Goal: Contribute content: Add original content to the website for others to see

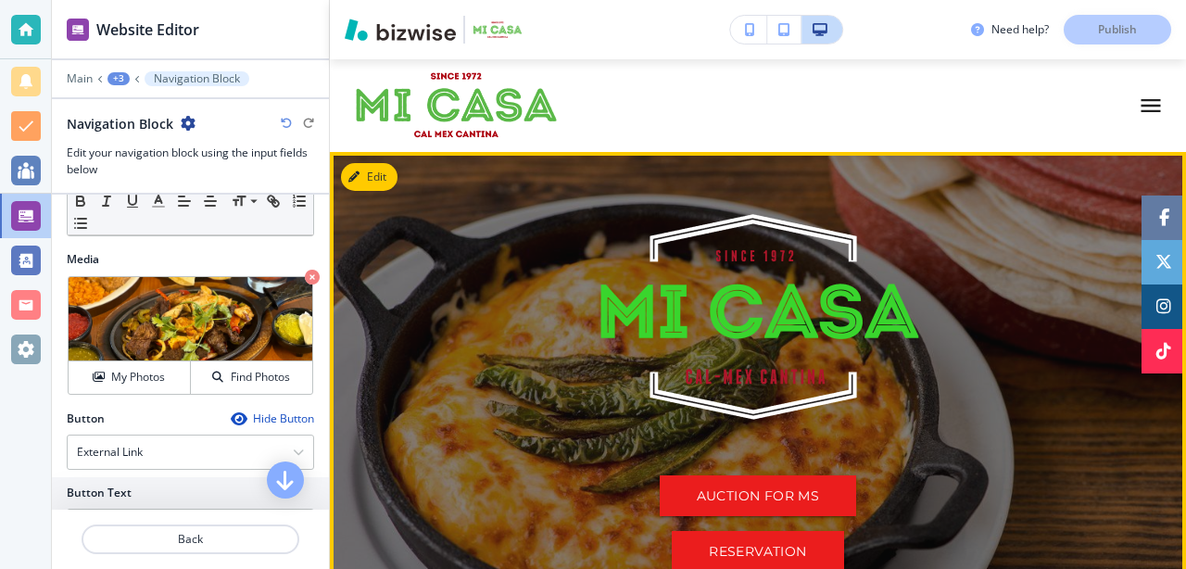
scroll to position [72, 0]
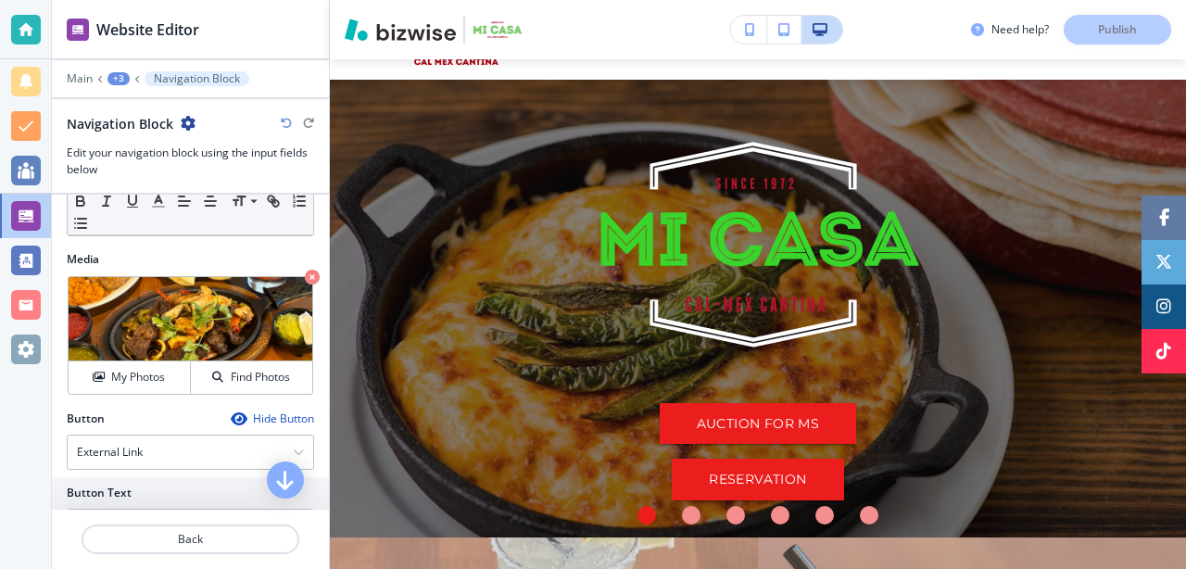
click at [119, 30] on h2 "Website Editor" at bounding box center [147, 30] width 103 height 22
click at [27, 213] on div at bounding box center [26, 216] width 30 height 30
click at [155, 126] on h2 "Navigation Block" at bounding box center [120, 123] width 107 height 19
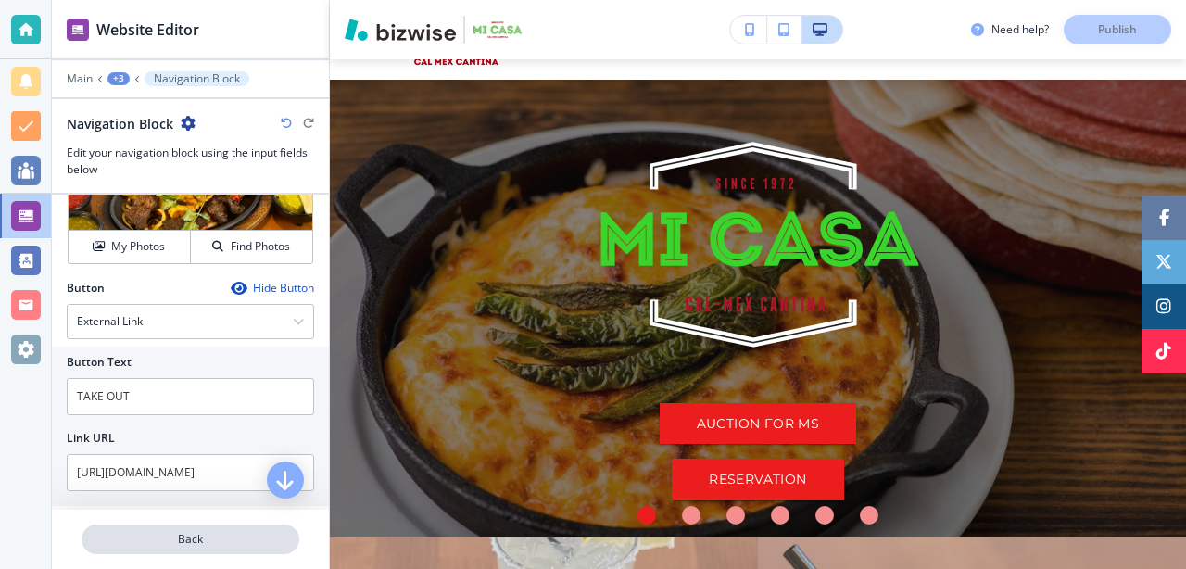
scroll to position [543, 0]
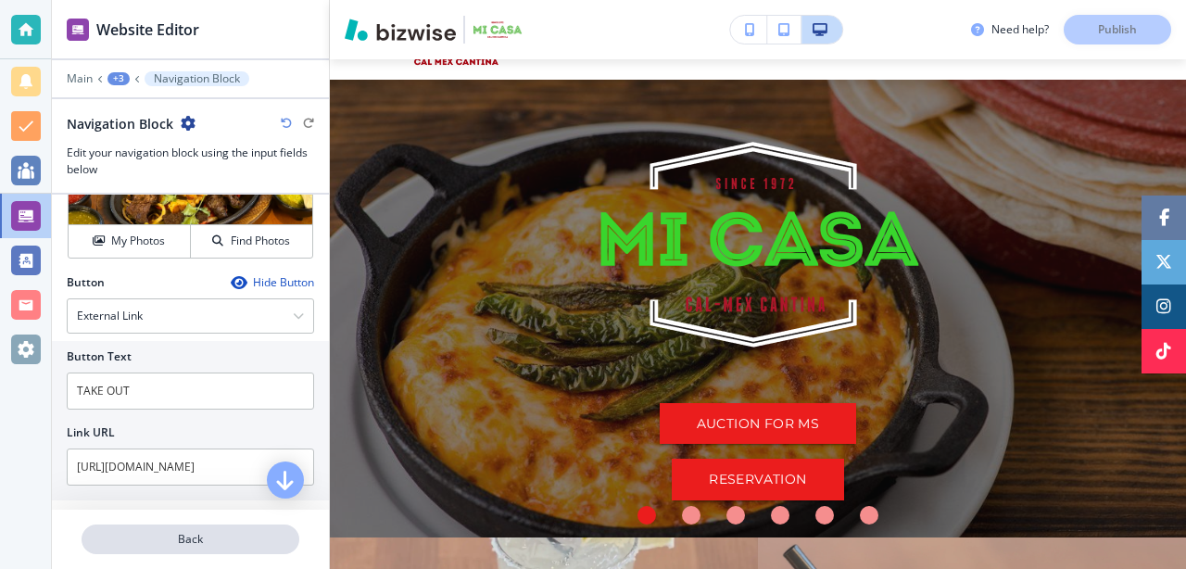
click at [188, 551] on button "Back" at bounding box center [191, 539] width 218 height 30
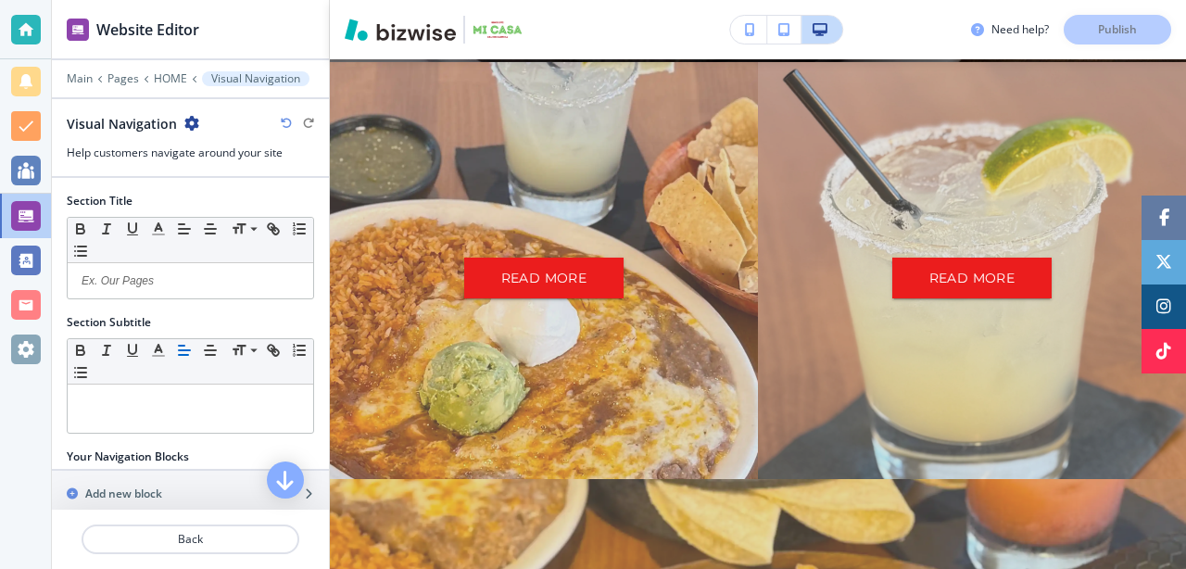
scroll to position [550, 0]
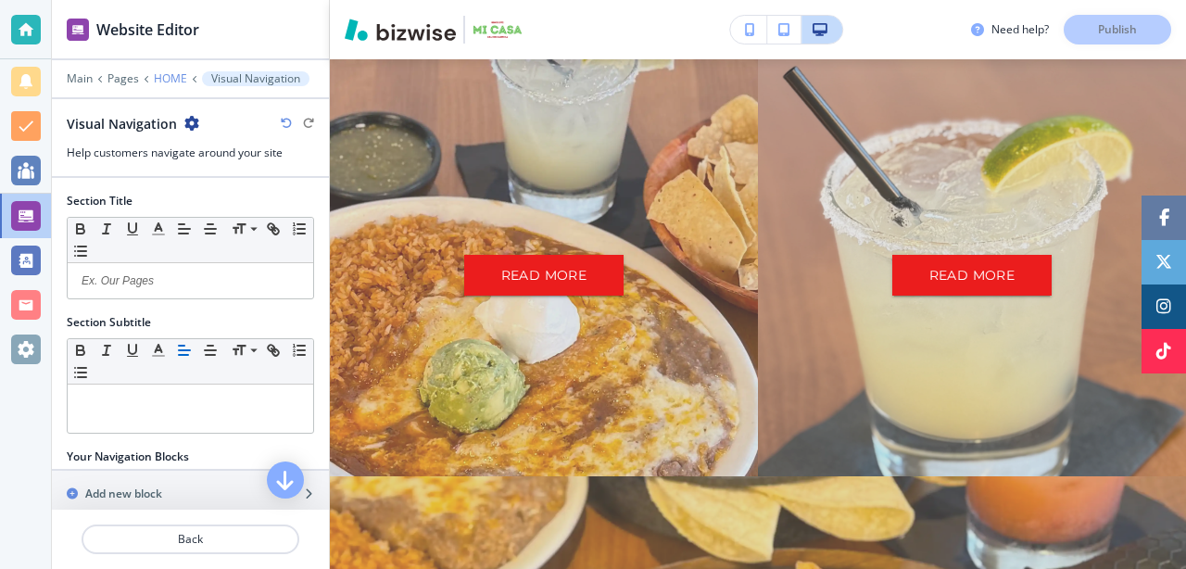
click at [167, 77] on p "HOME" at bounding box center [170, 78] width 33 height 13
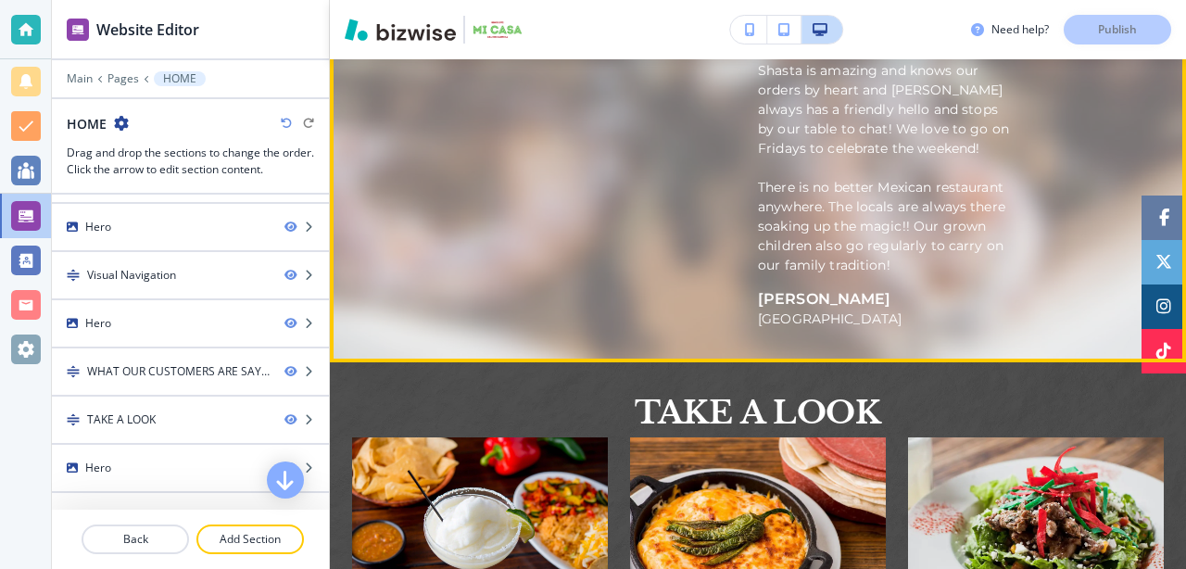
scroll to position [2512, 0]
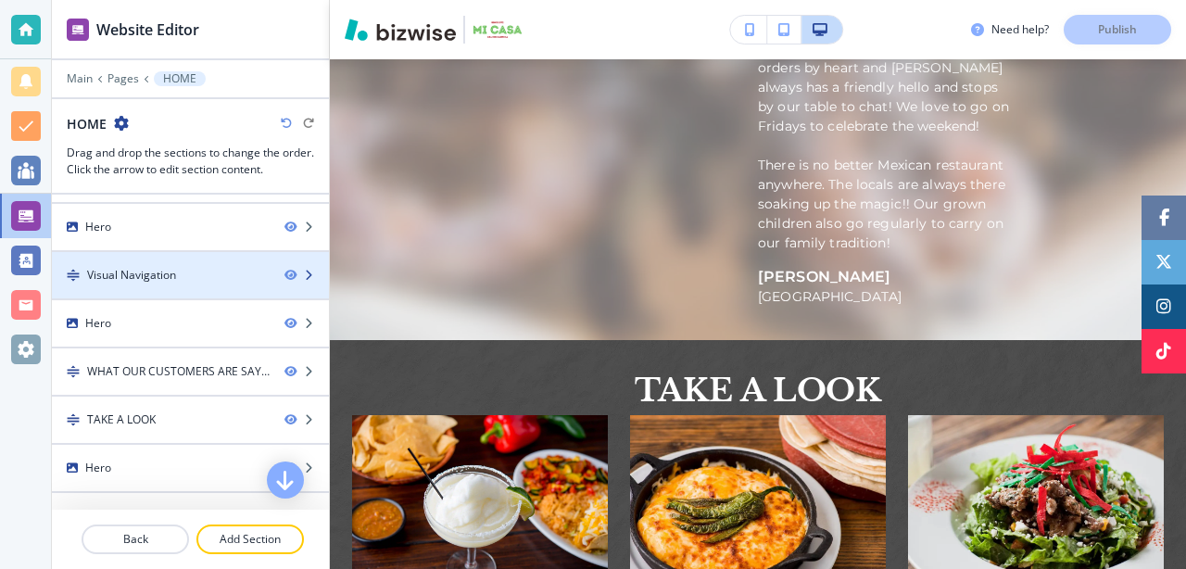
click at [314, 279] on div at bounding box center [306, 275] width 44 height 11
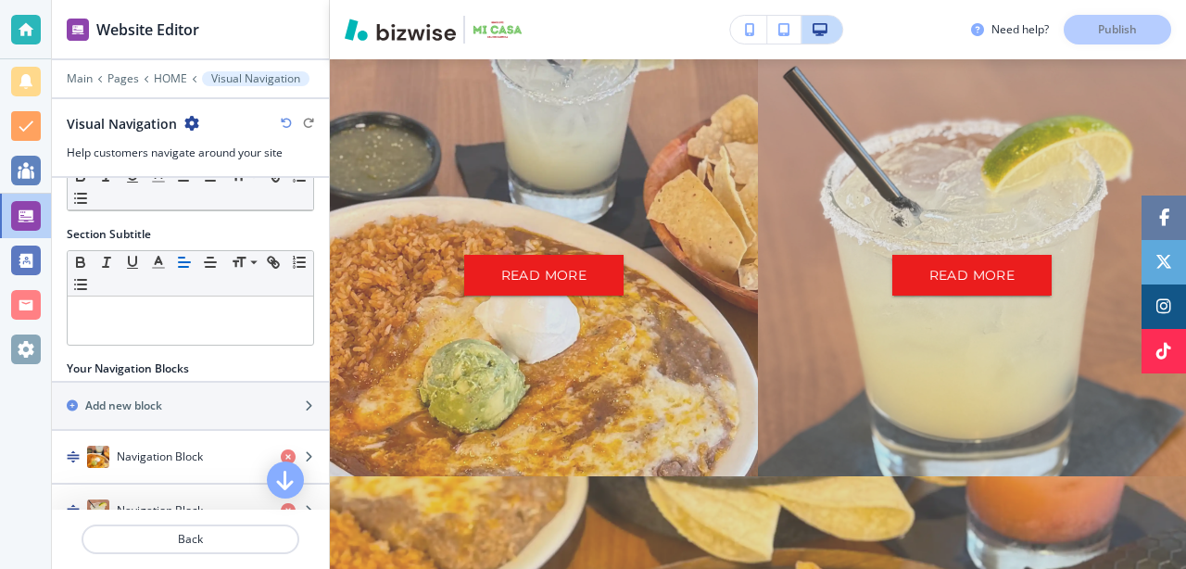
scroll to position [0, 0]
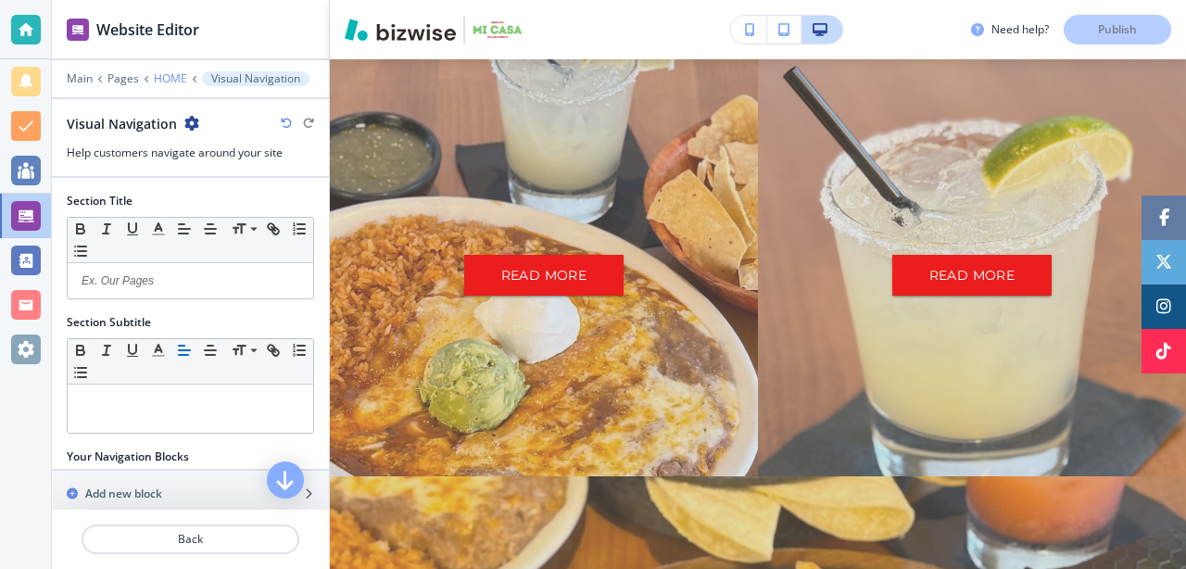
click at [166, 83] on p "HOME" at bounding box center [170, 78] width 33 height 13
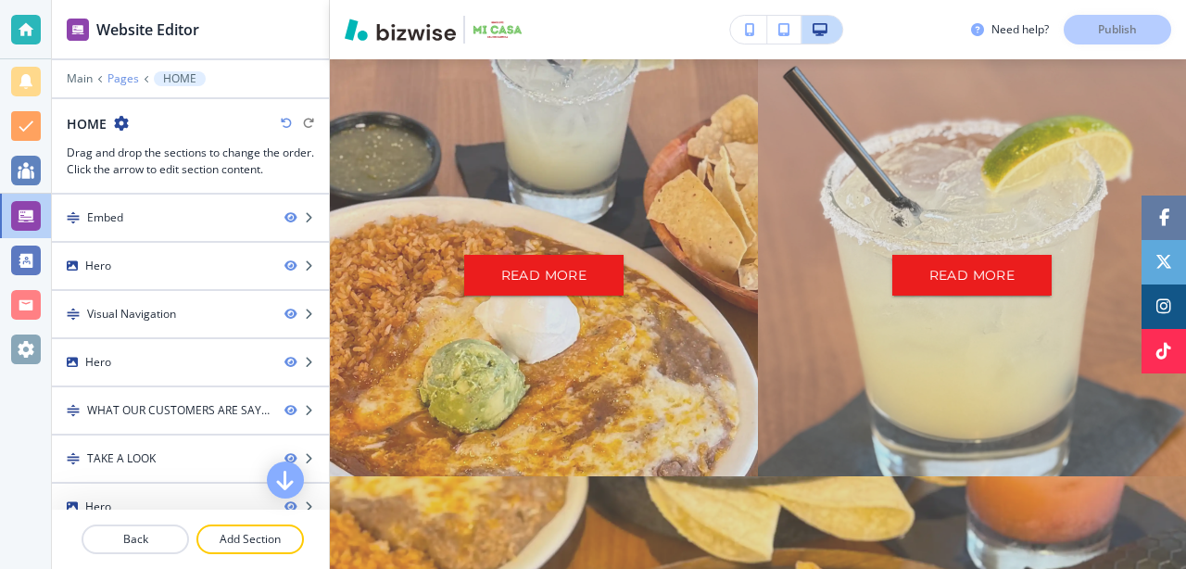
click at [125, 80] on p "Pages" at bounding box center [122, 78] width 31 height 13
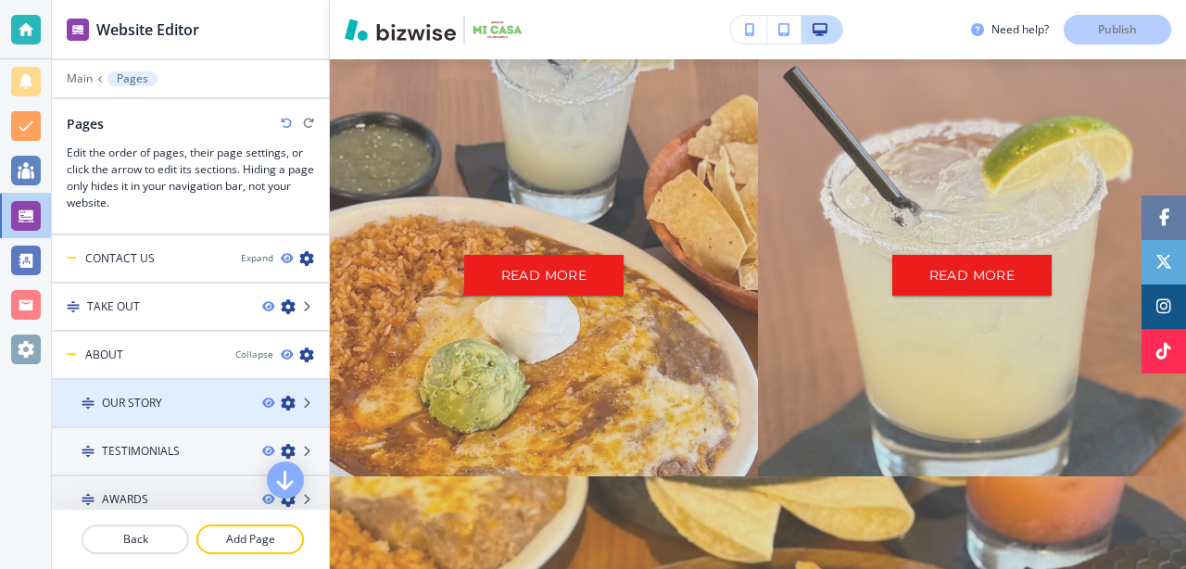
scroll to position [479, 0]
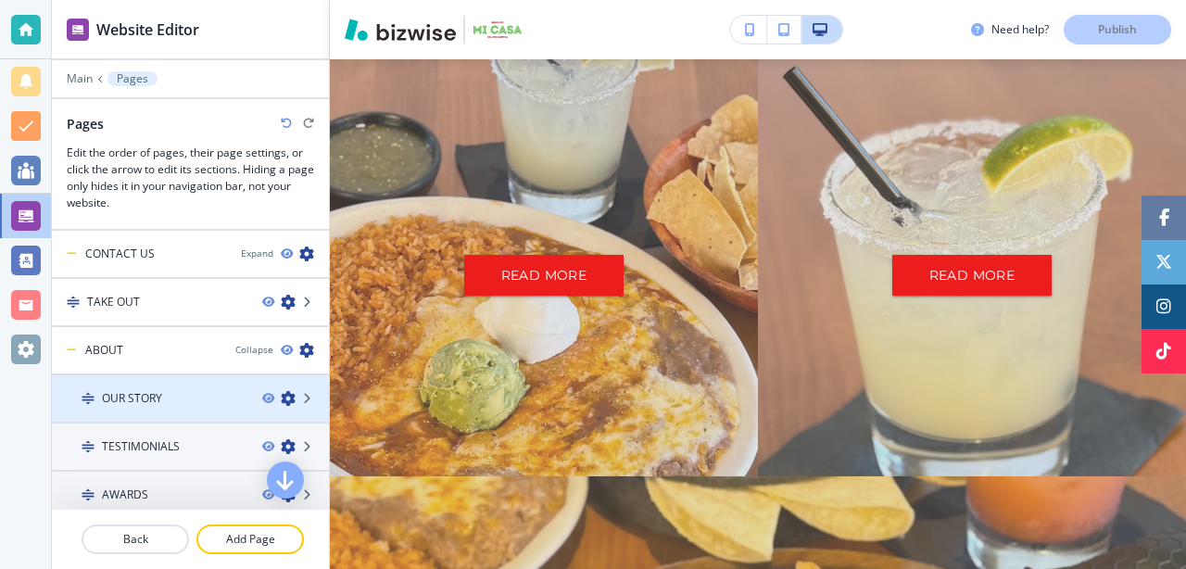
click at [145, 405] on h4 "OUR STORY" at bounding box center [132, 398] width 60 height 17
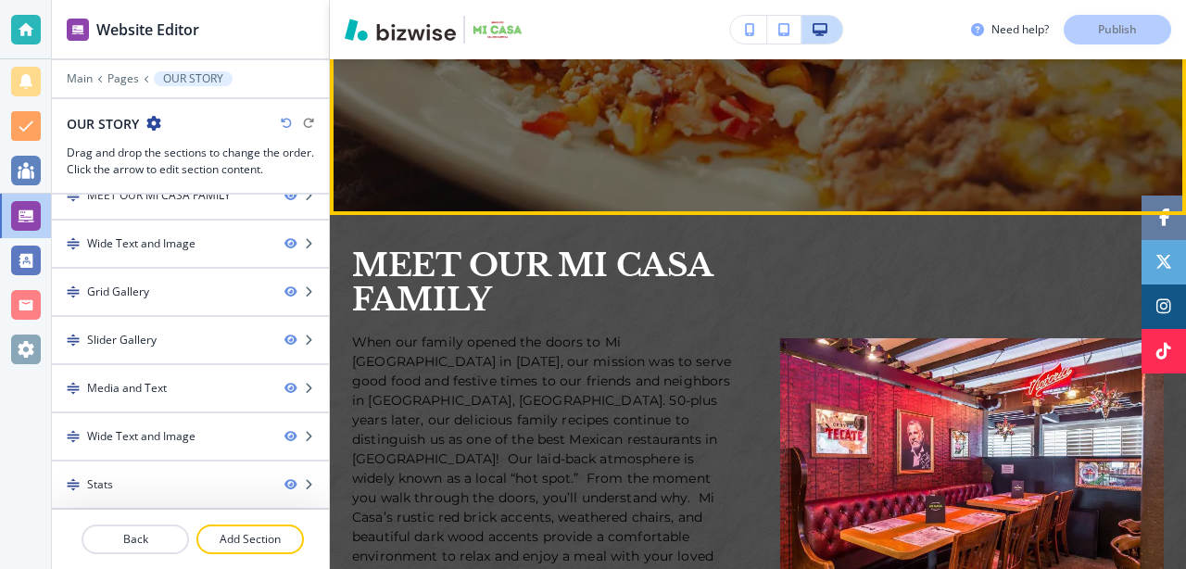
scroll to position [556, 0]
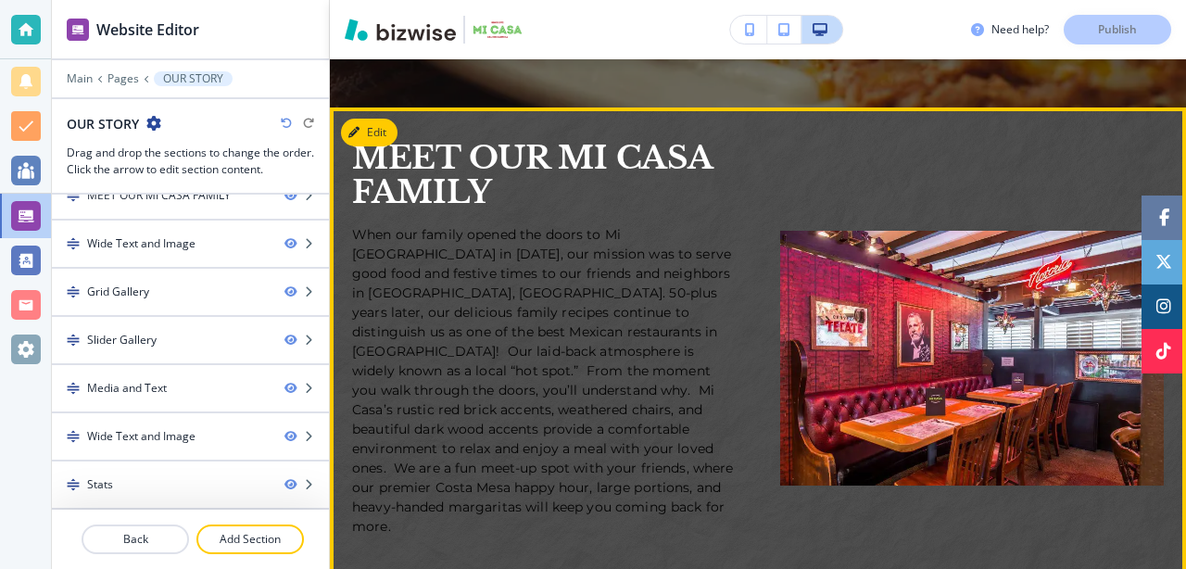
click at [881, 341] on img at bounding box center [972, 358] width 384 height 255
click at [913, 331] on img at bounding box center [972, 358] width 384 height 255
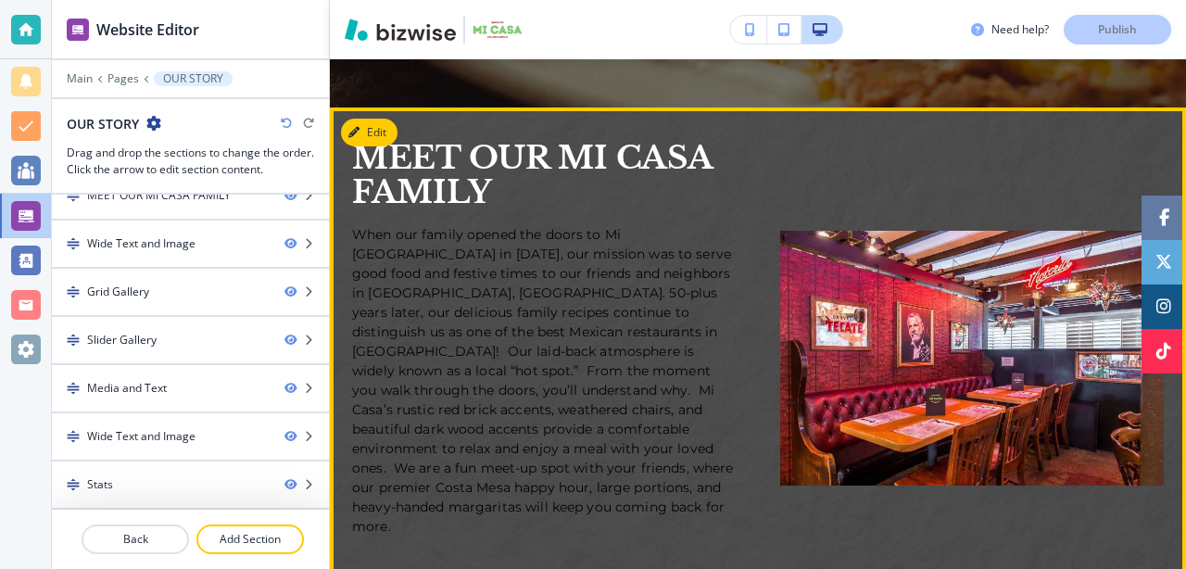
click at [913, 331] on img at bounding box center [972, 358] width 384 height 255
click at [640, 333] on span "When our family opened the doors to Mi [GEOGRAPHIC_DATA] in [DATE], our mission…" at bounding box center [544, 380] width 385 height 308
click at [375, 125] on button "Edit This Section" at bounding box center [403, 133] width 125 height 28
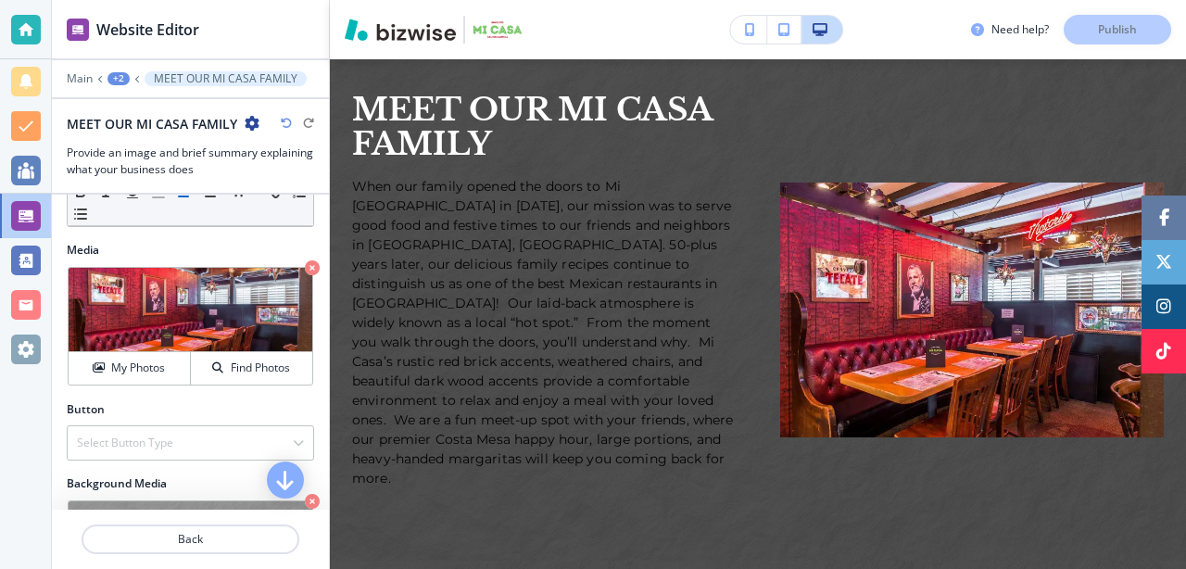
scroll to position [680, 0]
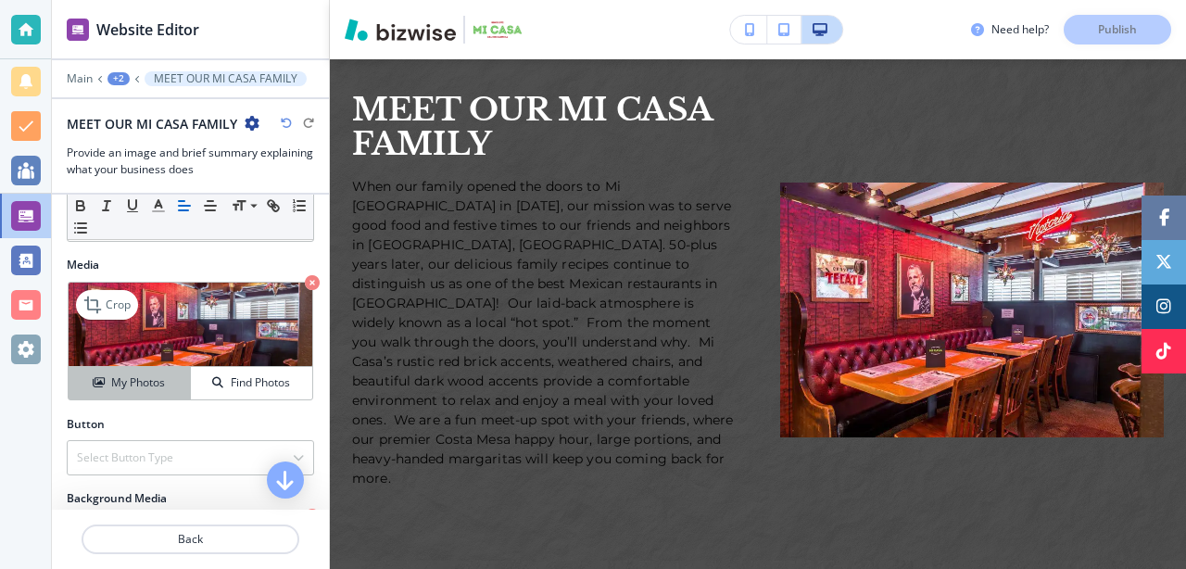
click at [129, 376] on button "My Photos" at bounding box center [130, 383] width 122 height 32
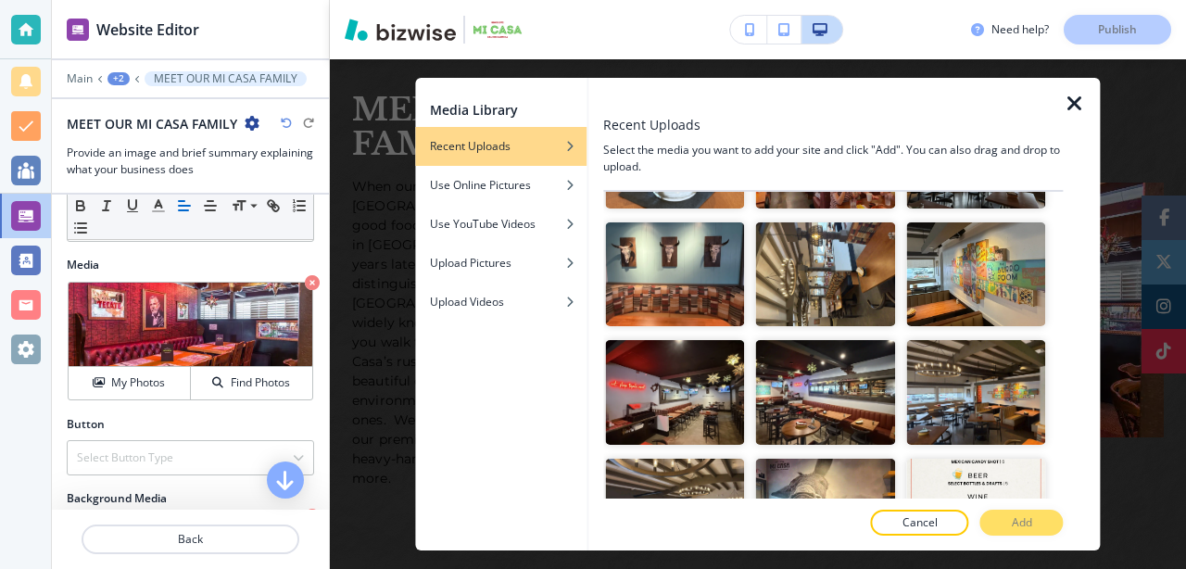
scroll to position [439, 0]
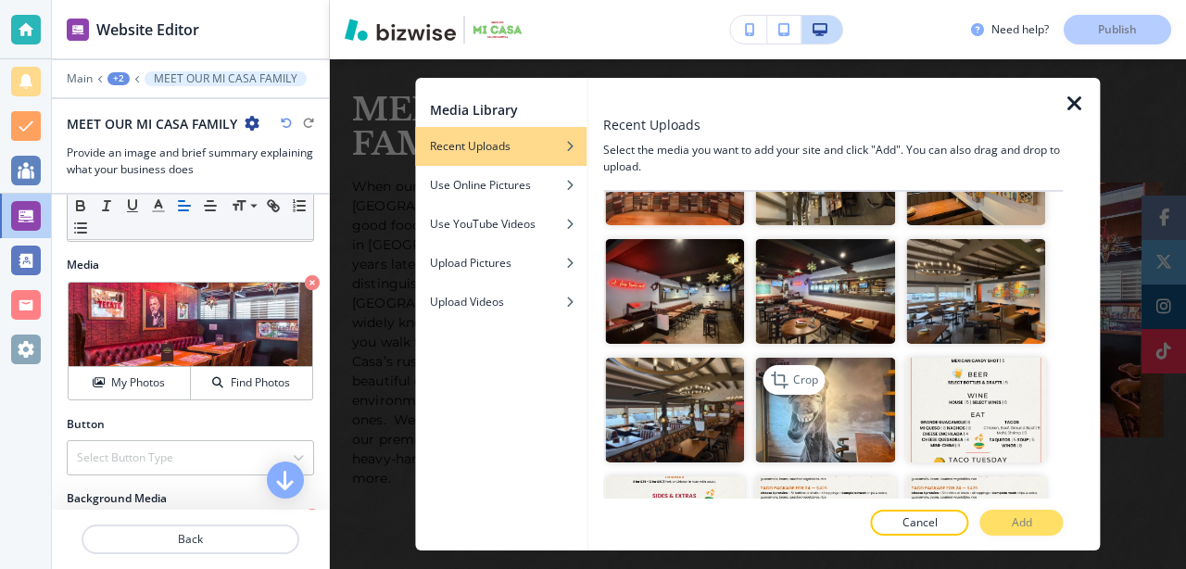
click at [836, 415] on img "button" at bounding box center [825, 410] width 139 height 105
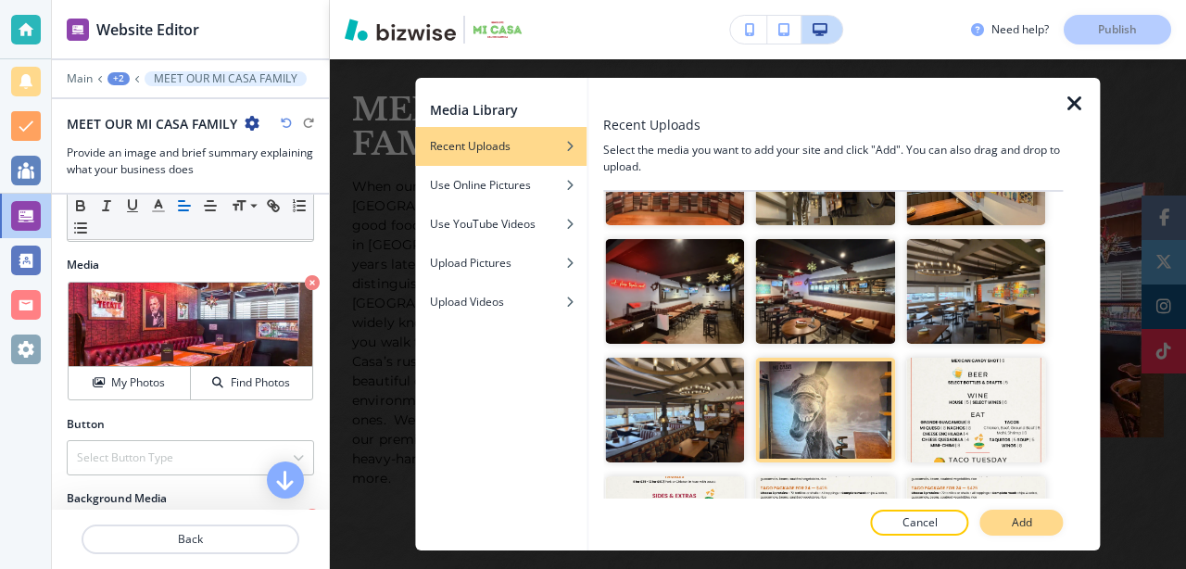
click at [1022, 523] on p "Add" at bounding box center [1022, 522] width 20 height 17
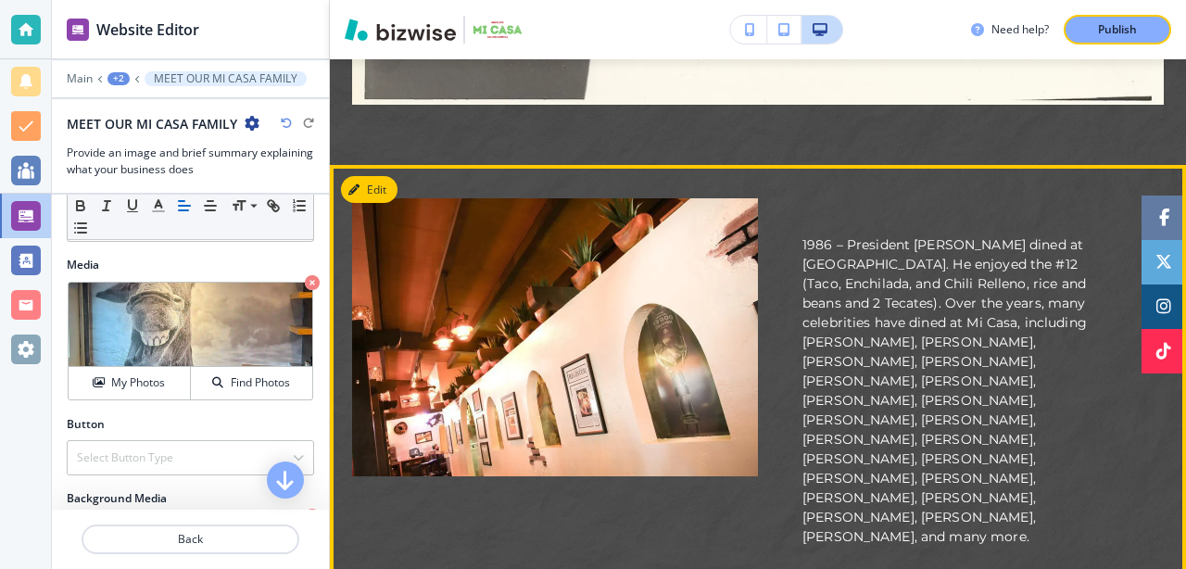
scroll to position [3130, 0]
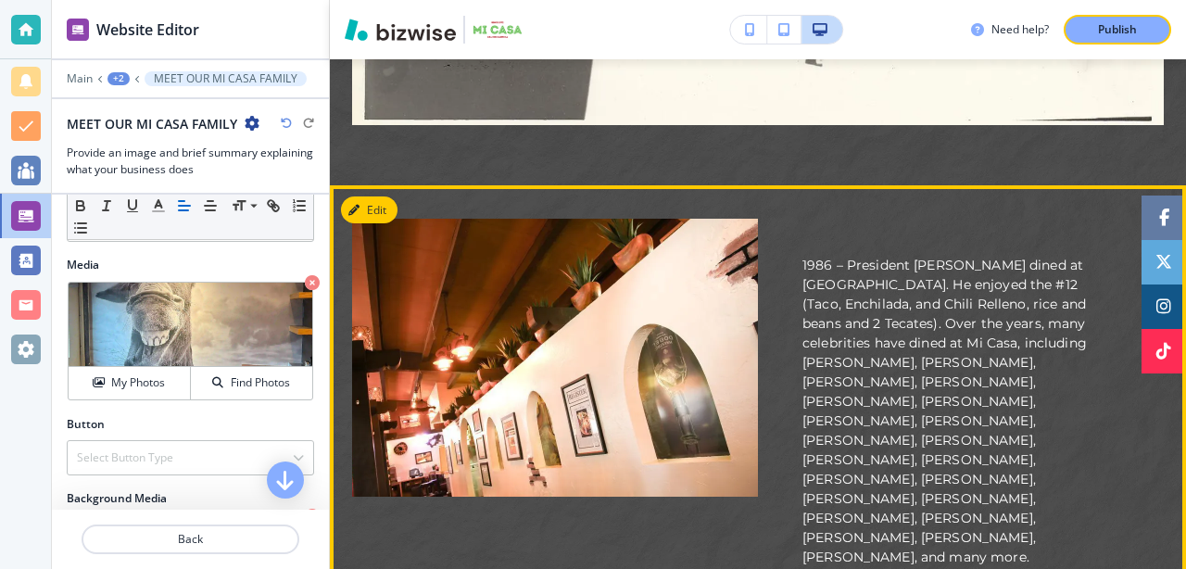
click at [573, 315] on img at bounding box center [555, 358] width 406 height 278
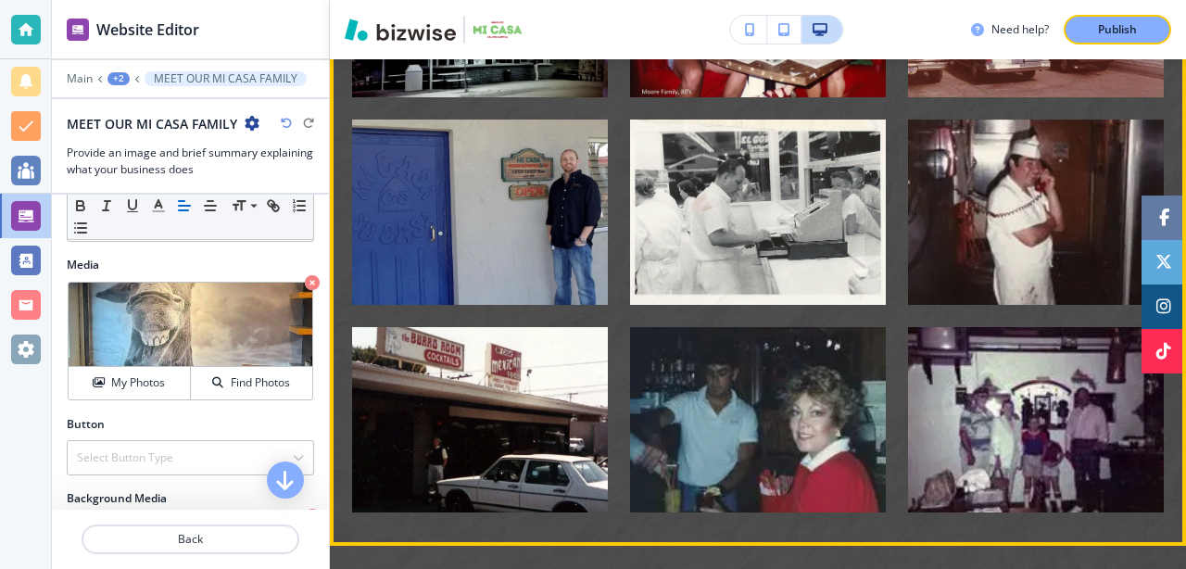
scroll to position [2119, 0]
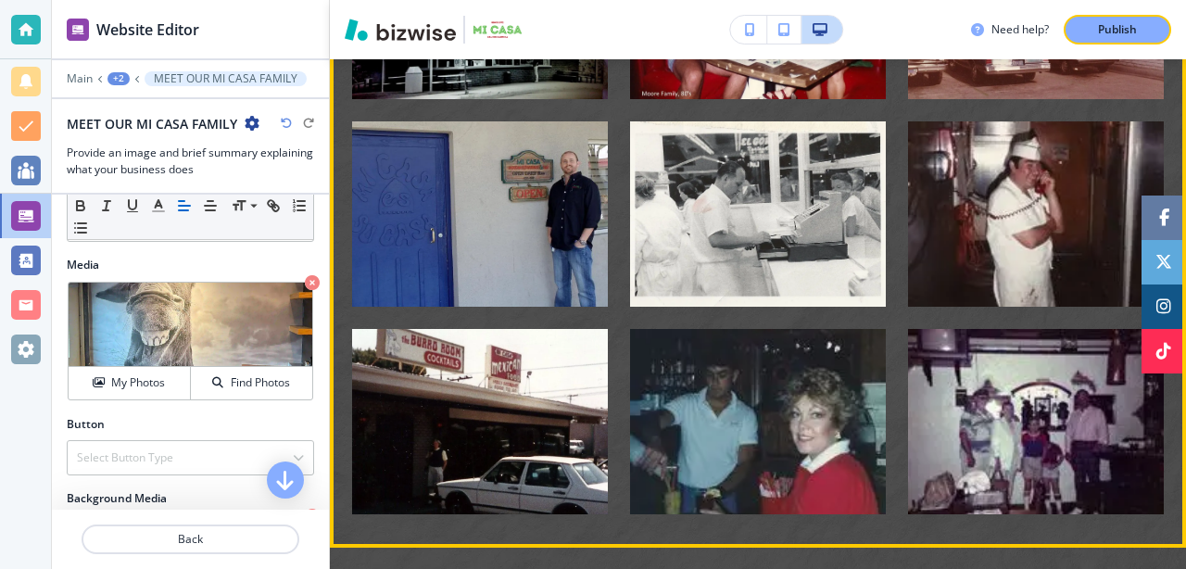
click at [884, 329] on img "button" at bounding box center [758, 421] width 256 height 185
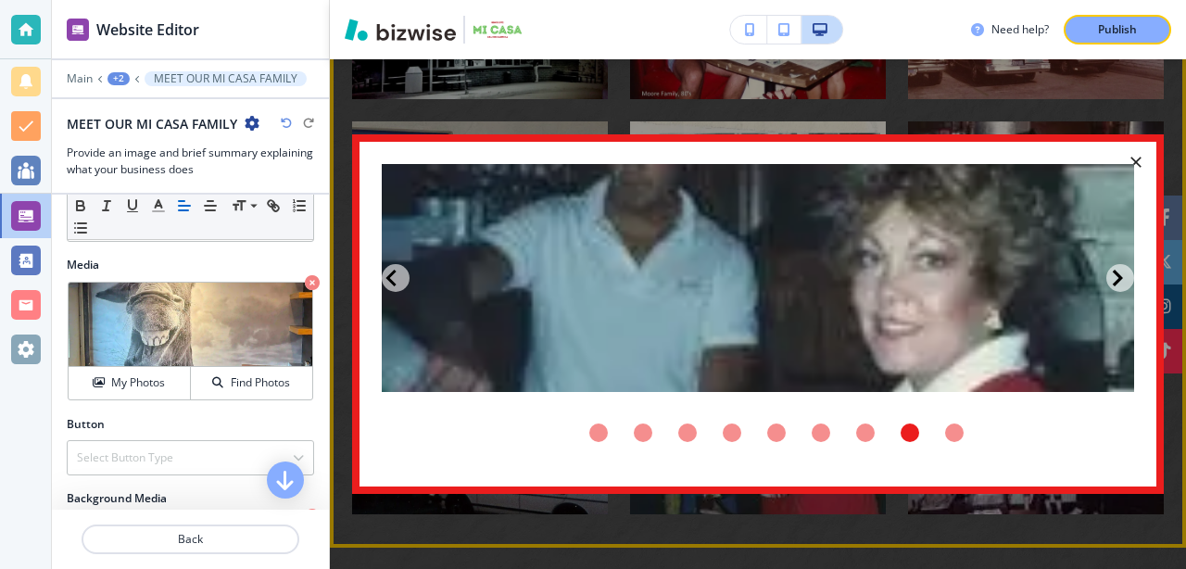
click at [1142, 153] on icon "button" at bounding box center [1136, 162] width 19 height 19
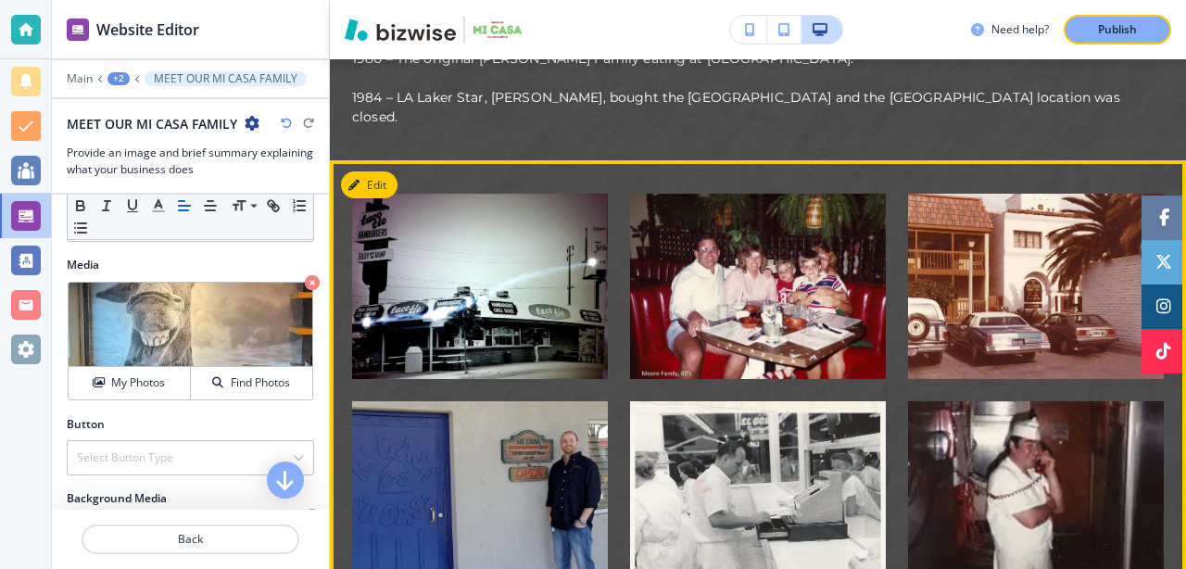
scroll to position [1835, 0]
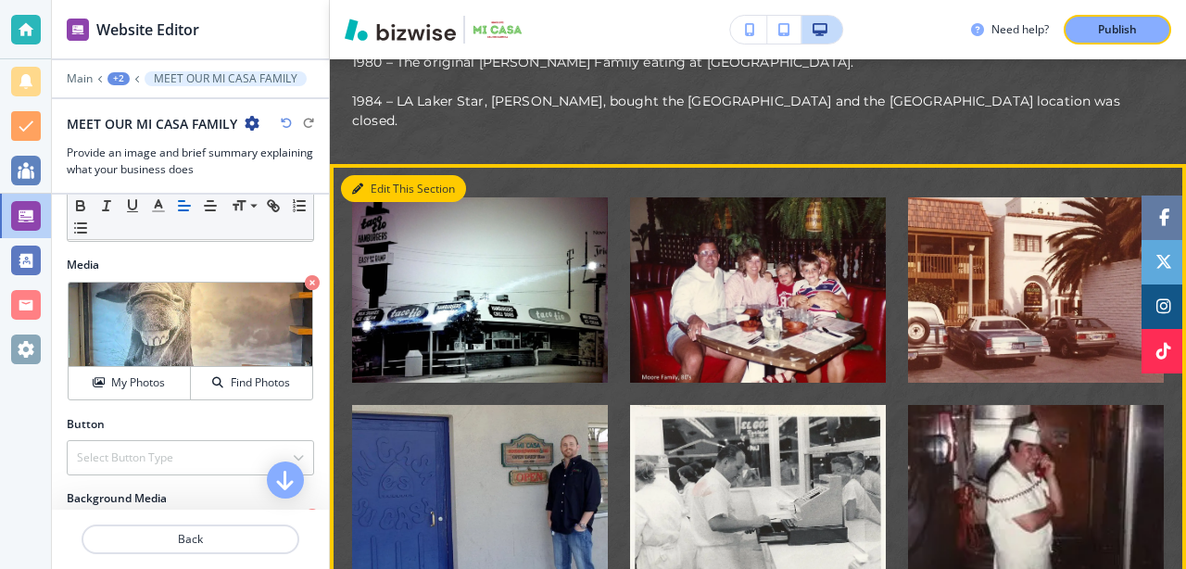
click at [368, 175] on button "Edit This Section" at bounding box center [403, 189] width 125 height 28
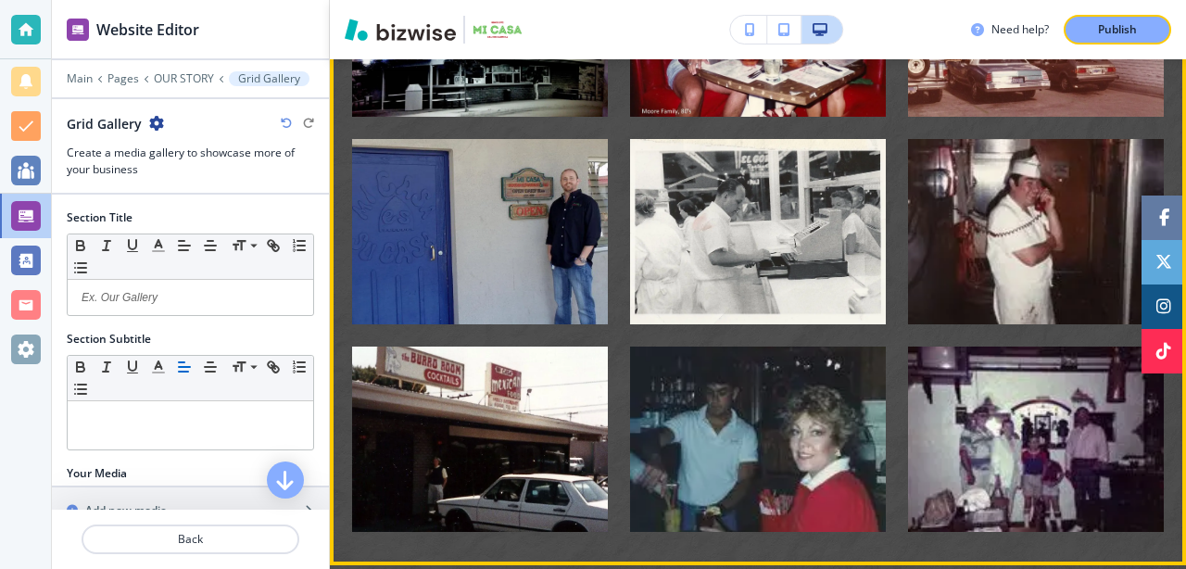
scroll to position [2132, 0]
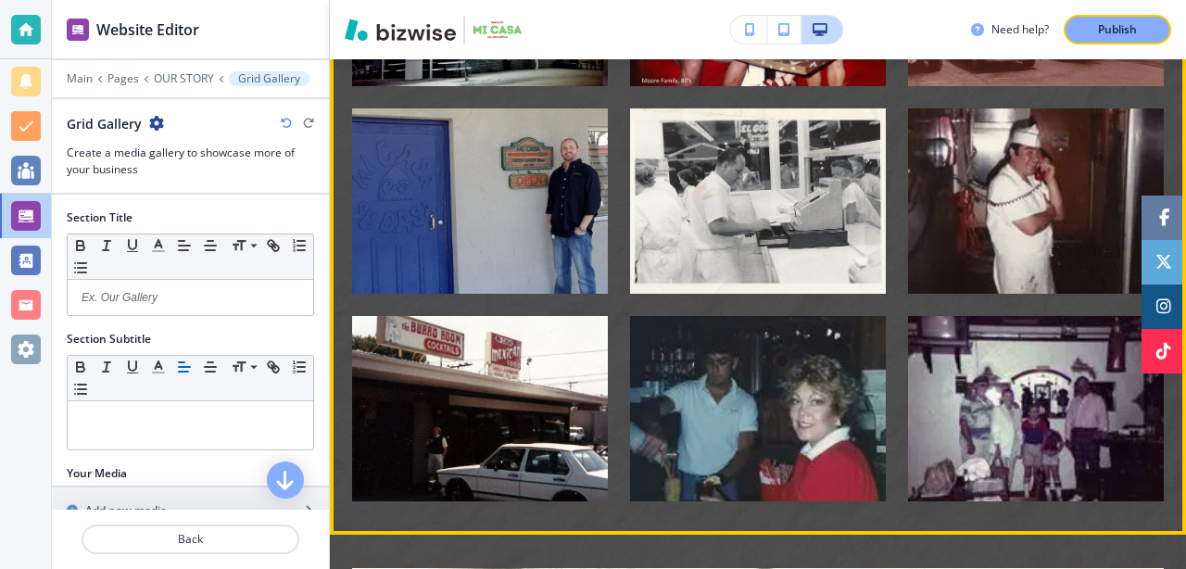
click at [766, 345] on img "button" at bounding box center [758, 408] width 256 height 185
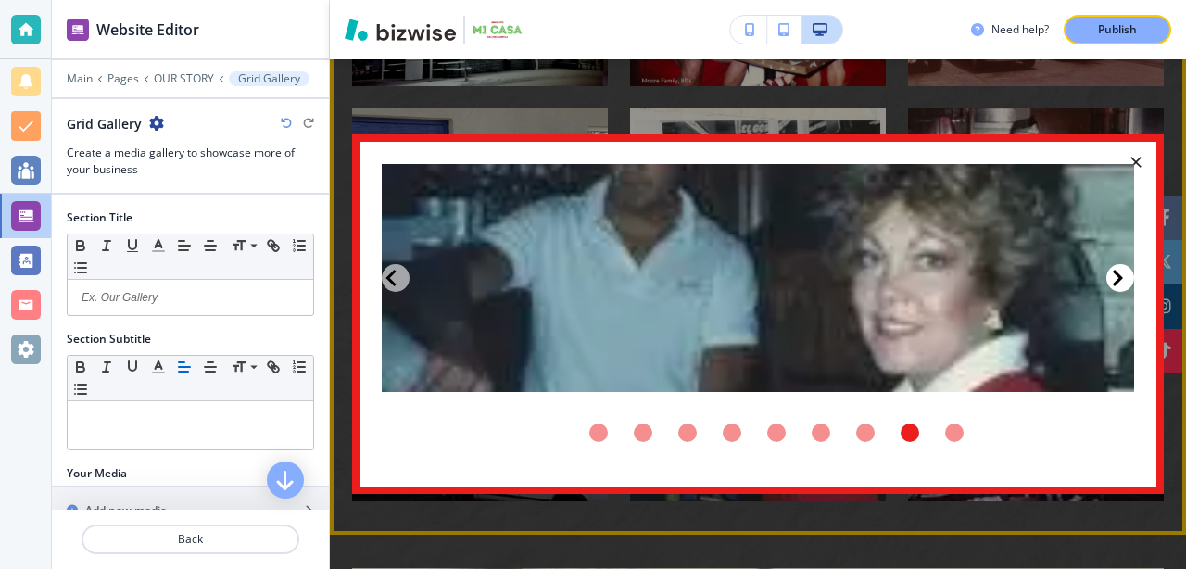
click at [1122, 281] on icon "Next Slide" at bounding box center [1117, 278] width 17 height 22
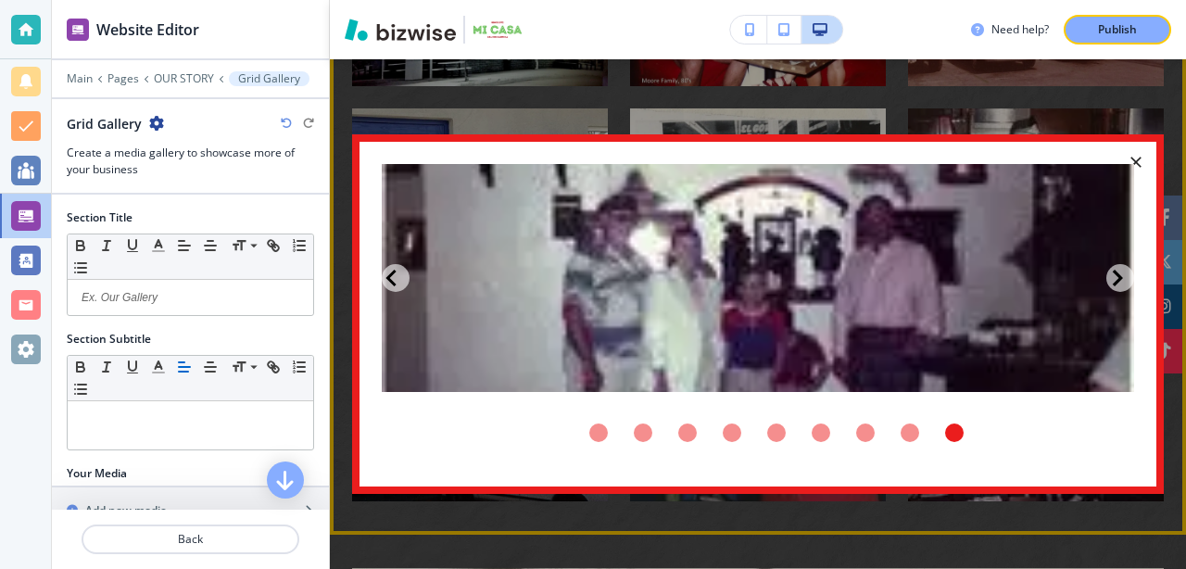
click at [1141, 157] on icon "button" at bounding box center [1136, 162] width 19 height 19
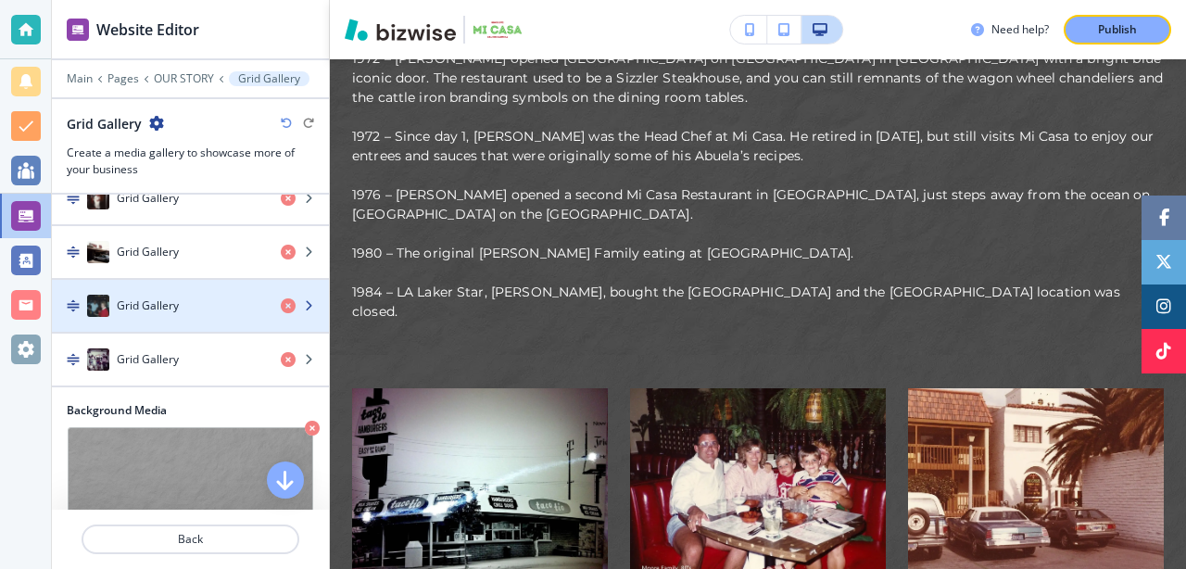
scroll to position [642, 0]
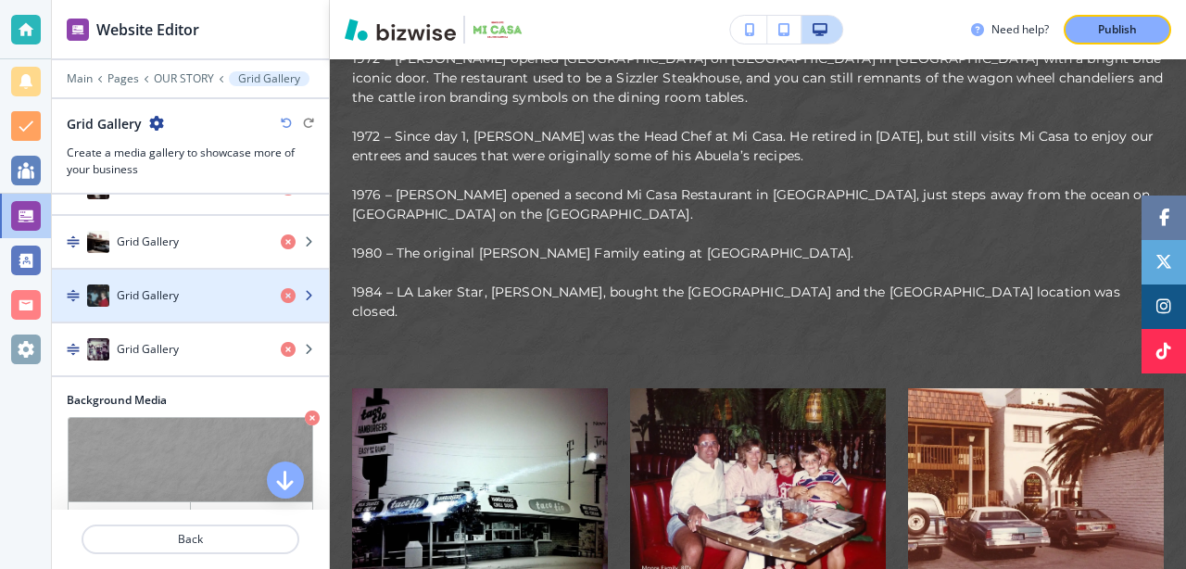
click at [162, 296] on h4 "Grid Gallery" at bounding box center [148, 295] width 62 height 17
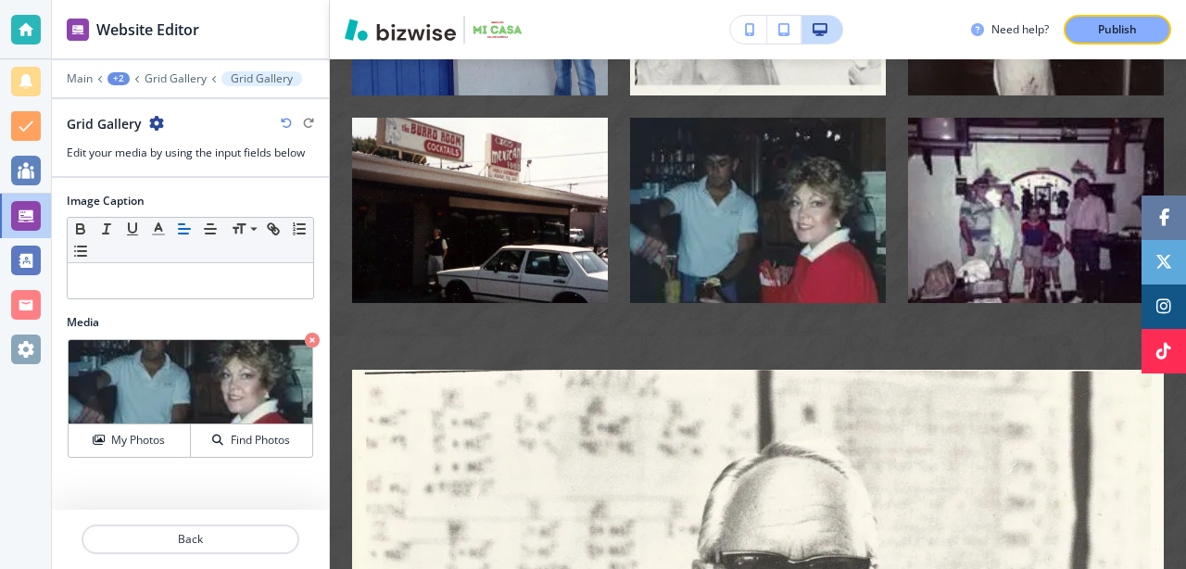
scroll to position [2332, 0]
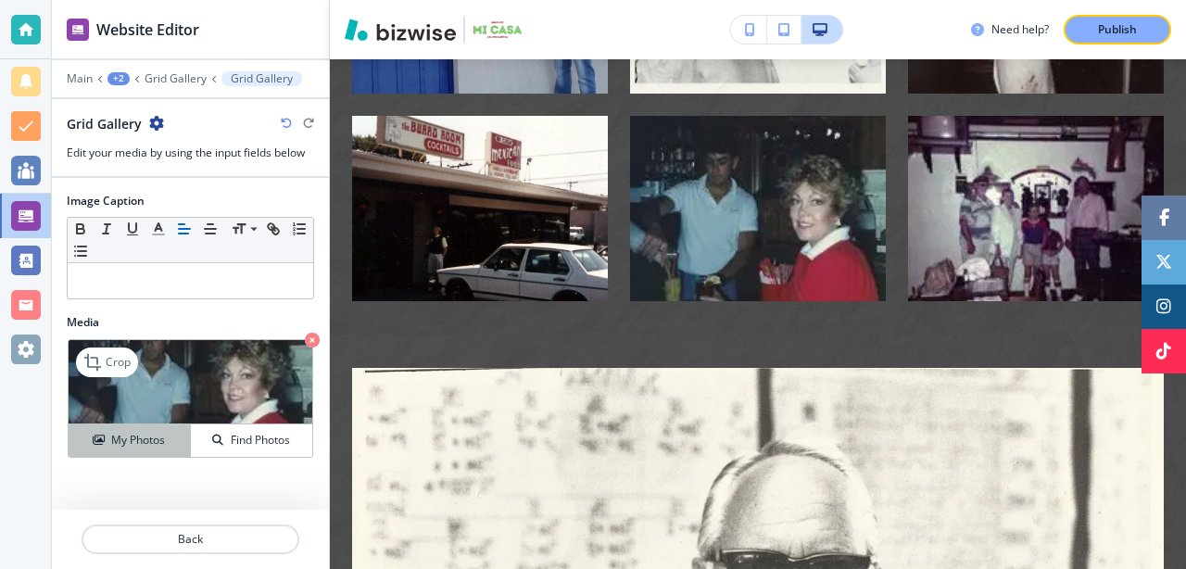
click at [114, 447] on h4 "My Photos" at bounding box center [138, 440] width 54 height 17
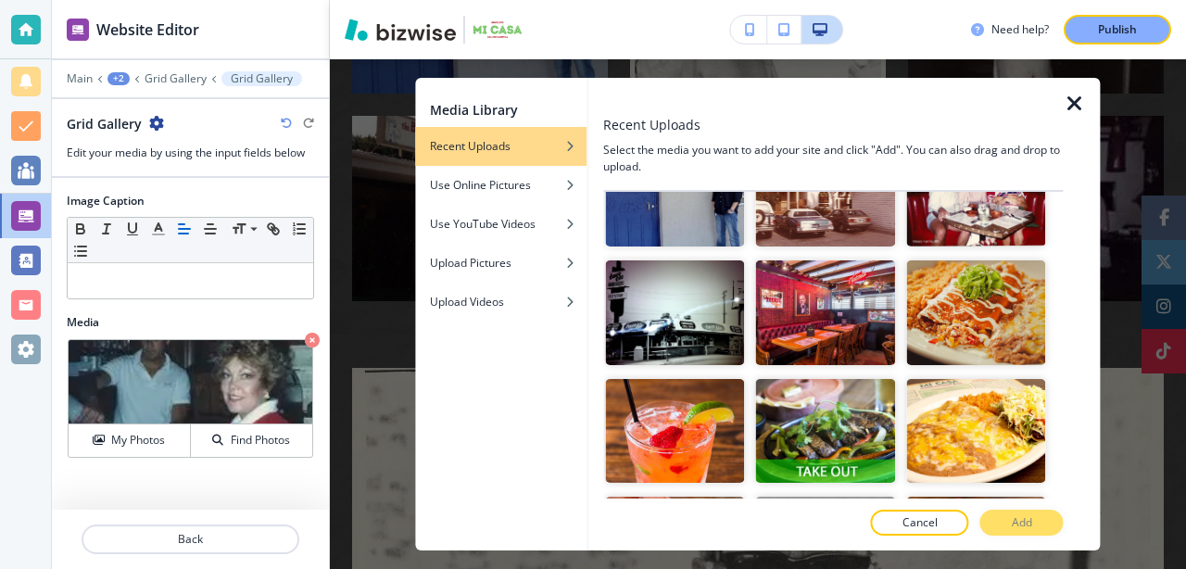
scroll to position [3620, 0]
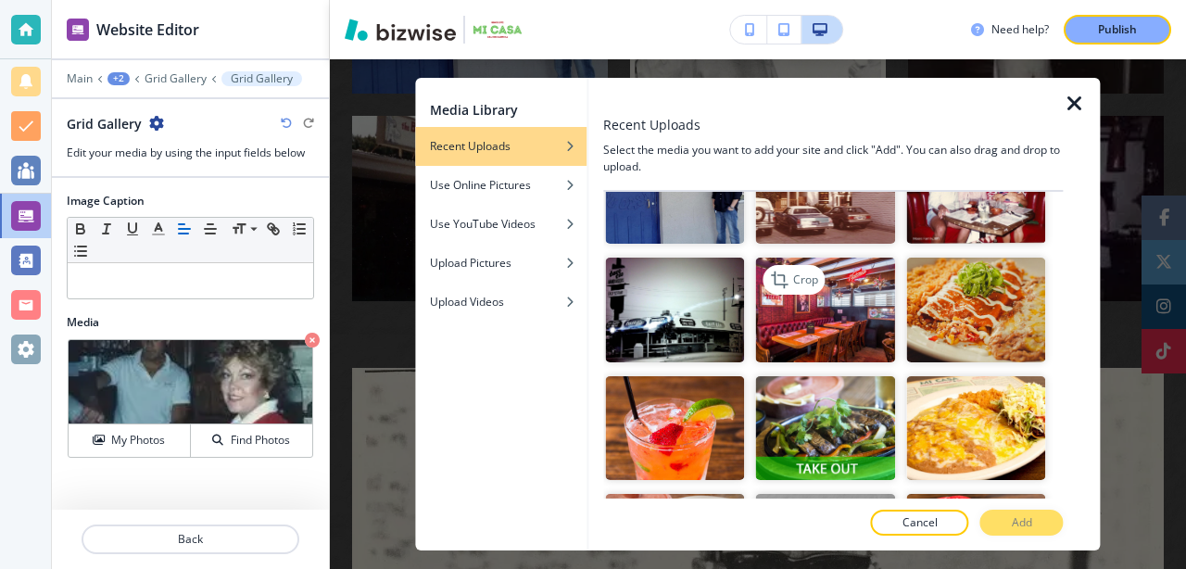
click at [834, 313] on img "button" at bounding box center [825, 310] width 139 height 105
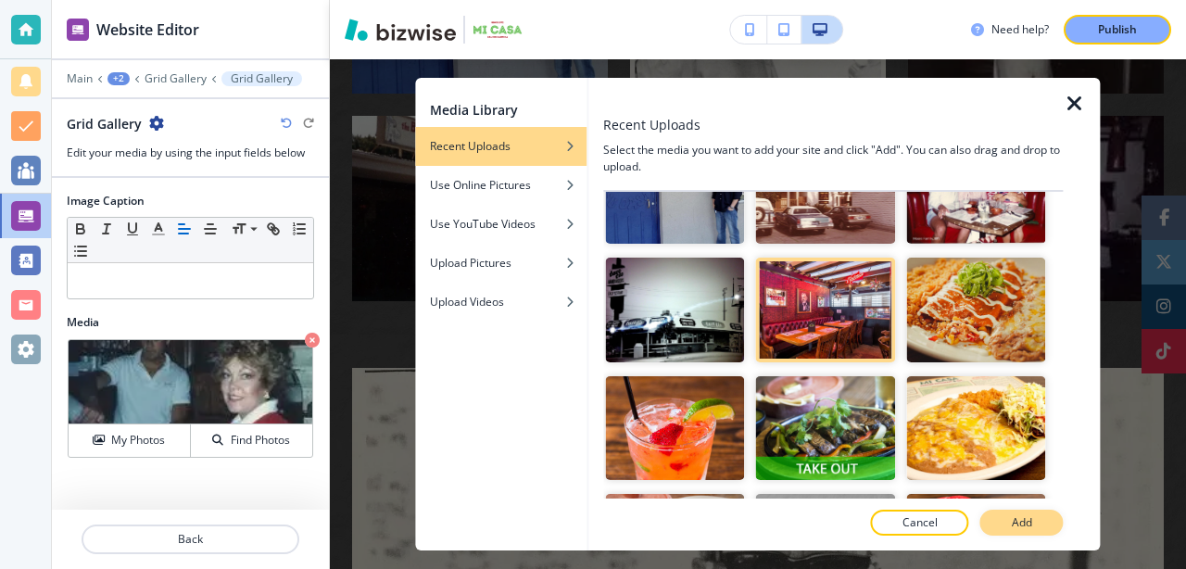
click at [1040, 531] on button "Add" at bounding box center [1021, 523] width 83 height 26
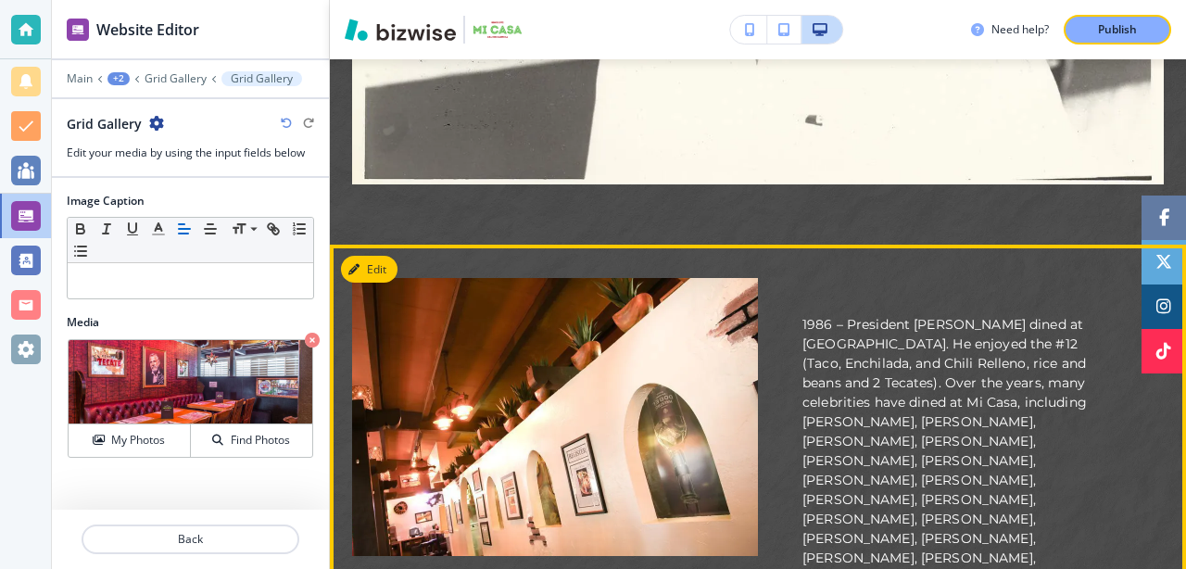
scroll to position [3069, 0]
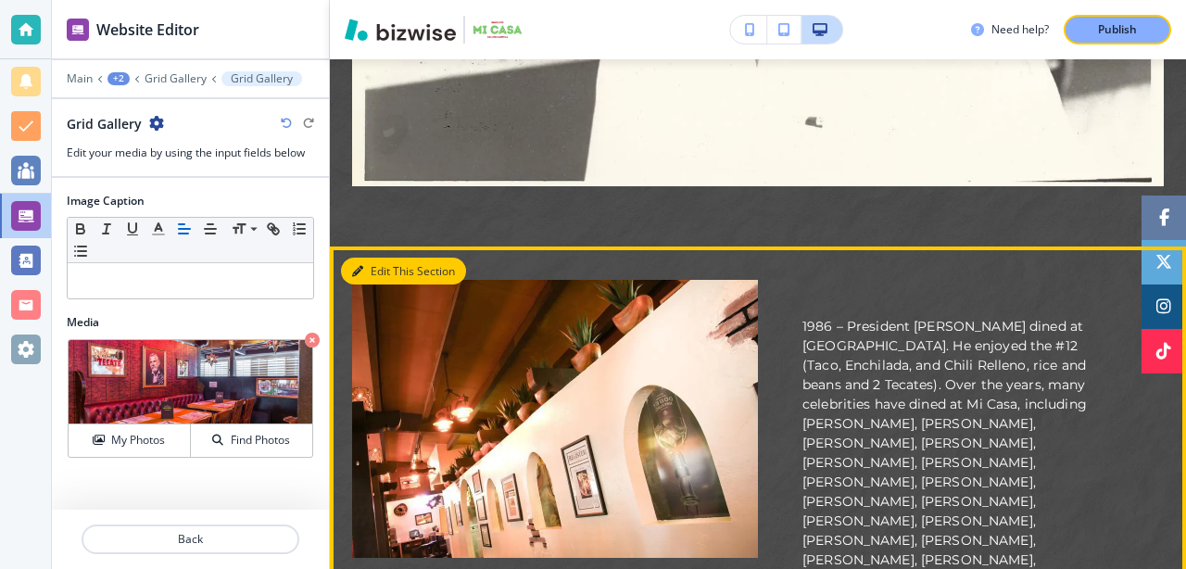
click at [369, 258] on button "Edit This Section" at bounding box center [403, 272] width 125 height 28
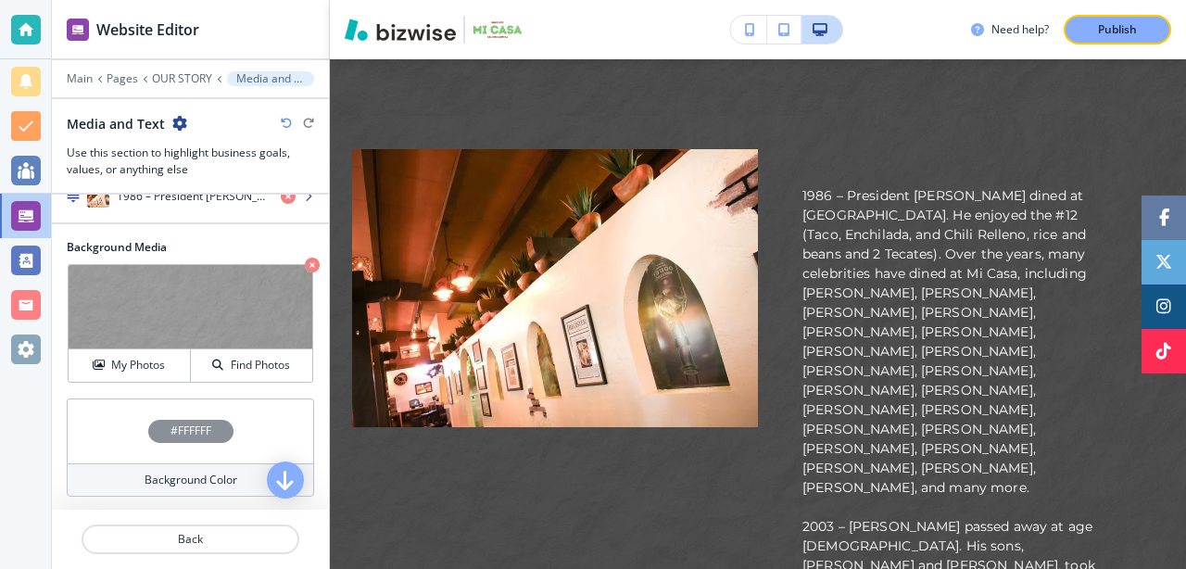
scroll to position [308, 0]
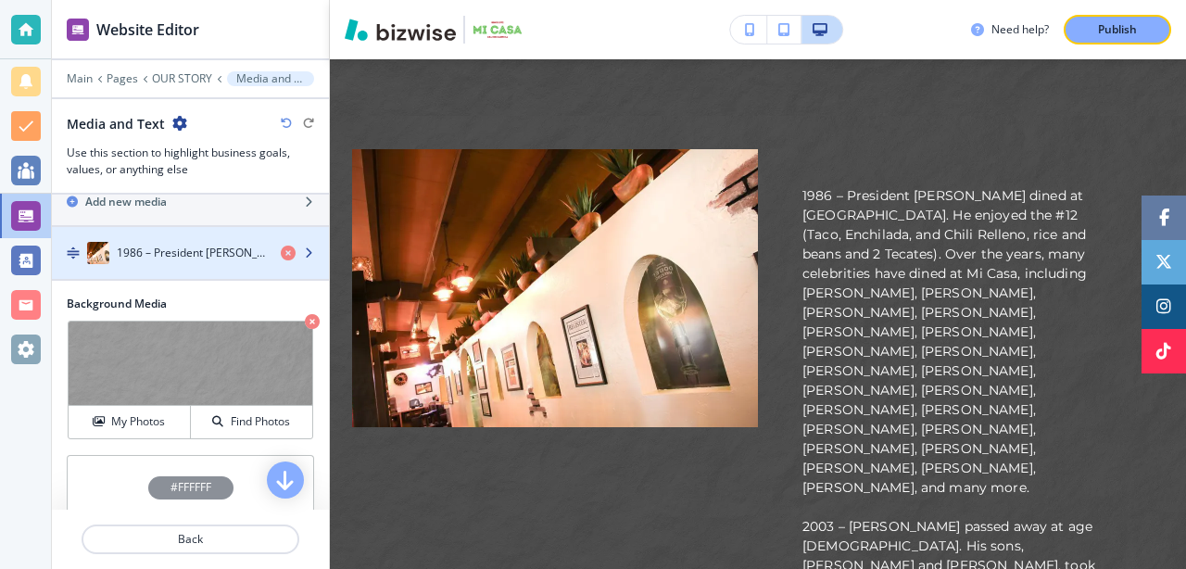
click at [176, 250] on h4 "1986 – President [PERSON_NAME] dined at [GEOGRAPHIC_DATA]. He enjoyed the #12 (…" at bounding box center [191, 253] width 149 height 17
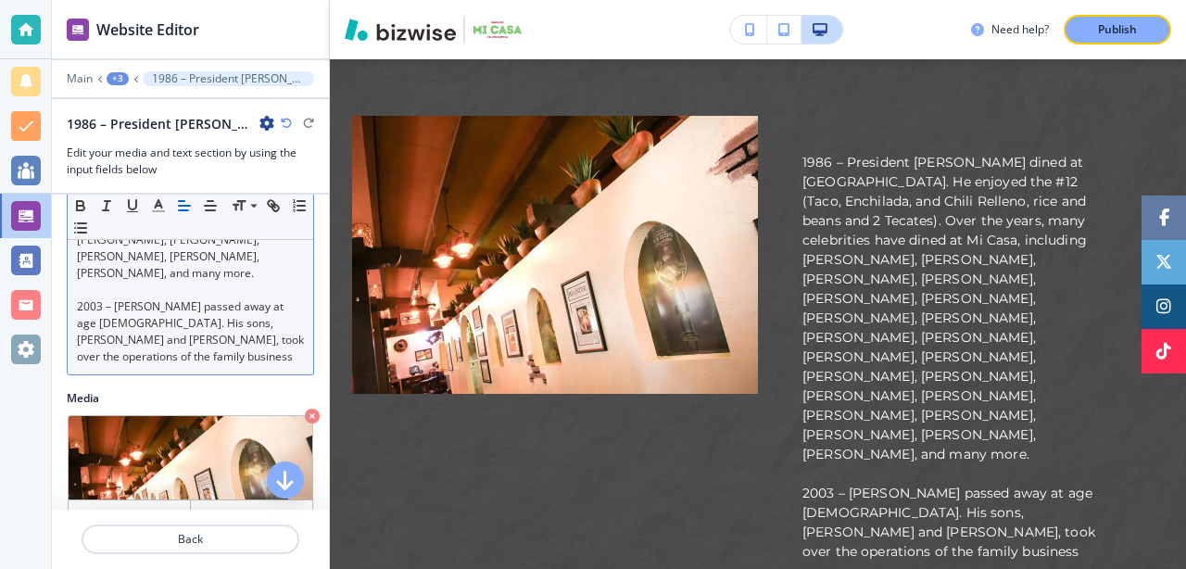
scroll to position [396, 0]
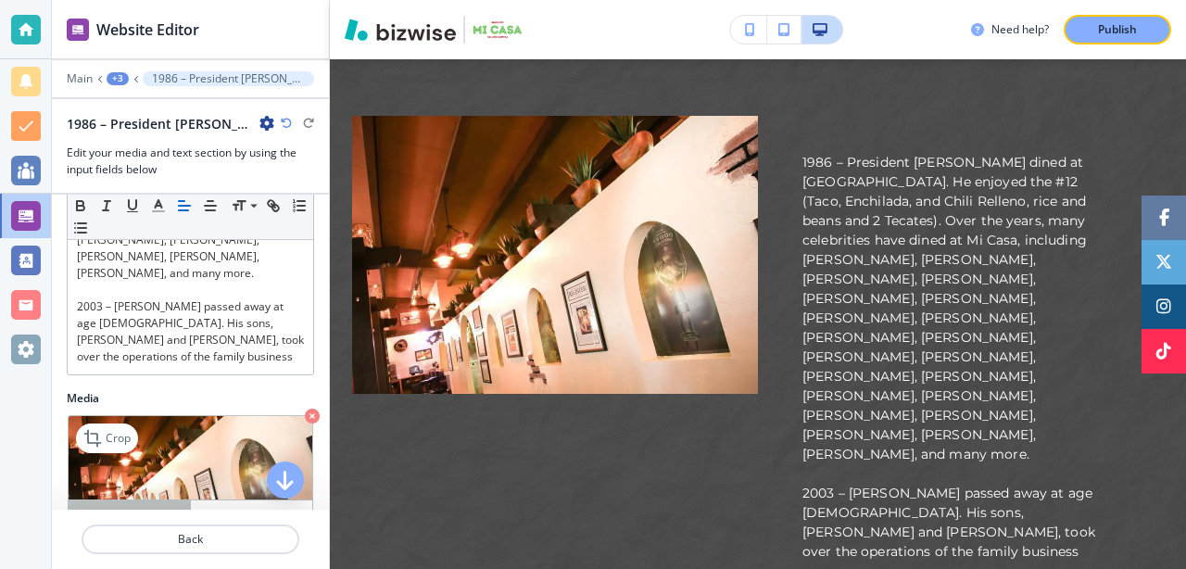
click at [119, 508] on h4 "My Photos" at bounding box center [138, 516] width 54 height 17
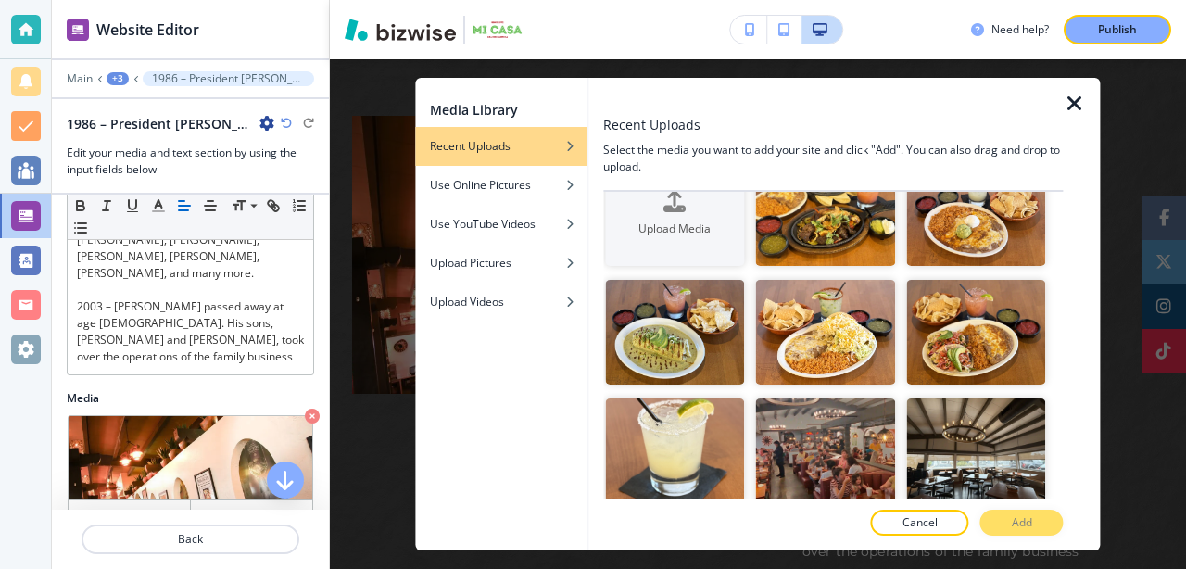
scroll to position [45, 0]
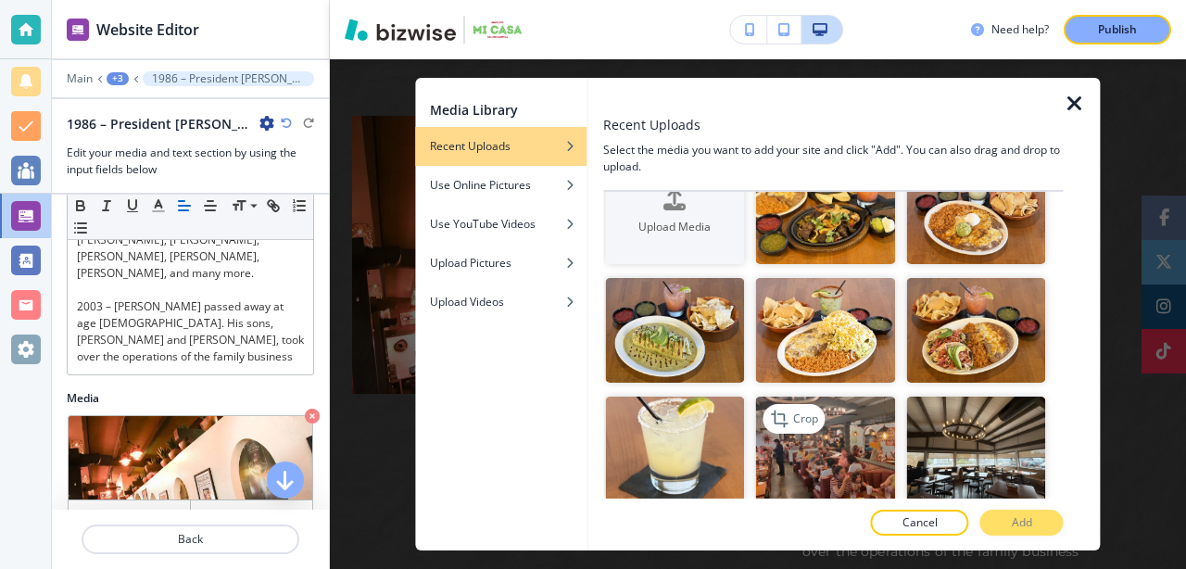
click at [842, 448] on img "button" at bounding box center [825, 449] width 139 height 105
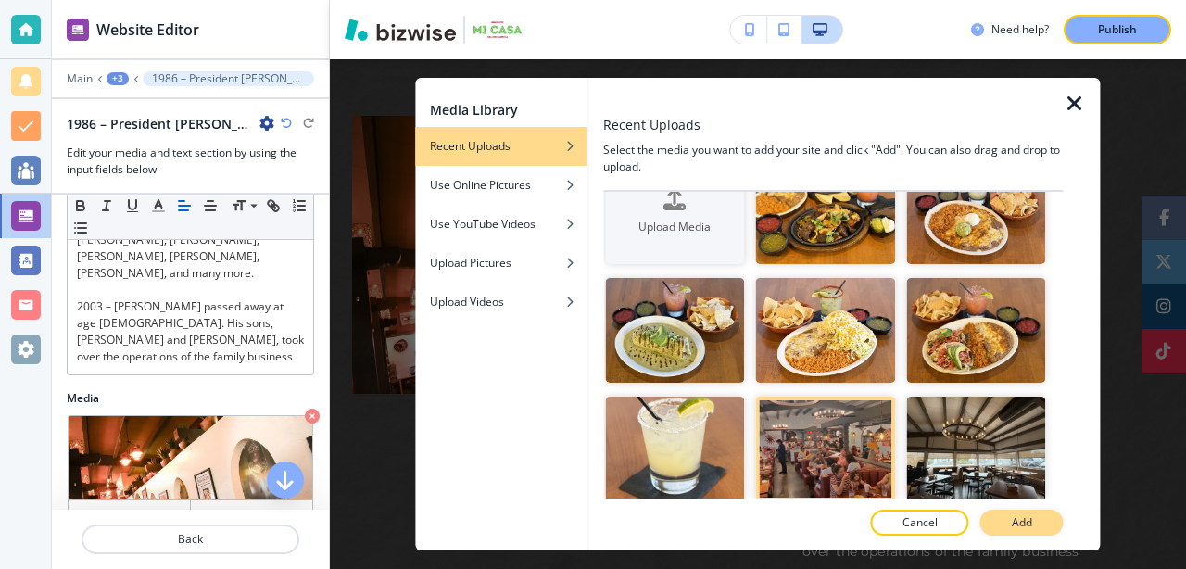
click at [1028, 521] on p "Add" at bounding box center [1022, 522] width 20 height 17
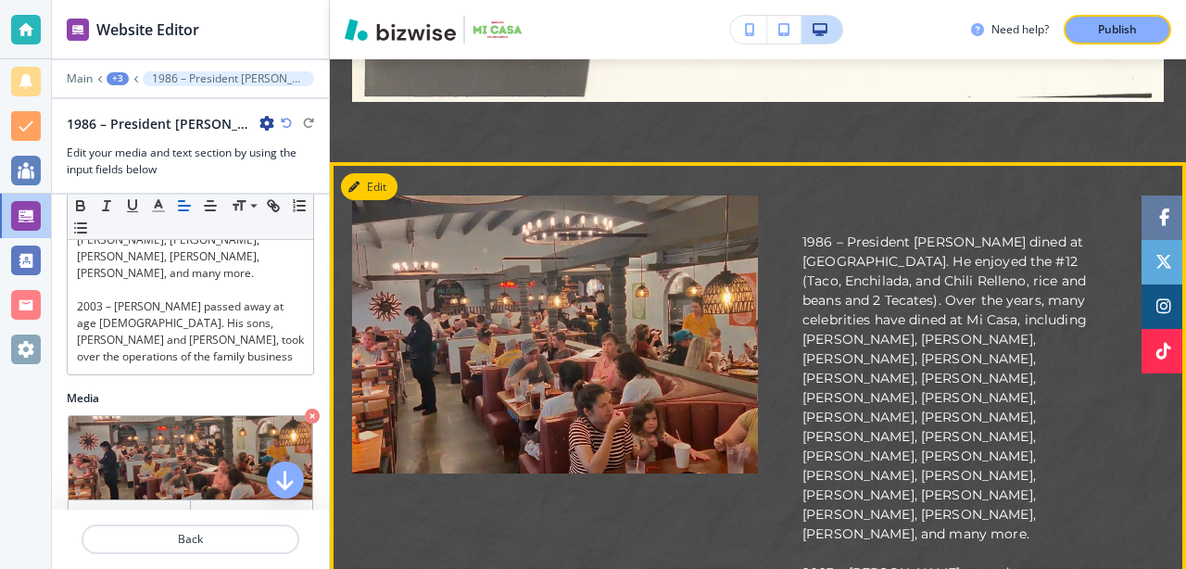
scroll to position [3119, 0]
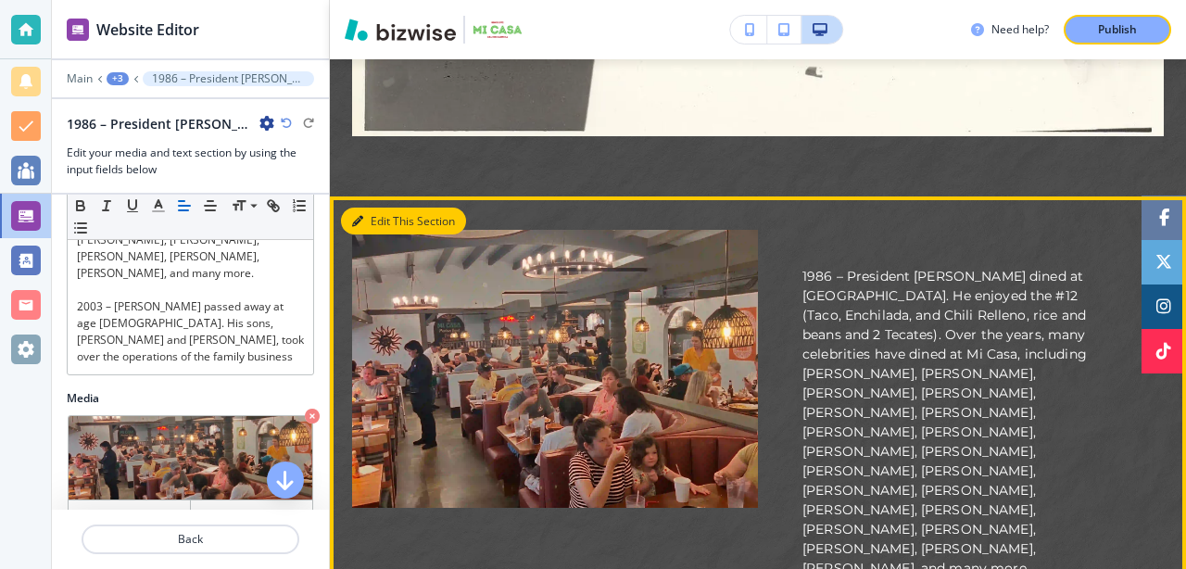
click at [379, 208] on button "Edit This Section" at bounding box center [403, 222] width 125 height 28
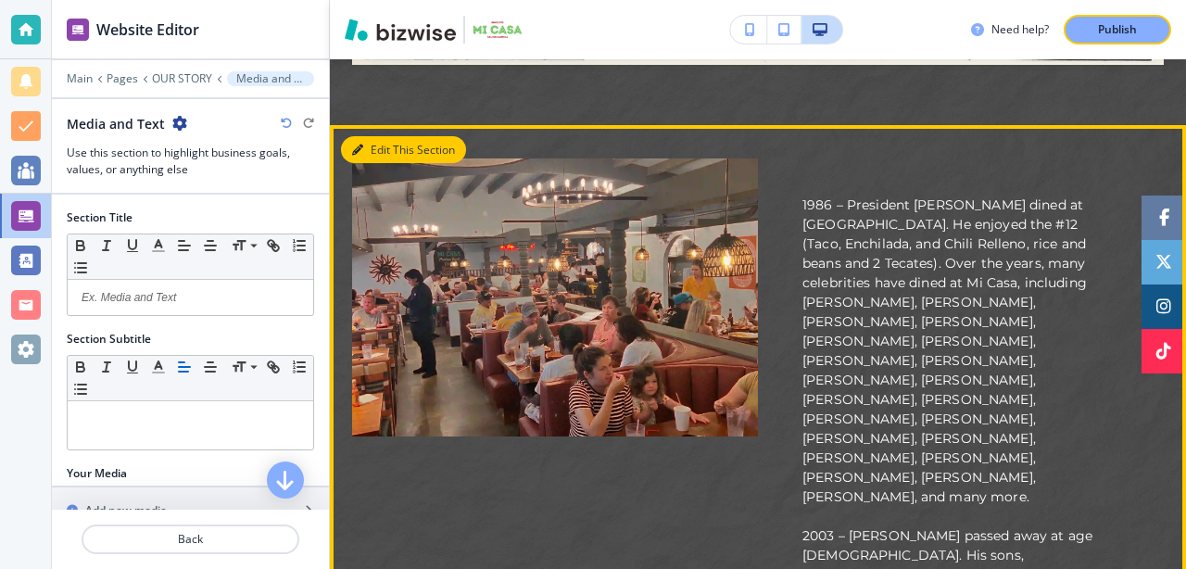
scroll to position [3200, 0]
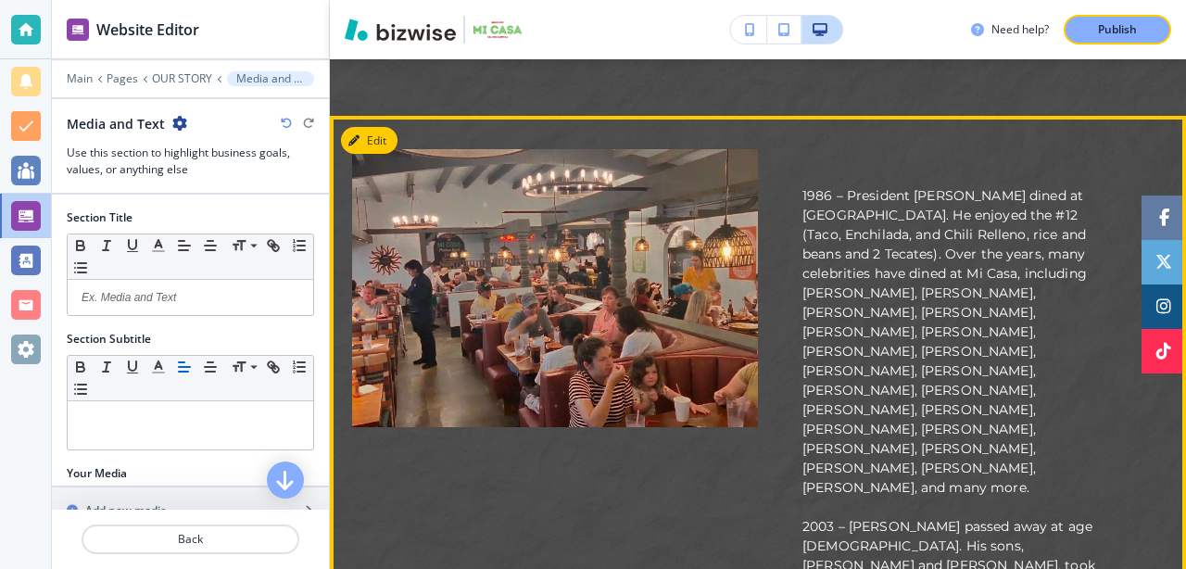
click at [537, 190] on img at bounding box center [555, 288] width 406 height 278
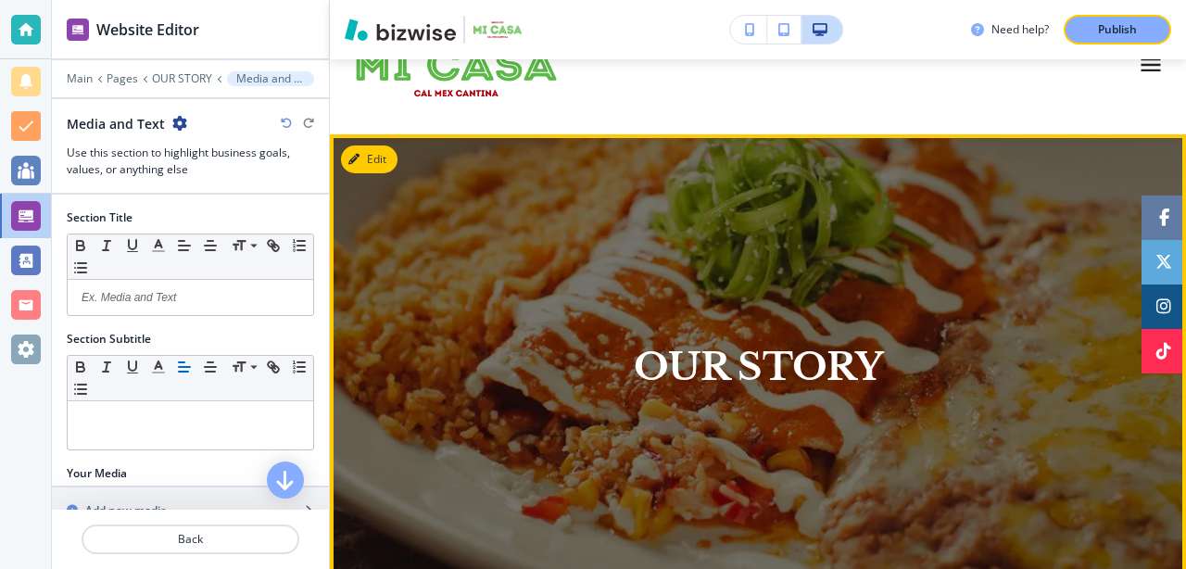
scroll to position [0, 0]
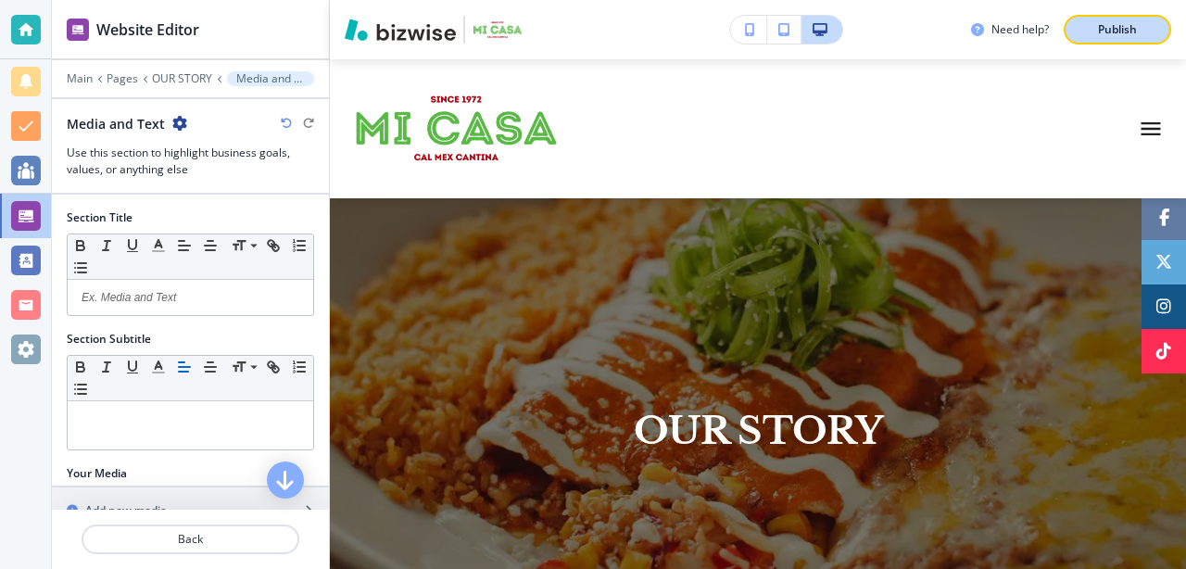
click at [1123, 37] on p "Publish" at bounding box center [1117, 29] width 39 height 17
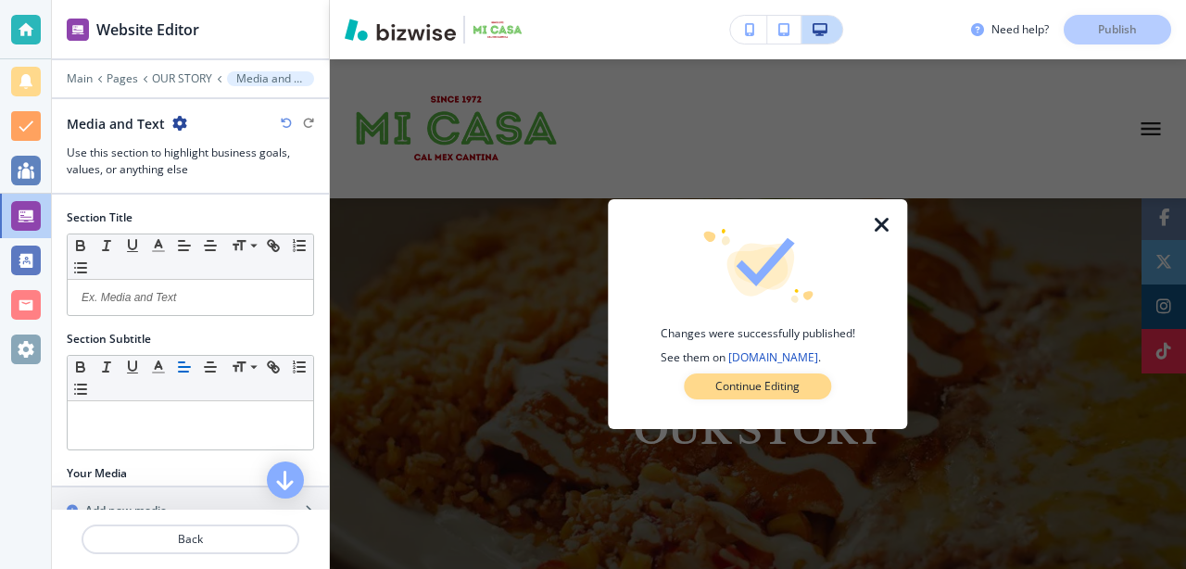
click at [718, 385] on p "Continue Editing" at bounding box center [757, 386] width 84 height 17
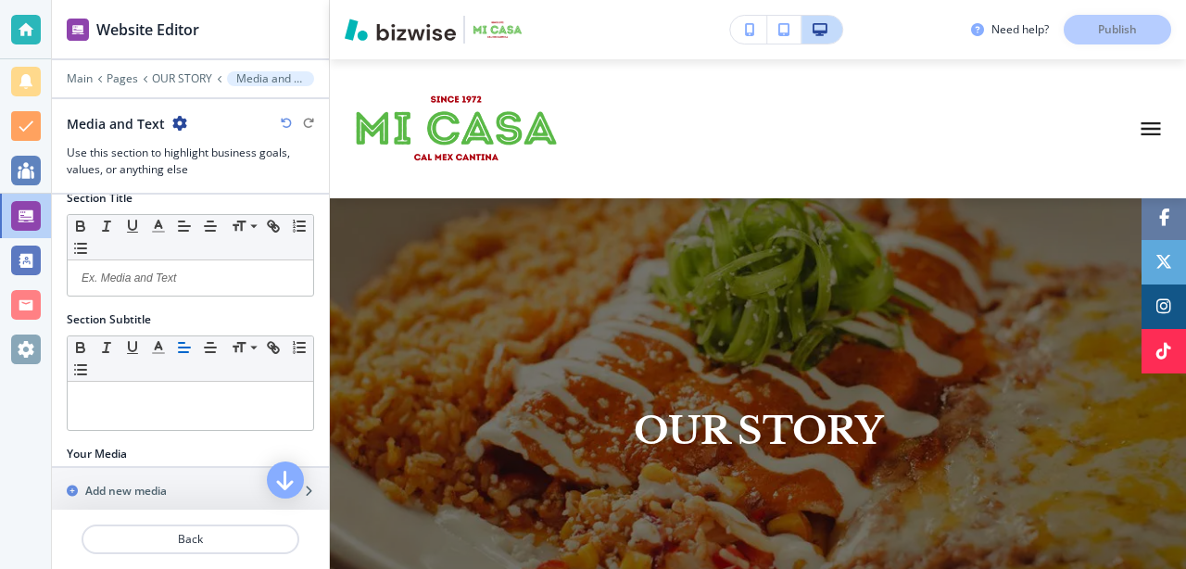
scroll to position [19, 0]
click at [195, 78] on p "OUR STORY" at bounding box center [182, 78] width 60 height 13
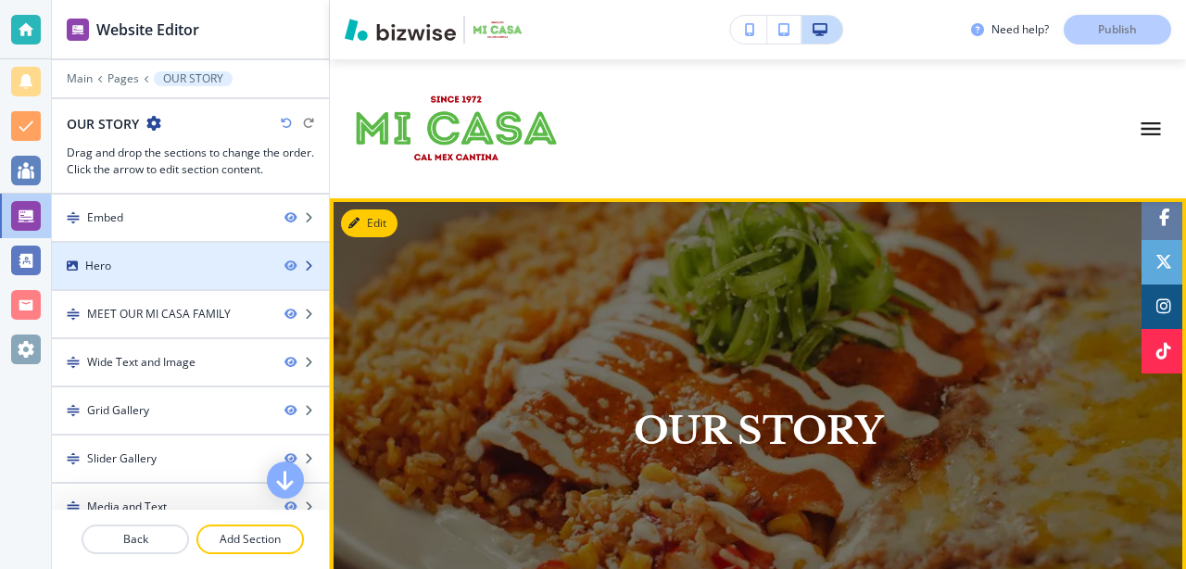
click at [182, 271] on div "Hero" at bounding box center [161, 266] width 218 height 17
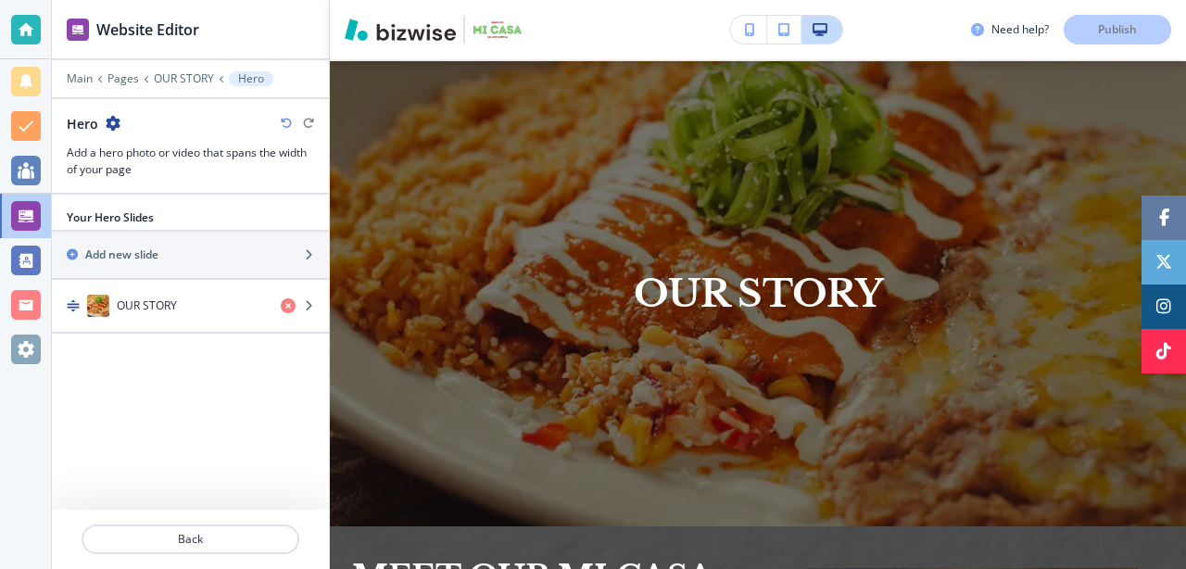
scroll to position [139, 0]
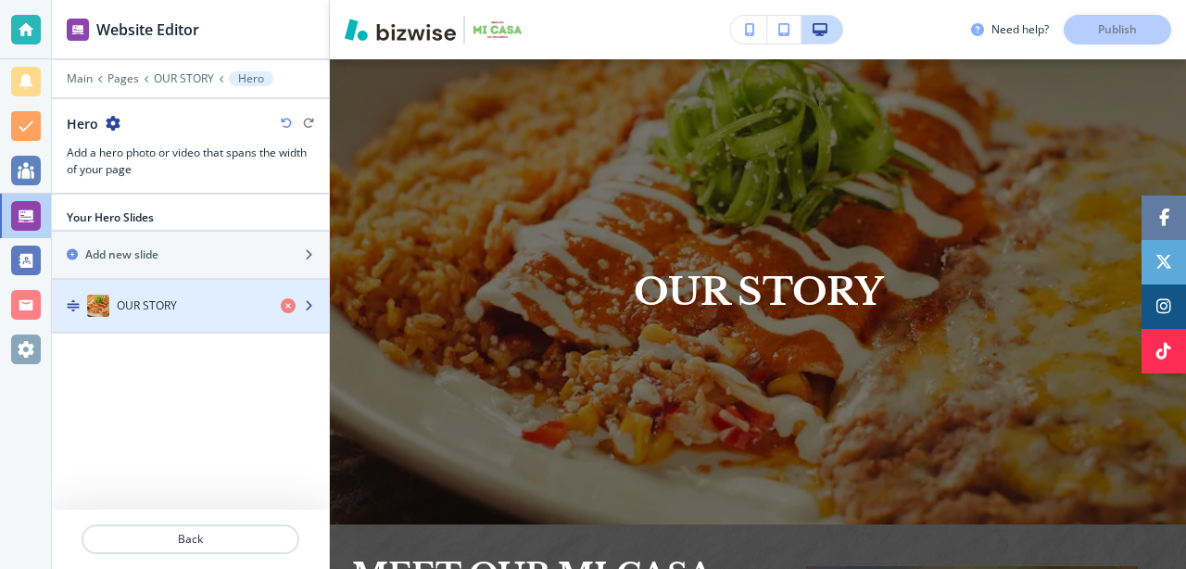
click at [210, 315] on div "OUR STORY" at bounding box center [159, 306] width 214 height 22
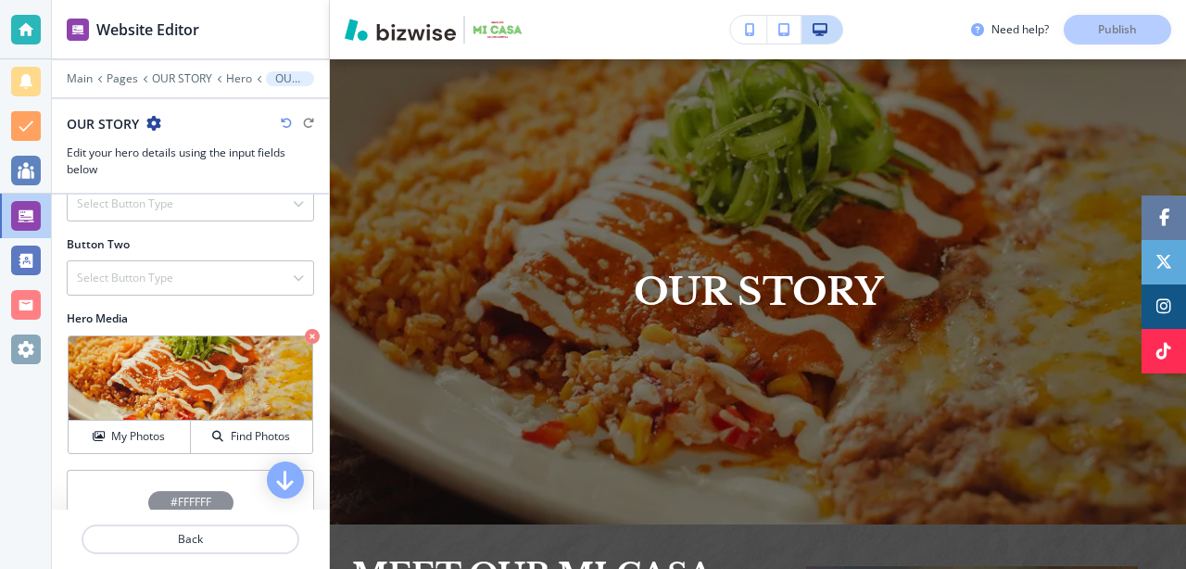
scroll to position [308, 0]
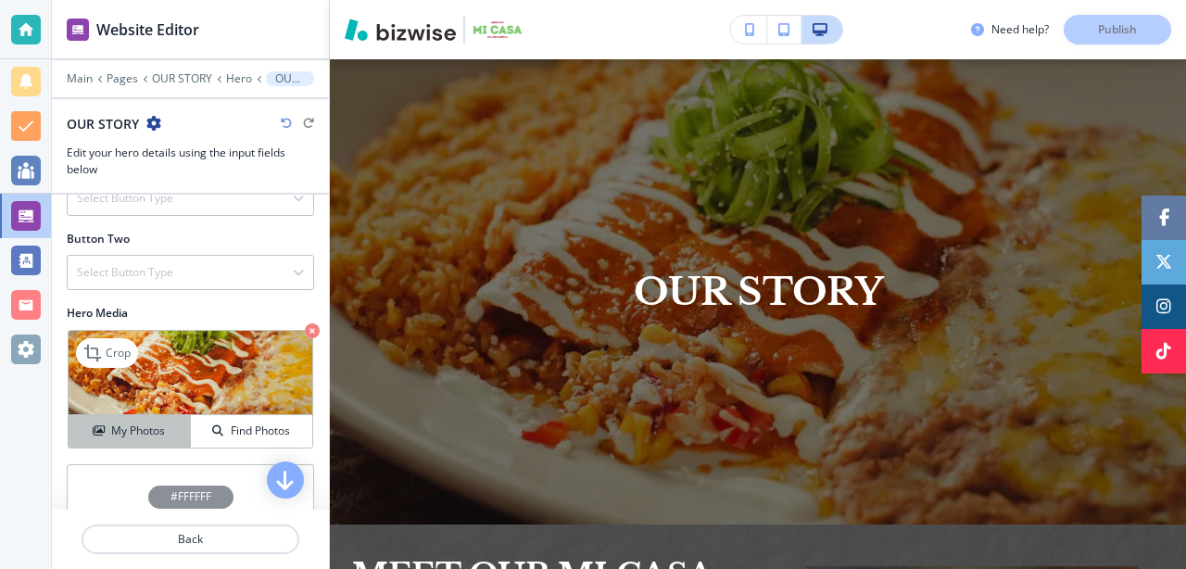
click at [128, 438] on h4 "My Photos" at bounding box center [138, 430] width 54 height 17
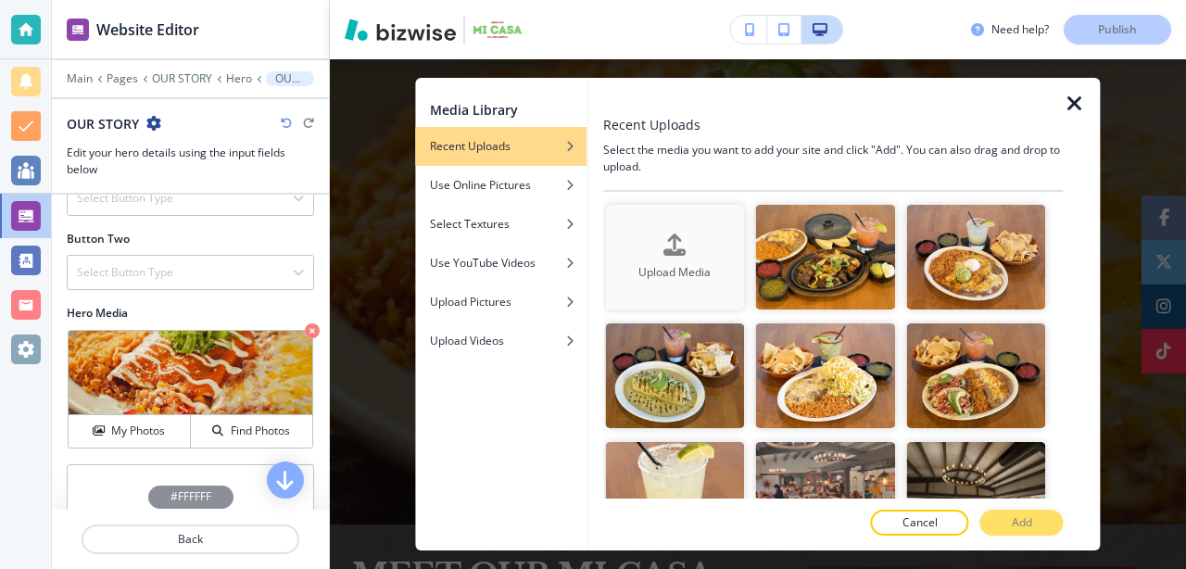
click at [677, 258] on div "button" at bounding box center [674, 260] width 139 height 7
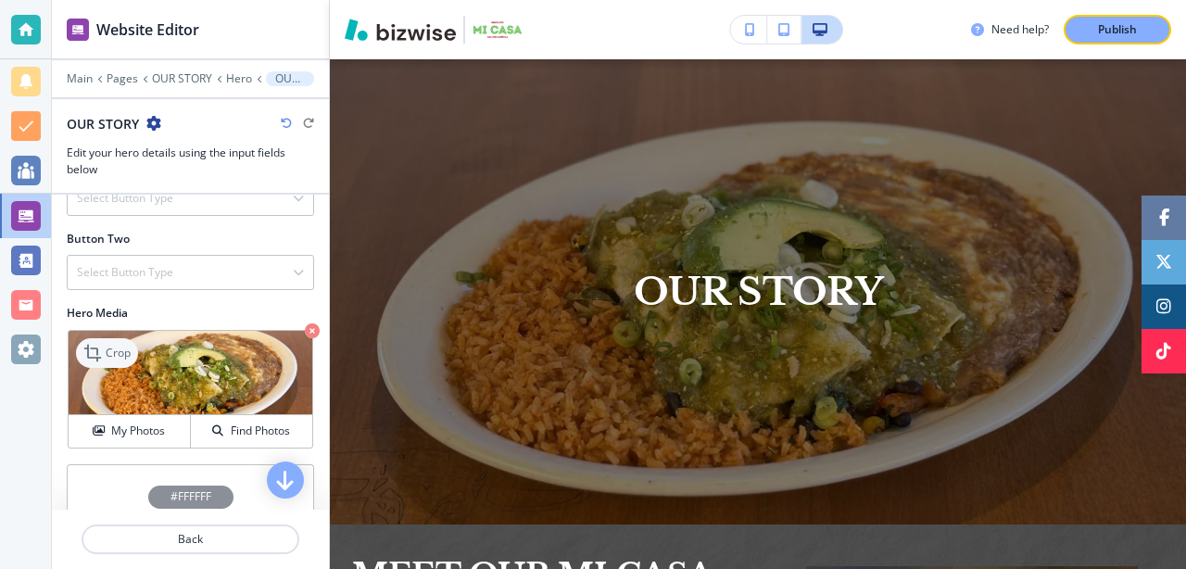
click at [108, 352] on p "Crop" at bounding box center [118, 353] width 25 height 17
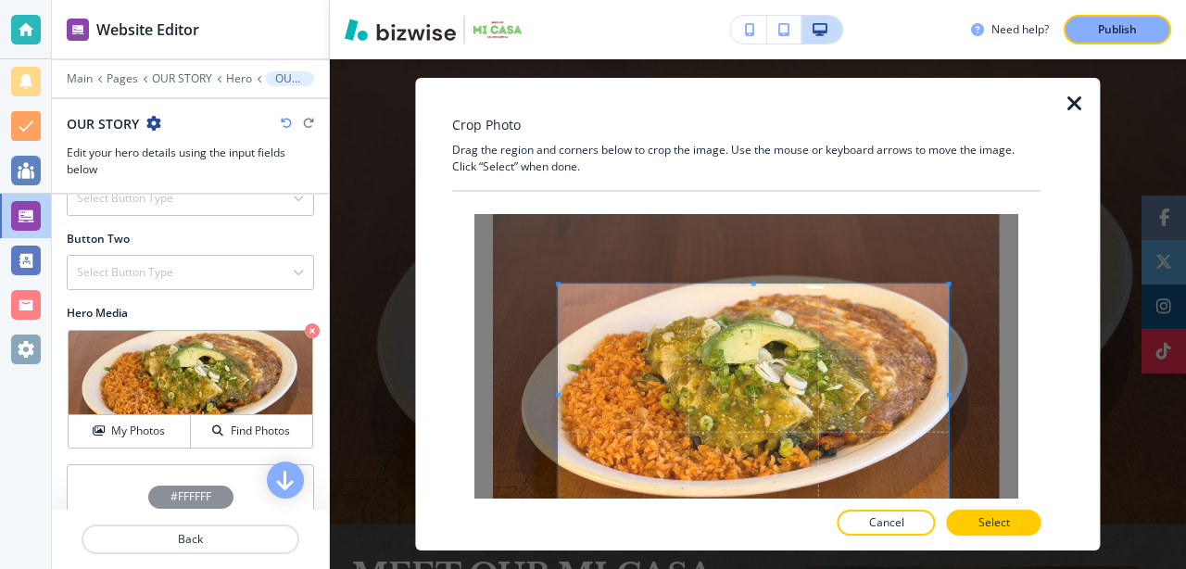
click at [558, 284] on span at bounding box center [558, 284] width 5 height 5
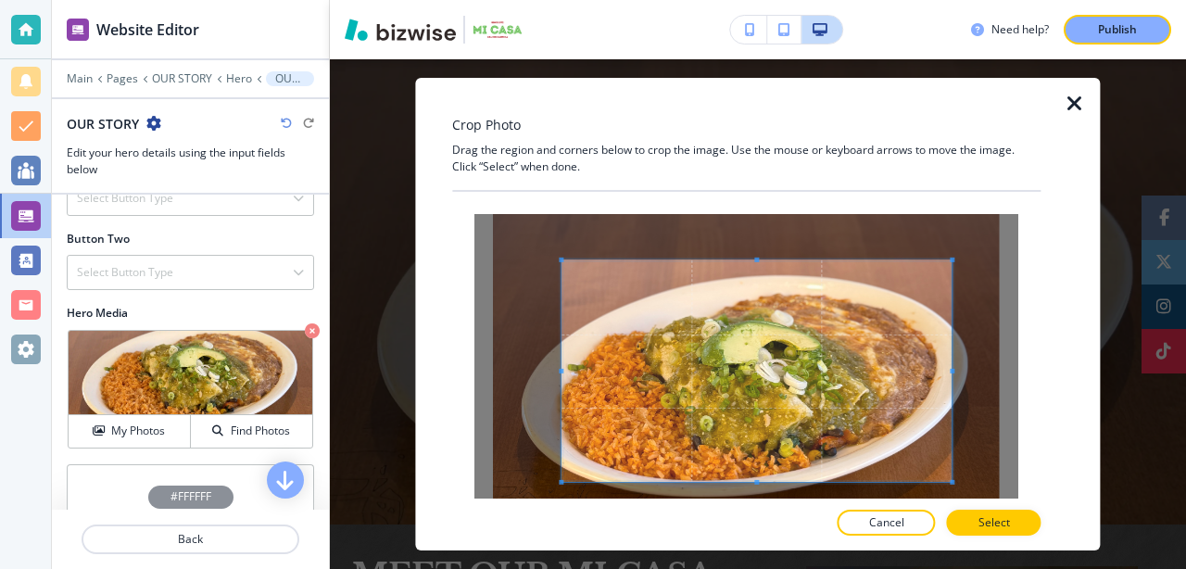
click at [924, 440] on span at bounding box center [757, 370] width 390 height 221
click at [1022, 527] on button "Select" at bounding box center [994, 523] width 94 height 26
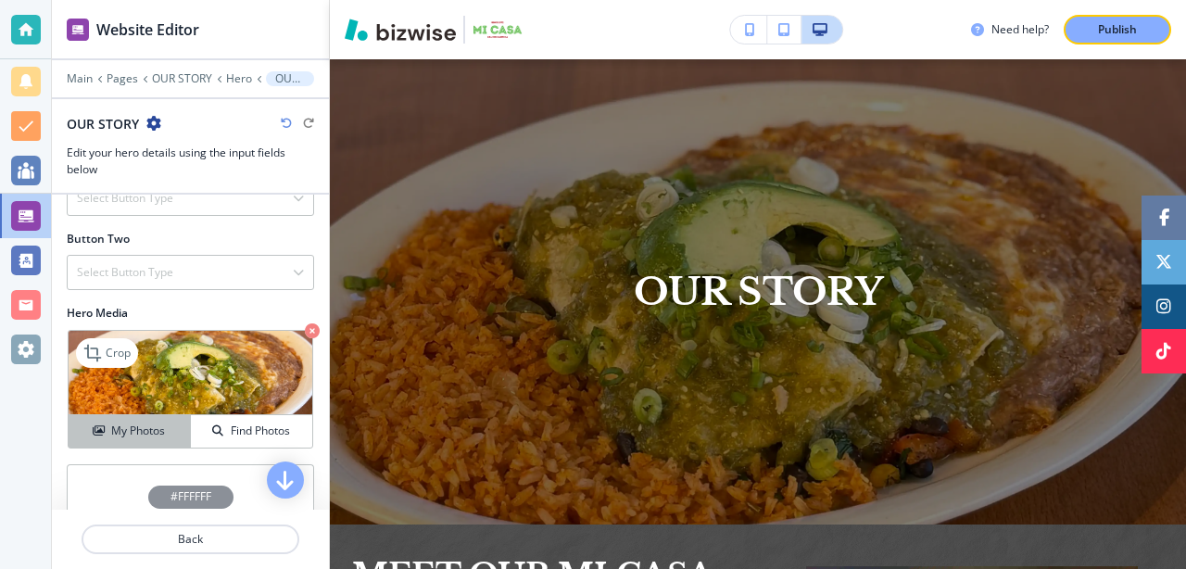
click at [131, 423] on h4 "My Photos" at bounding box center [138, 430] width 54 height 17
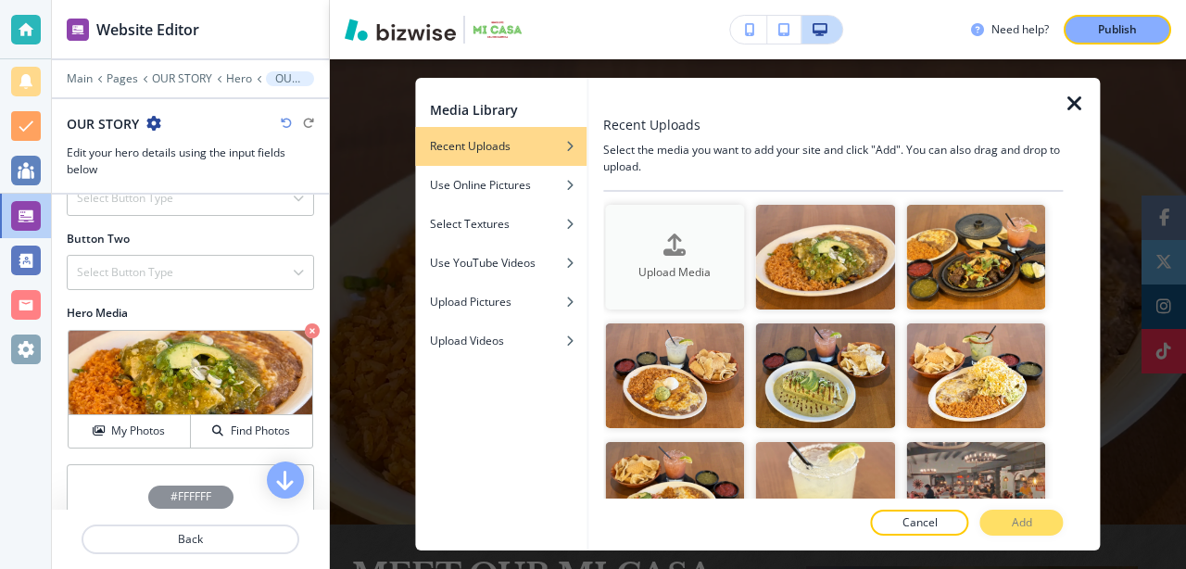
click at [681, 247] on icon "button" at bounding box center [674, 244] width 22 height 22
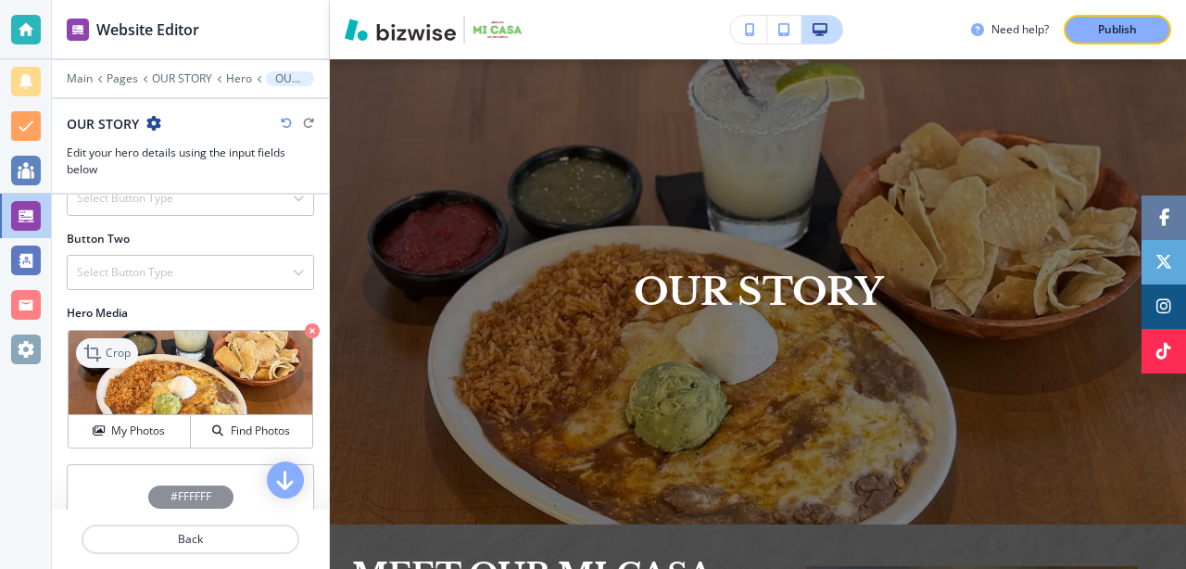
click at [106, 351] on p "Crop" at bounding box center [118, 353] width 25 height 17
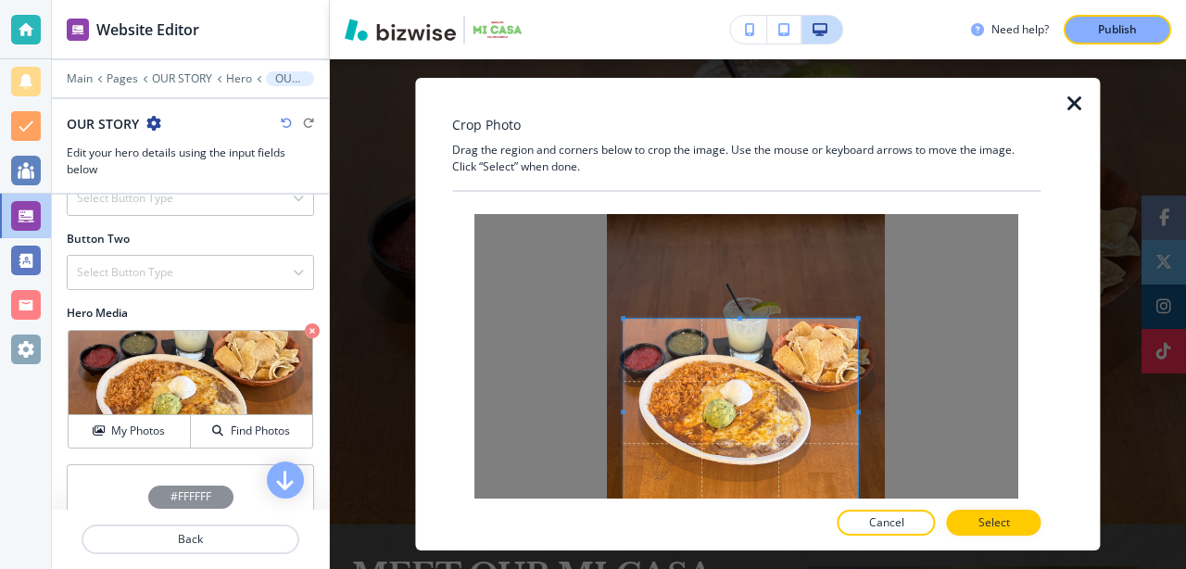
click at [623, 318] on span at bounding box center [623, 318] width 5 height 5
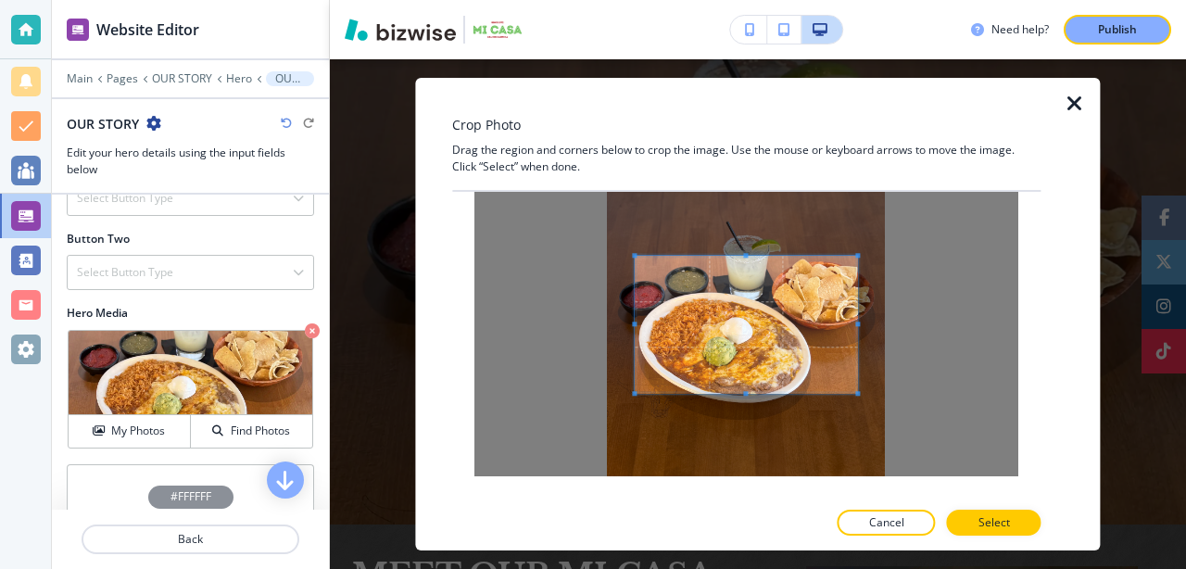
click at [639, 399] on div at bounding box center [746, 314] width 544 height 324
click at [995, 530] on p "Select" at bounding box center [993, 522] width 31 height 17
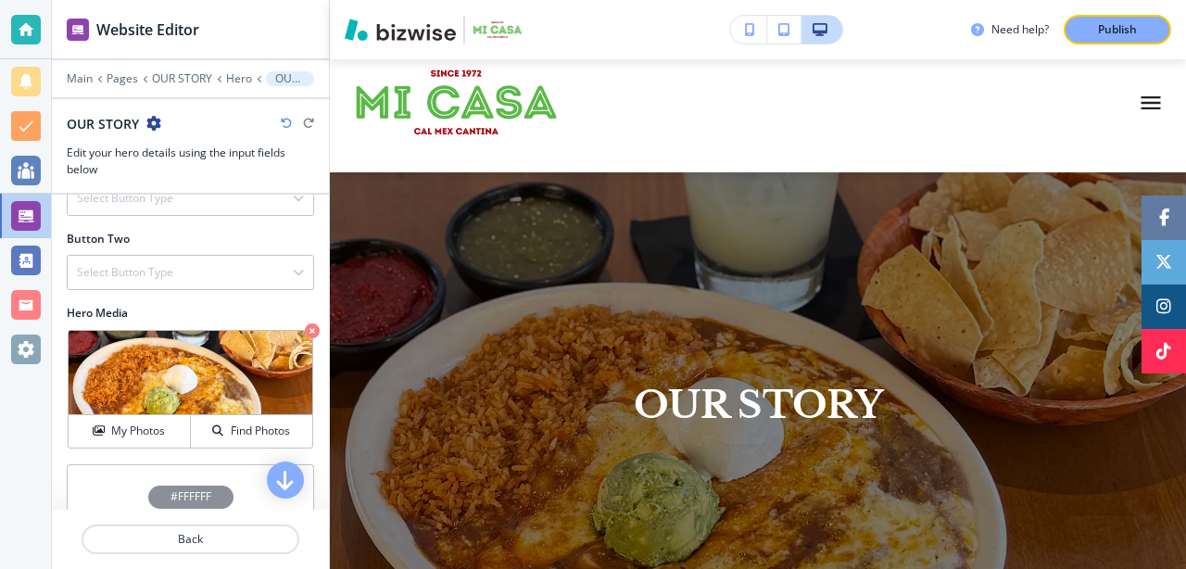
scroll to position [0, 0]
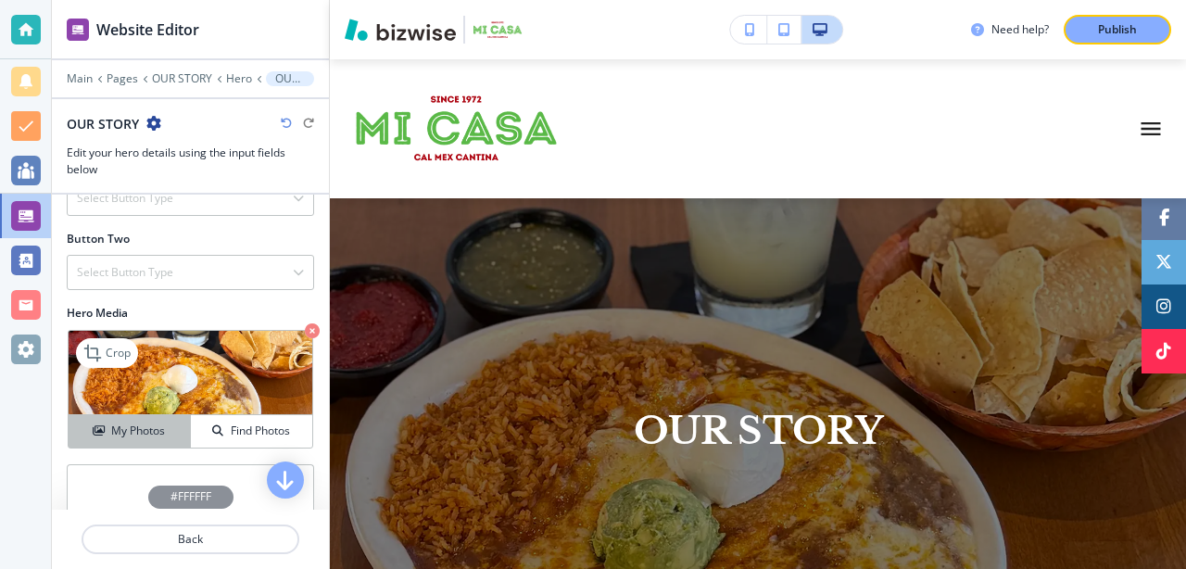
click at [117, 439] on h4 "My Photos" at bounding box center [138, 430] width 54 height 17
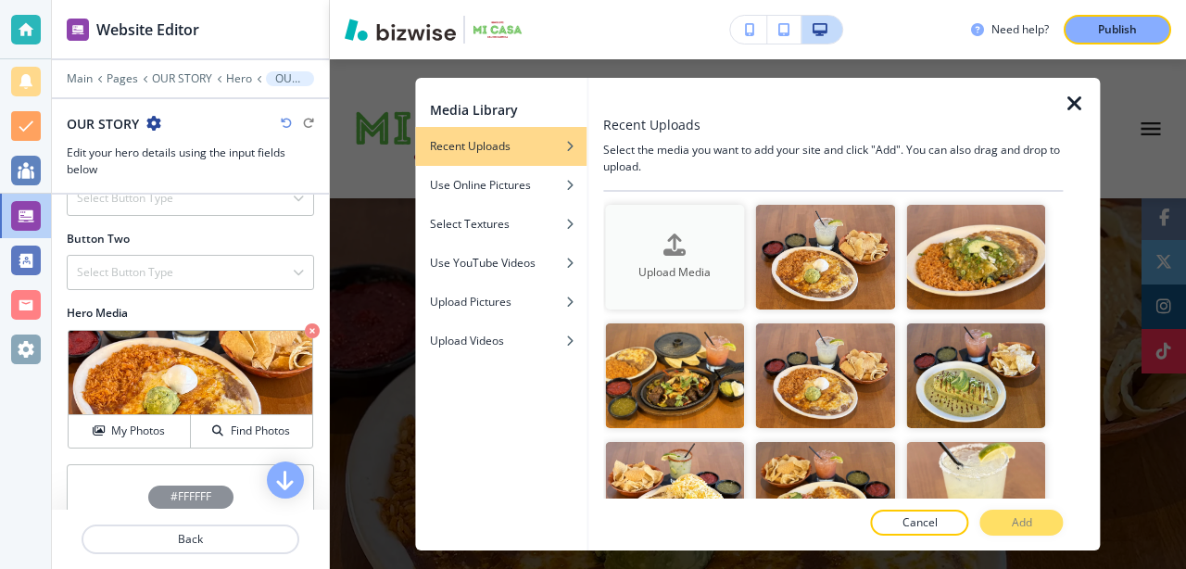
click at [672, 257] on div "button" at bounding box center [674, 260] width 139 height 7
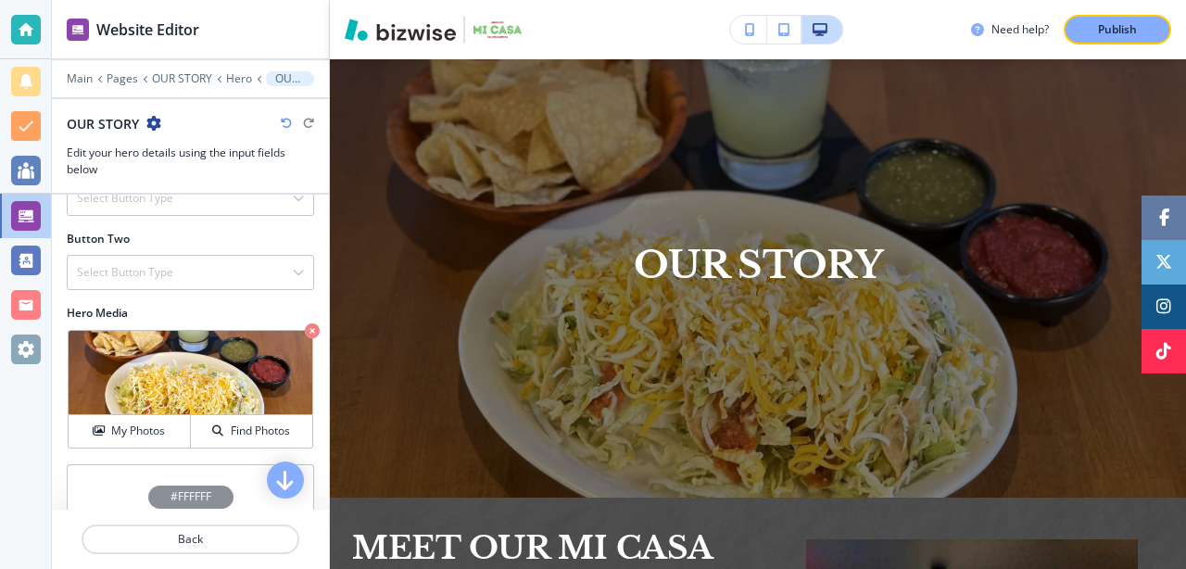
scroll to position [206, 0]
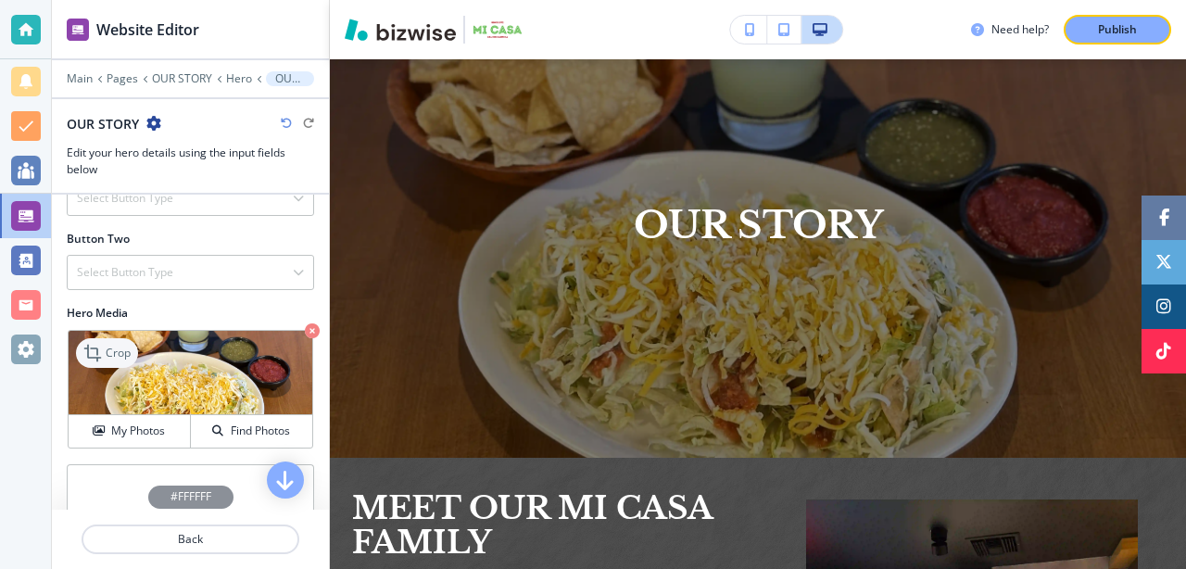
click at [120, 360] on div "Crop" at bounding box center [107, 353] width 62 height 30
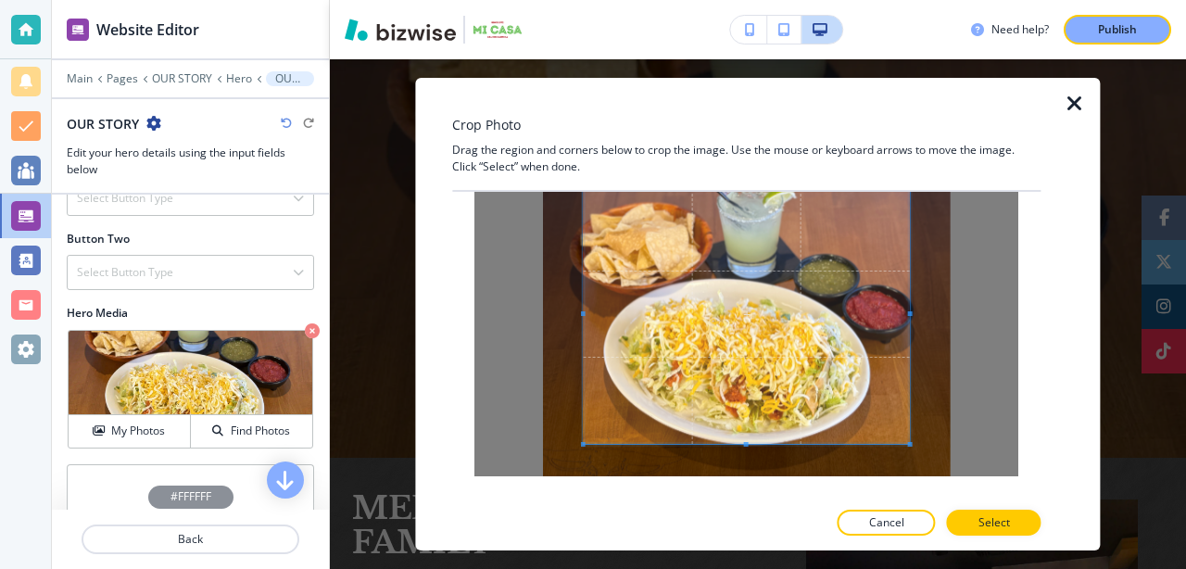
scroll to position [60, 0]
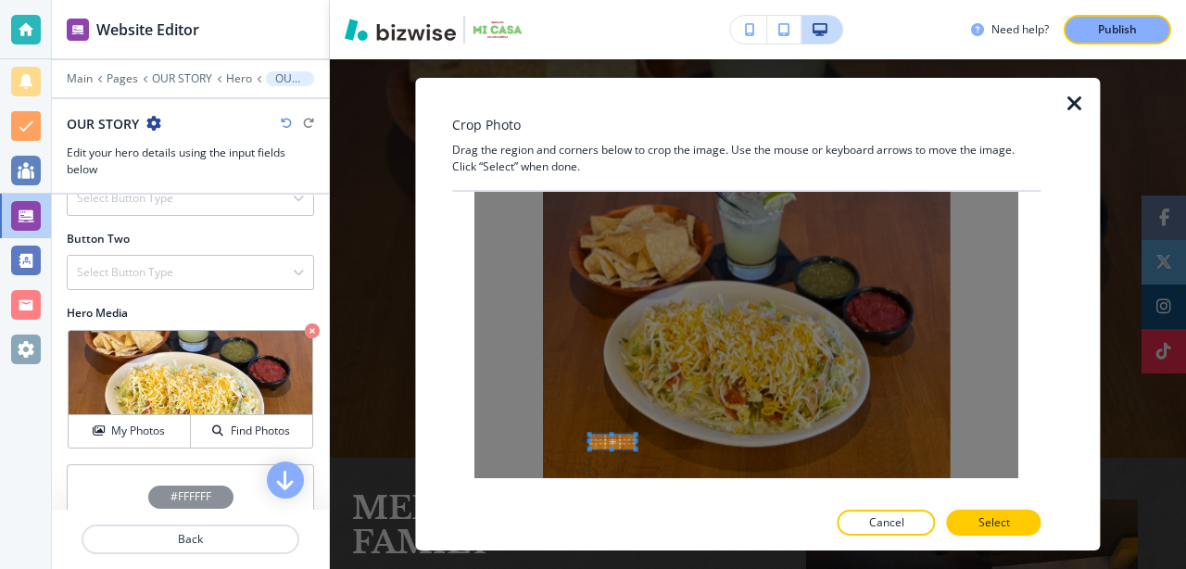
click at [627, 444] on div at bounding box center [746, 316] width 544 height 324
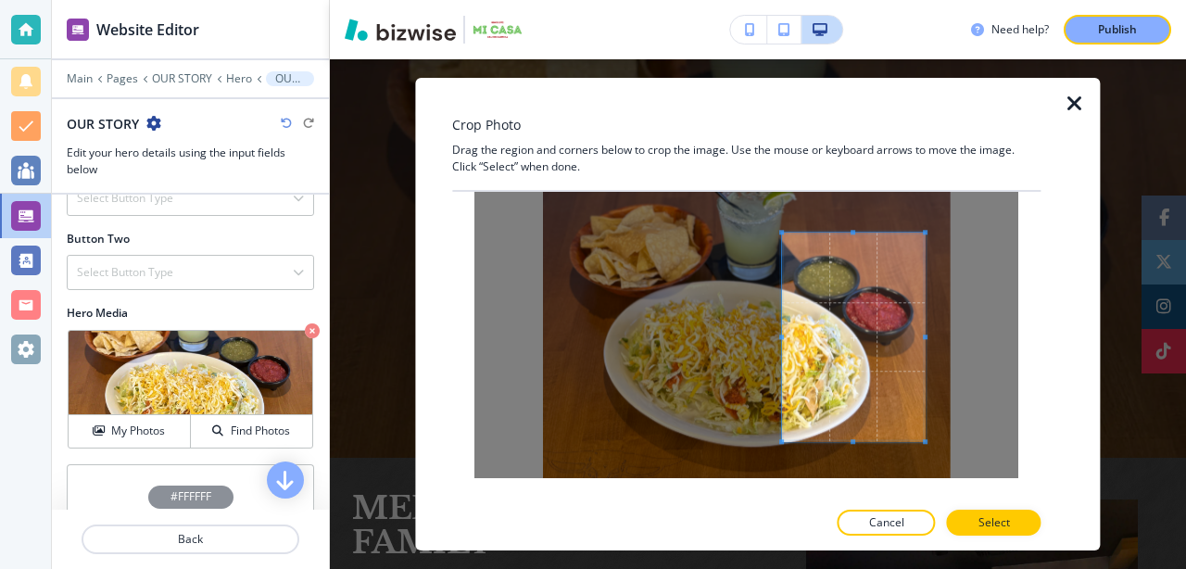
click at [946, 432] on div at bounding box center [746, 316] width 544 height 324
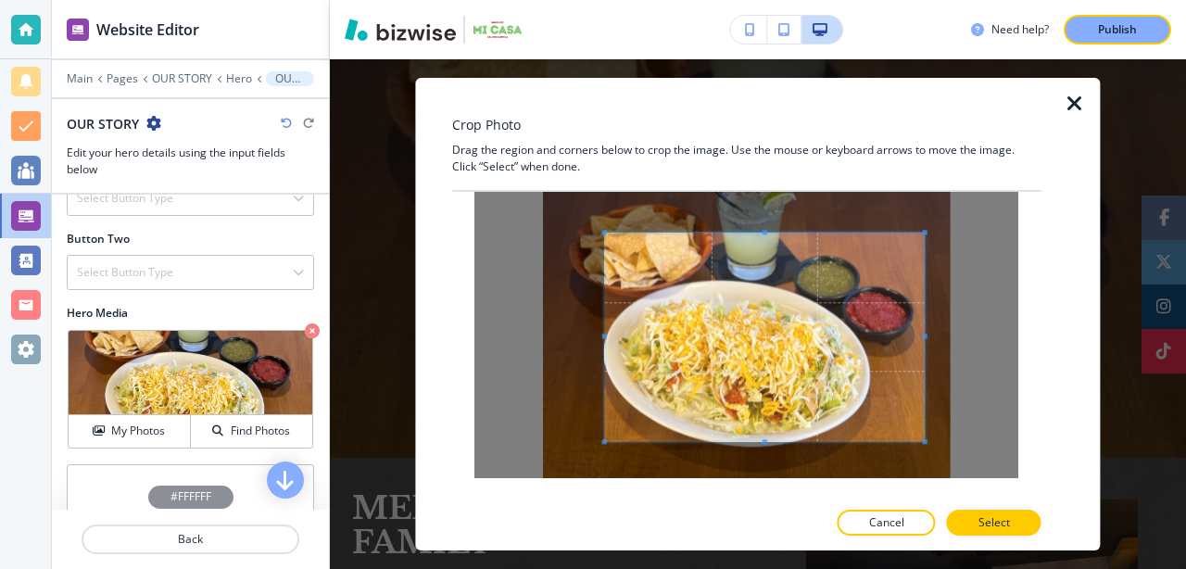
click at [580, 439] on div at bounding box center [746, 316] width 544 height 324
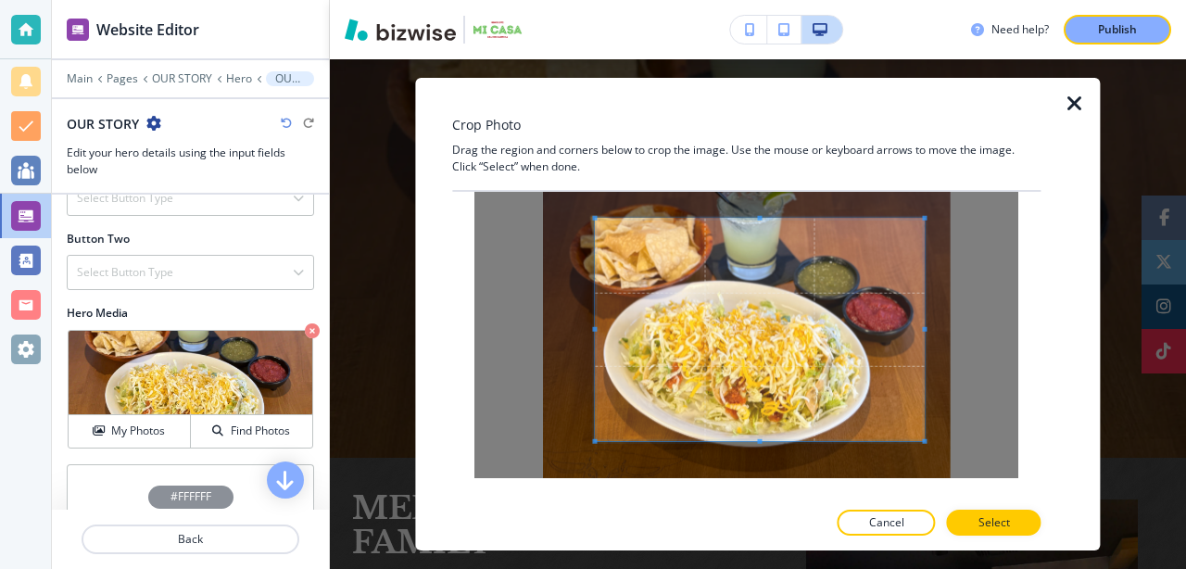
click at [597, 216] on span at bounding box center [595, 218] width 5 height 5
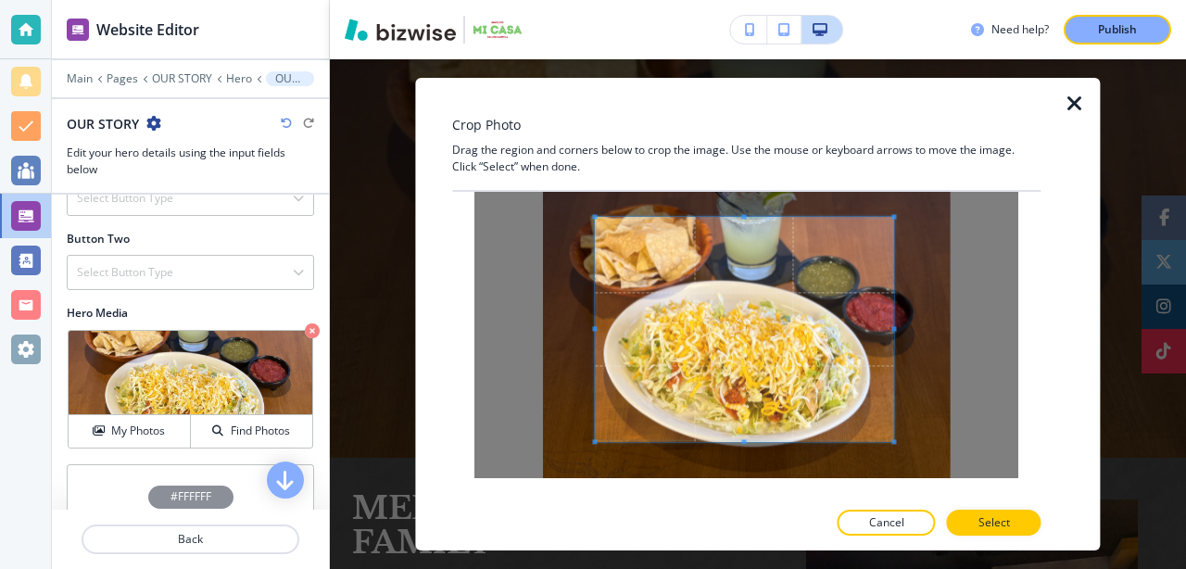
click at [907, 219] on div at bounding box center [746, 316] width 544 height 324
click at [1017, 520] on button "Select" at bounding box center [994, 523] width 94 height 26
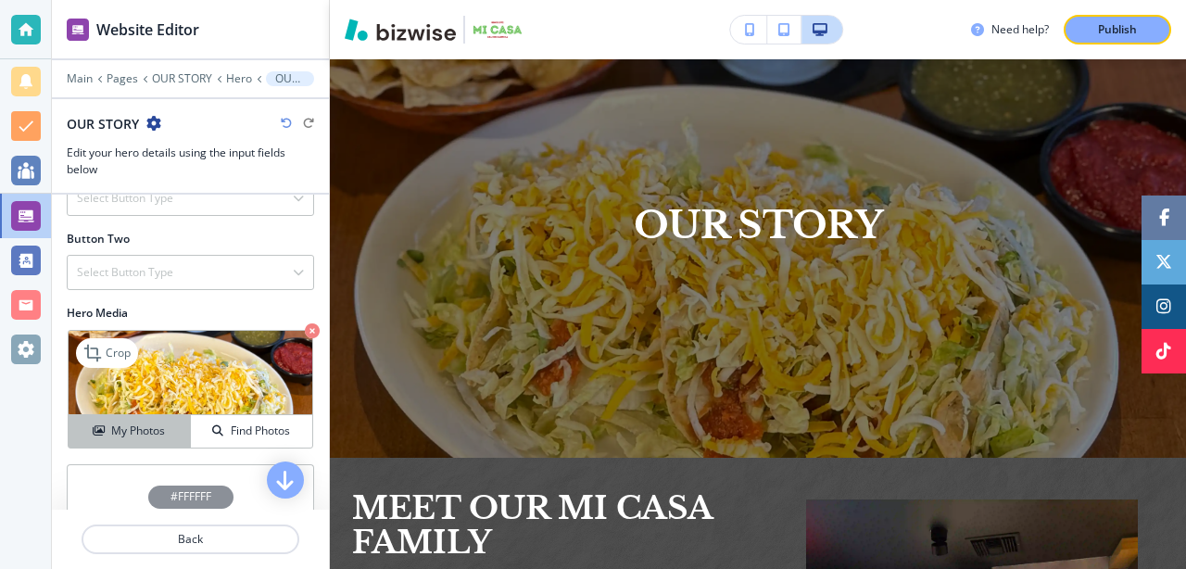
click at [125, 434] on h4 "My Photos" at bounding box center [138, 430] width 54 height 17
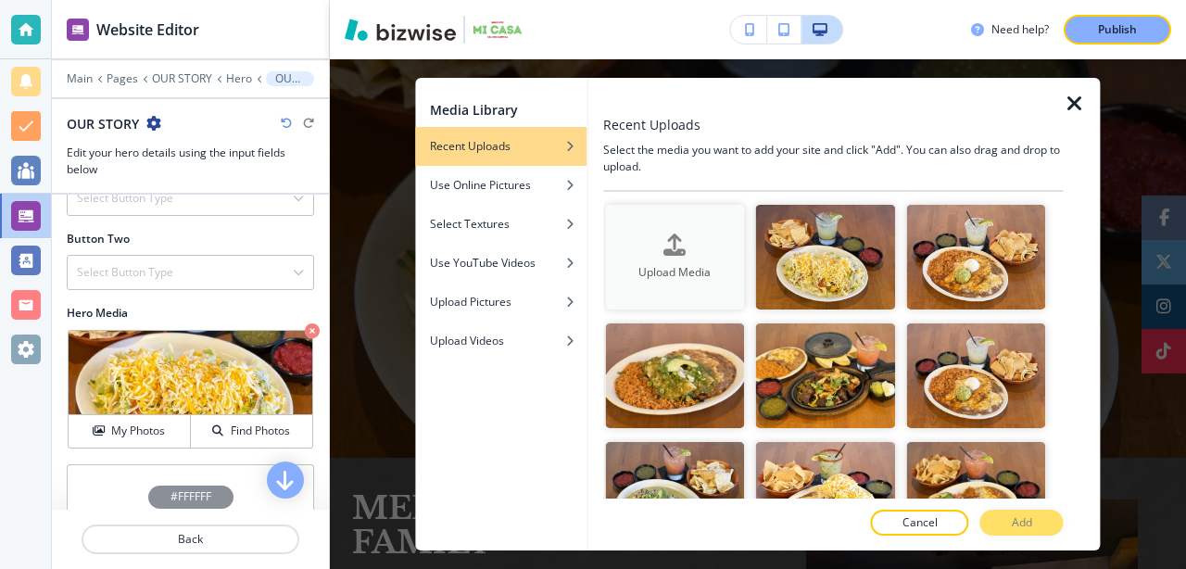
click at [695, 233] on button "Upload Media" at bounding box center [674, 257] width 139 height 105
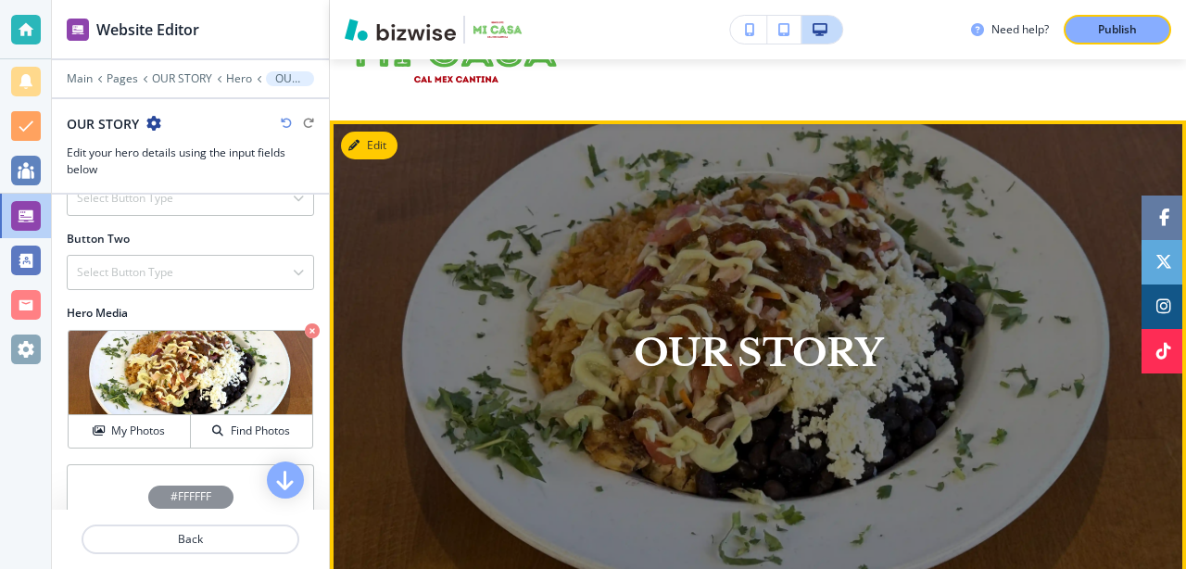
scroll to position [64, 0]
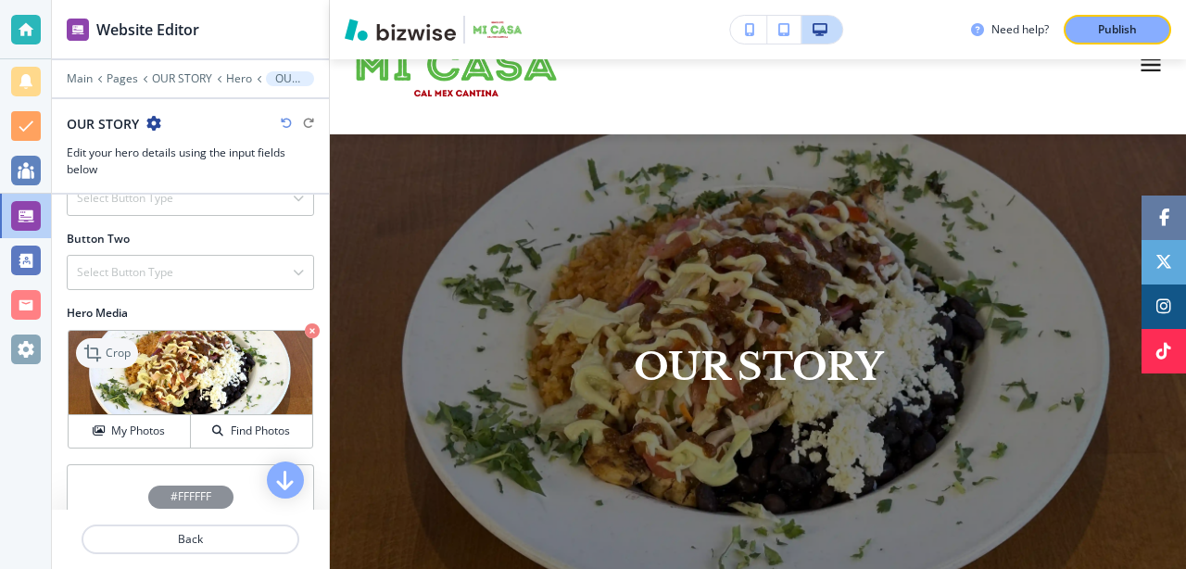
click at [113, 353] on p "Crop" at bounding box center [118, 353] width 25 height 17
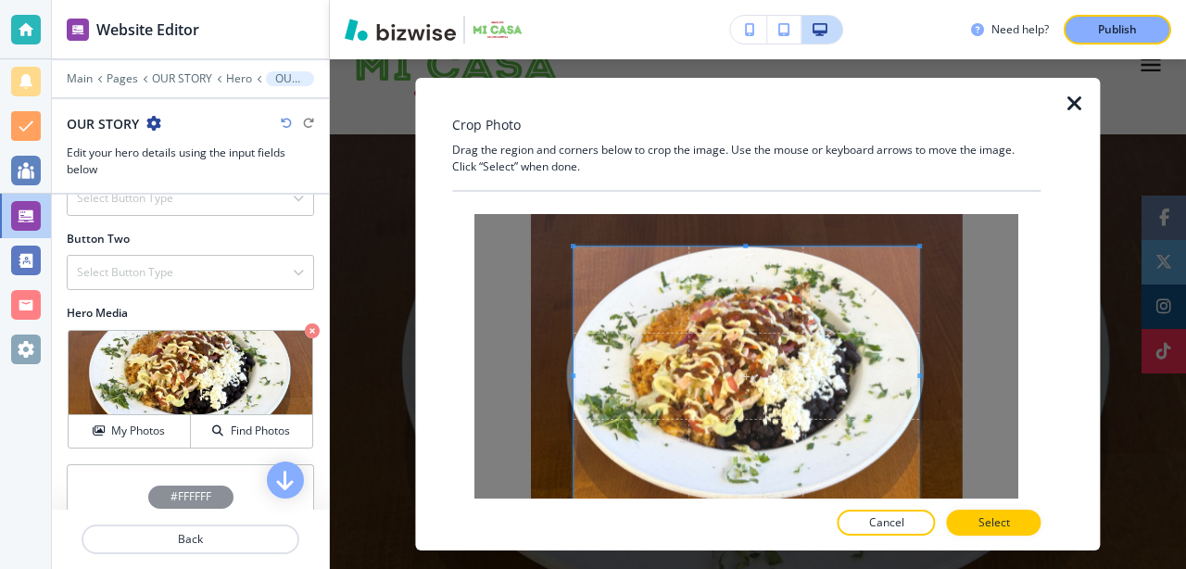
scroll to position [62, 0]
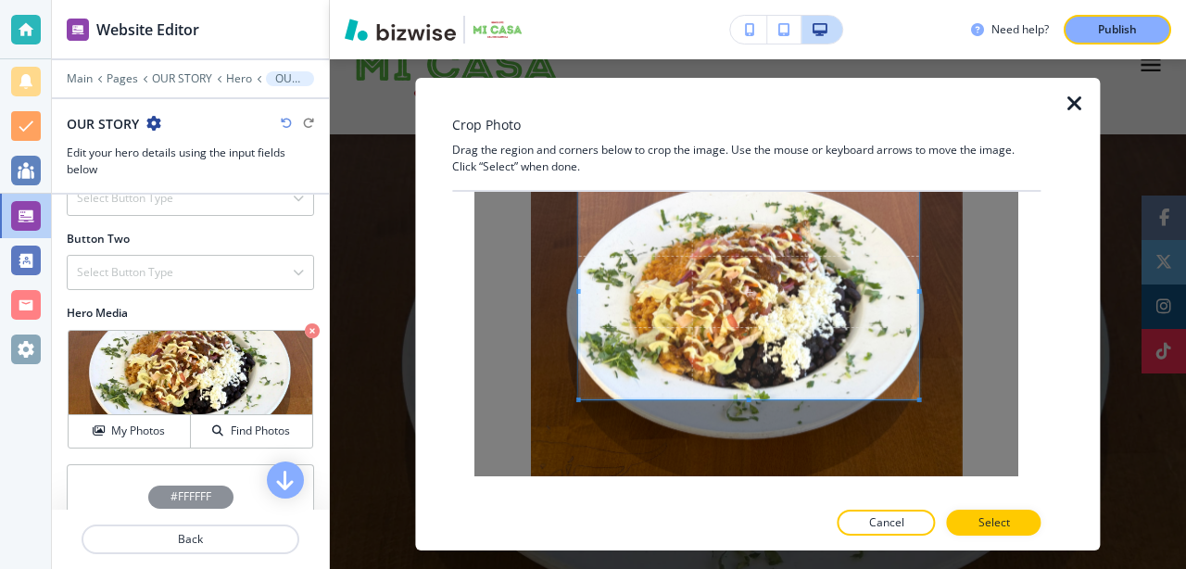
click at [577, 397] on span at bounding box center [578, 399] width 5 height 5
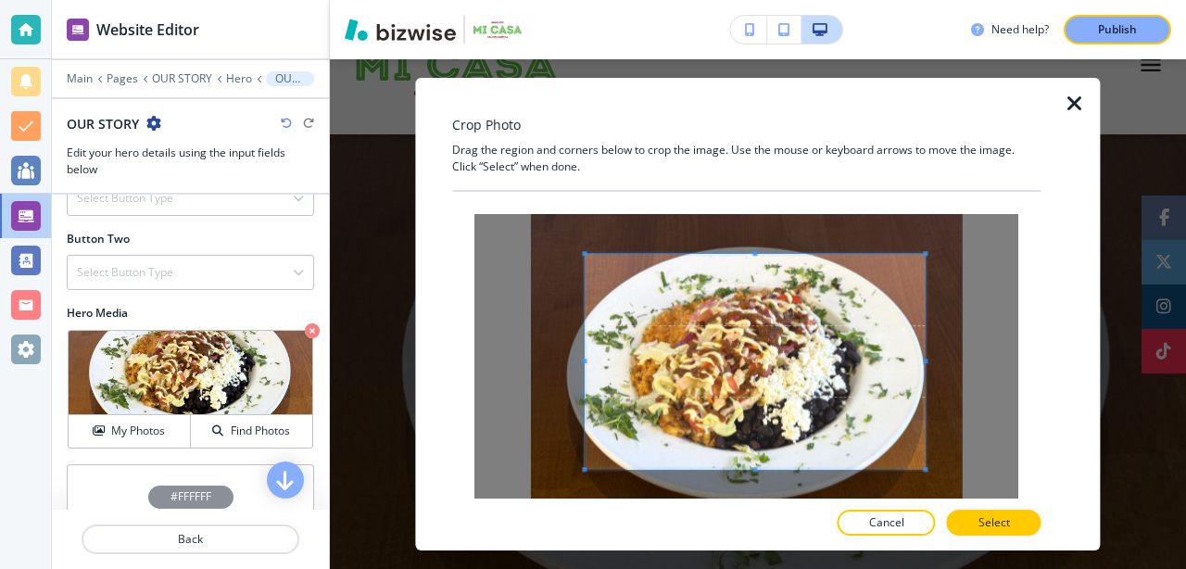
click at [705, 383] on span at bounding box center [756, 361] width 340 height 215
click at [984, 519] on p "Select" at bounding box center [993, 522] width 31 height 17
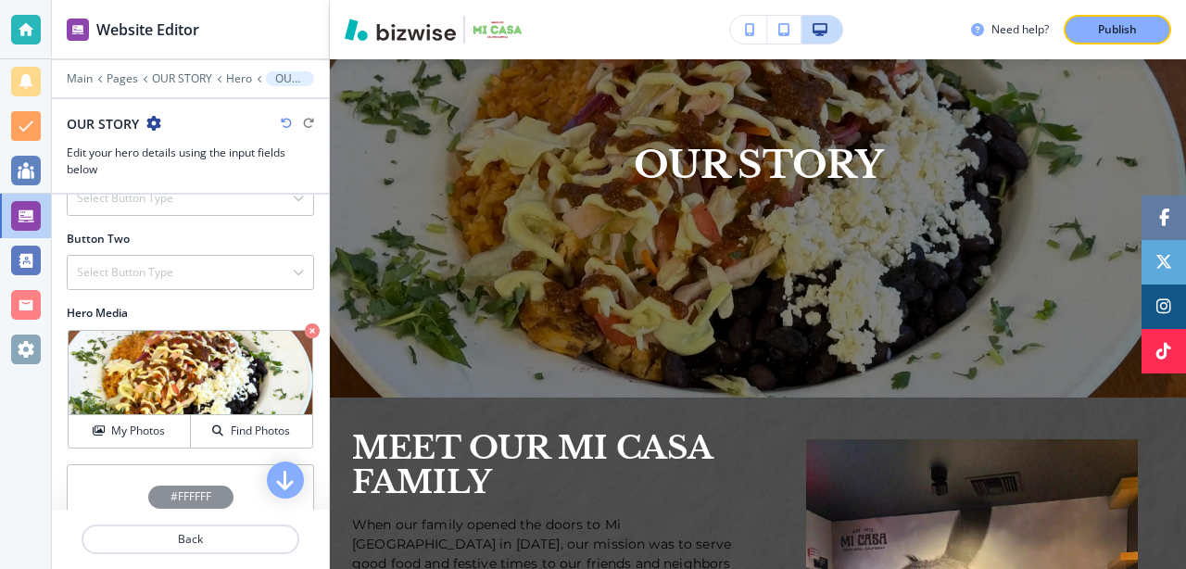
scroll to position [228, 0]
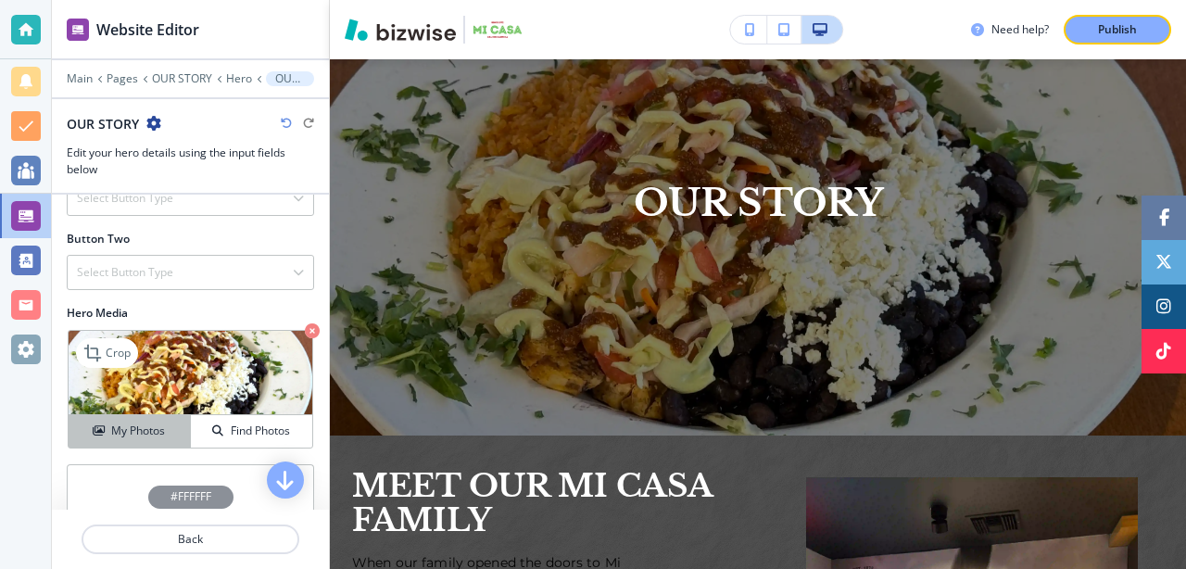
click at [130, 434] on h4 "My Photos" at bounding box center [138, 430] width 54 height 17
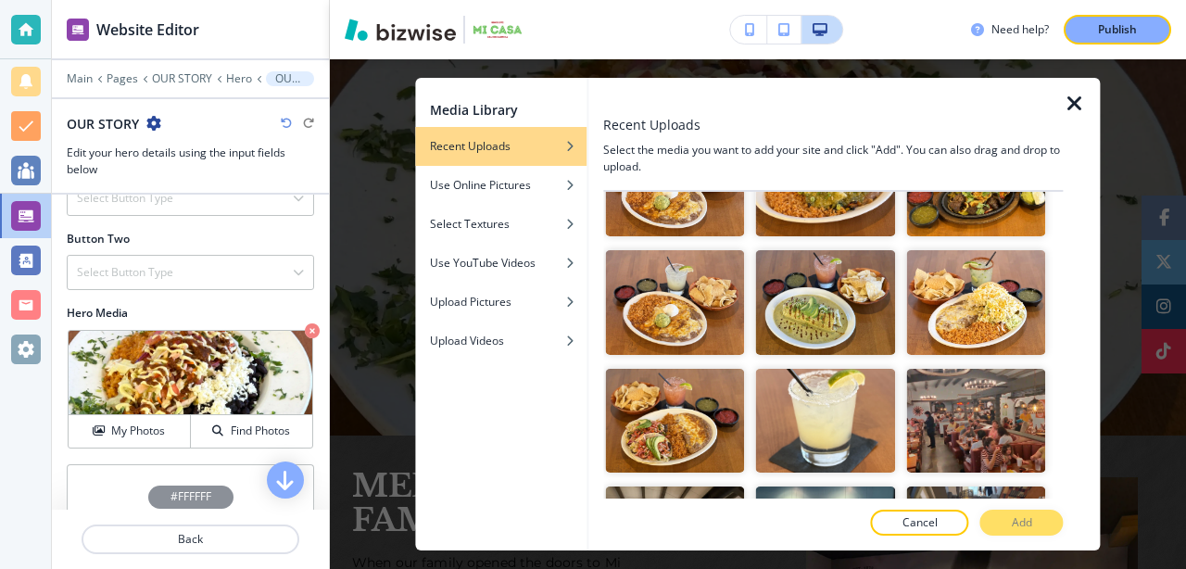
scroll to position [191, 0]
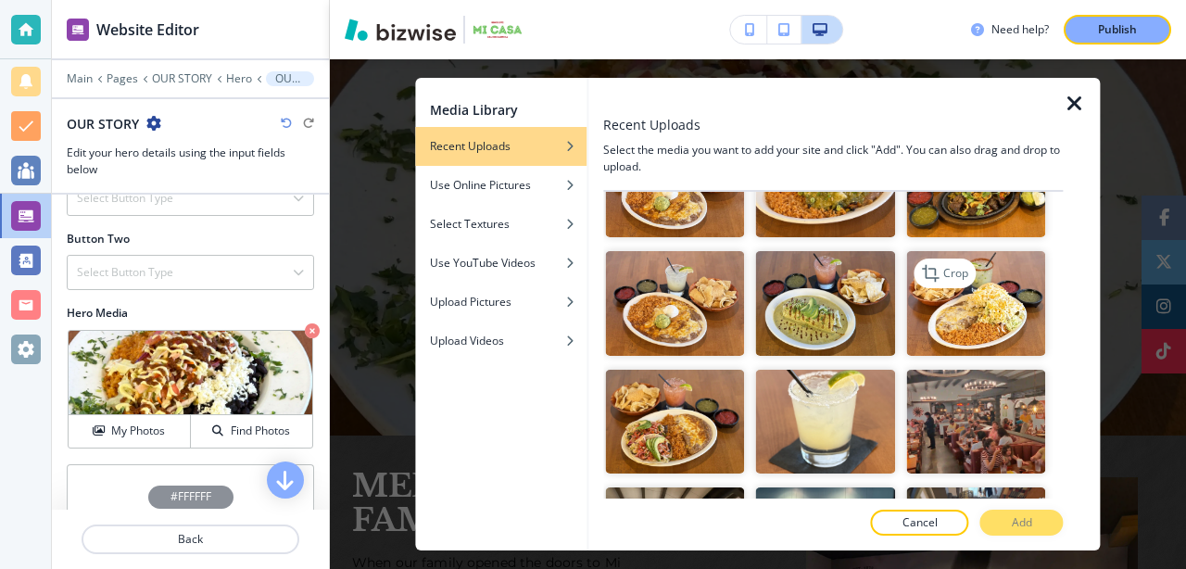
click at [998, 302] on img "button" at bounding box center [975, 303] width 139 height 105
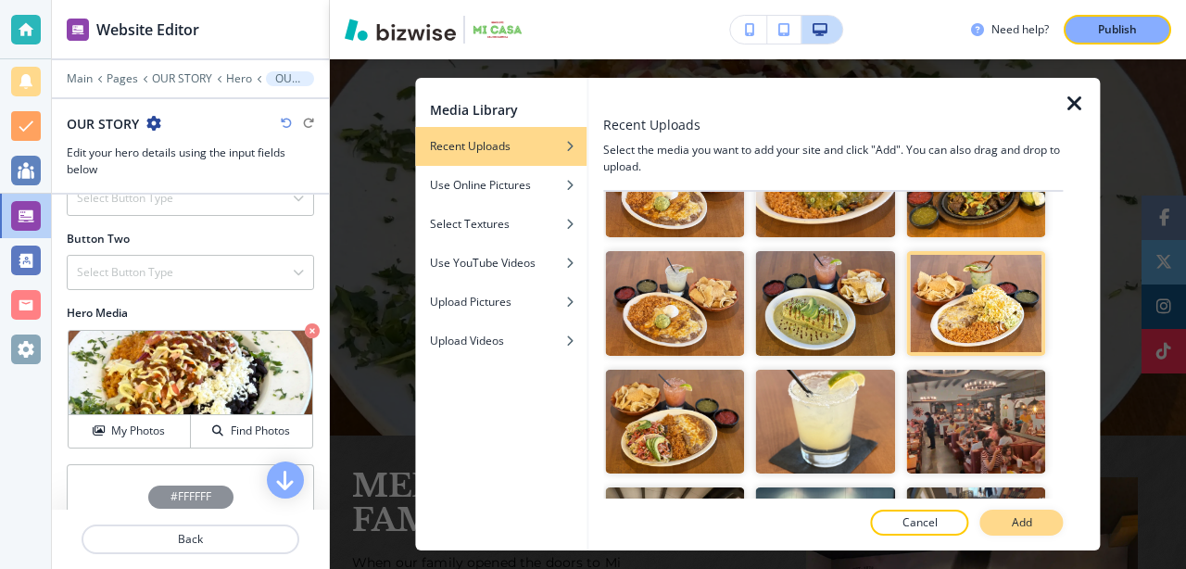
click at [1017, 518] on p "Add" at bounding box center [1022, 522] width 20 height 17
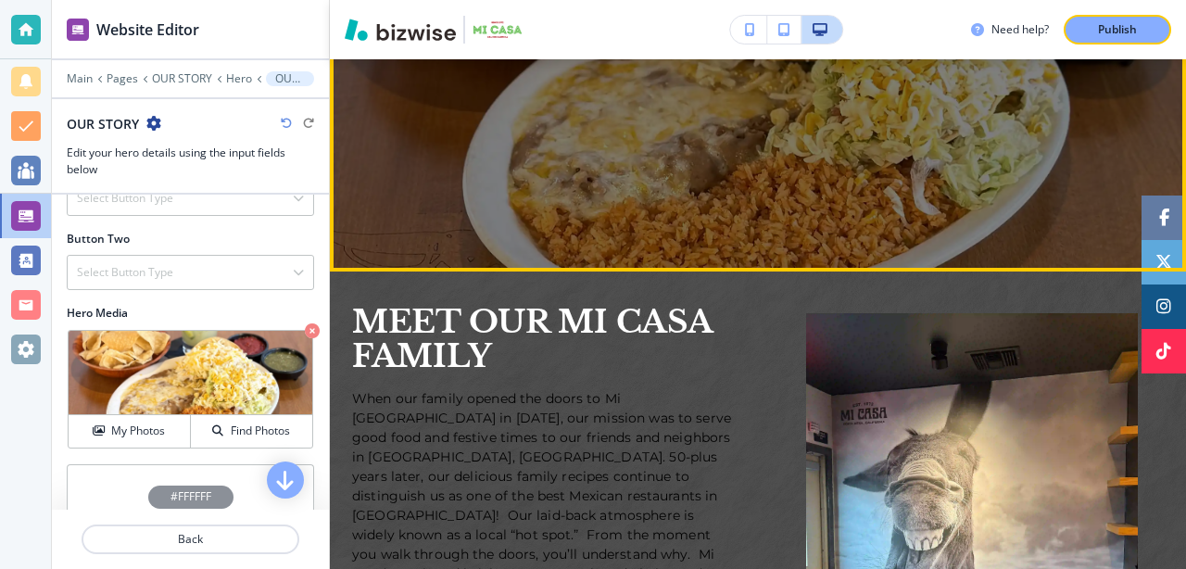
scroll to position [447, 0]
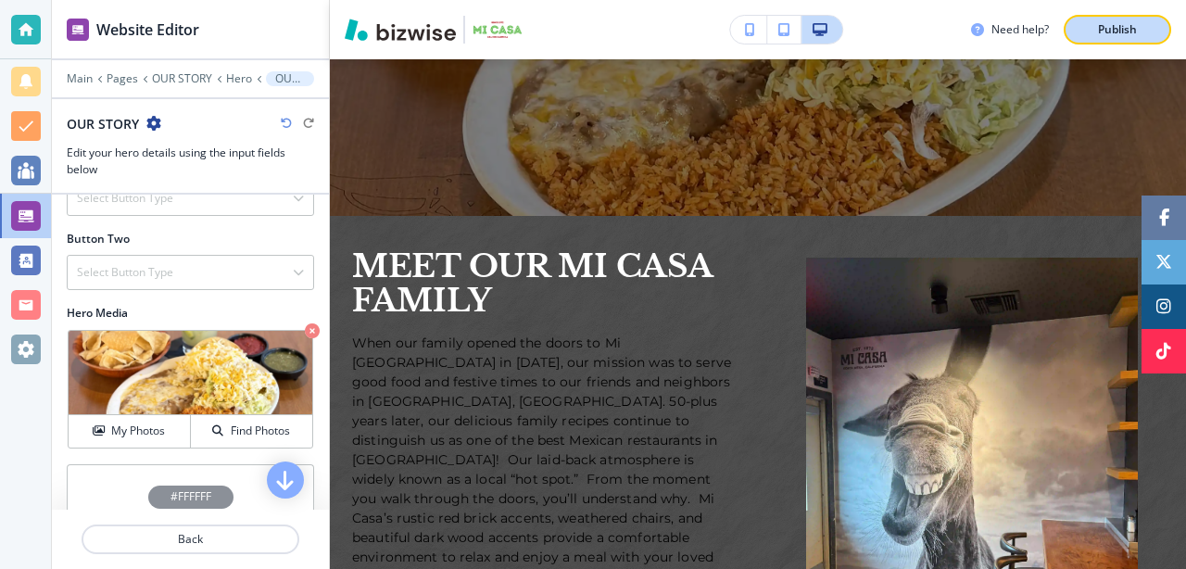
click at [1120, 27] on p "Publish" at bounding box center [1117, 29] width 39 height 17
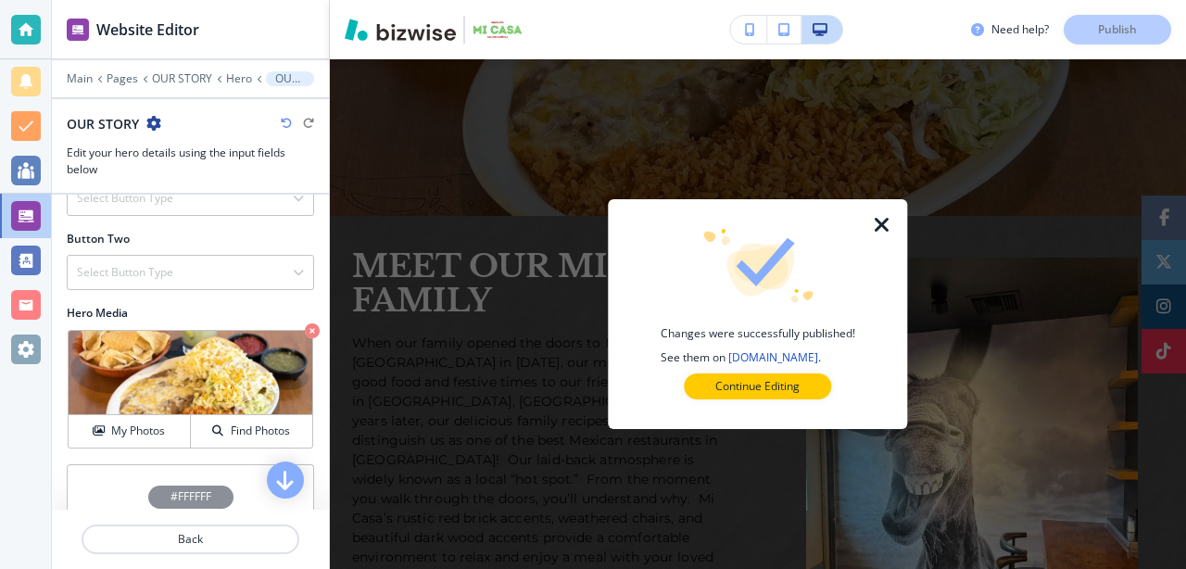
click at [879, 222] on icon "button" at bounding box center [882, 225] width 22 height 22
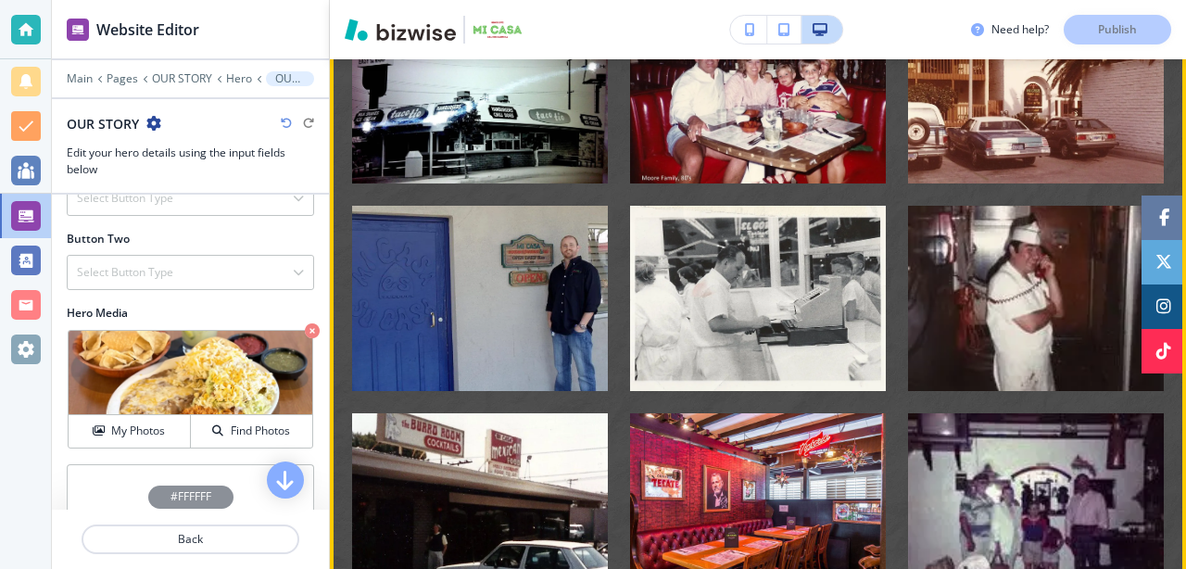
scroll to position [2034, 0]
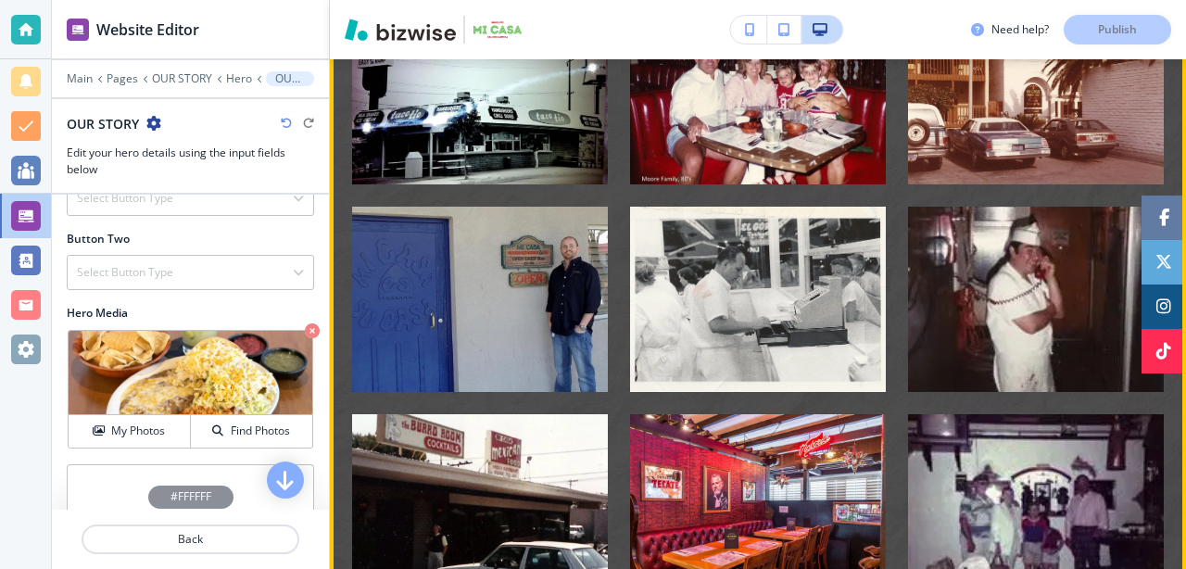
click at [860, 334] on img "button" at bounding box center [758, 299] width 256 height 185
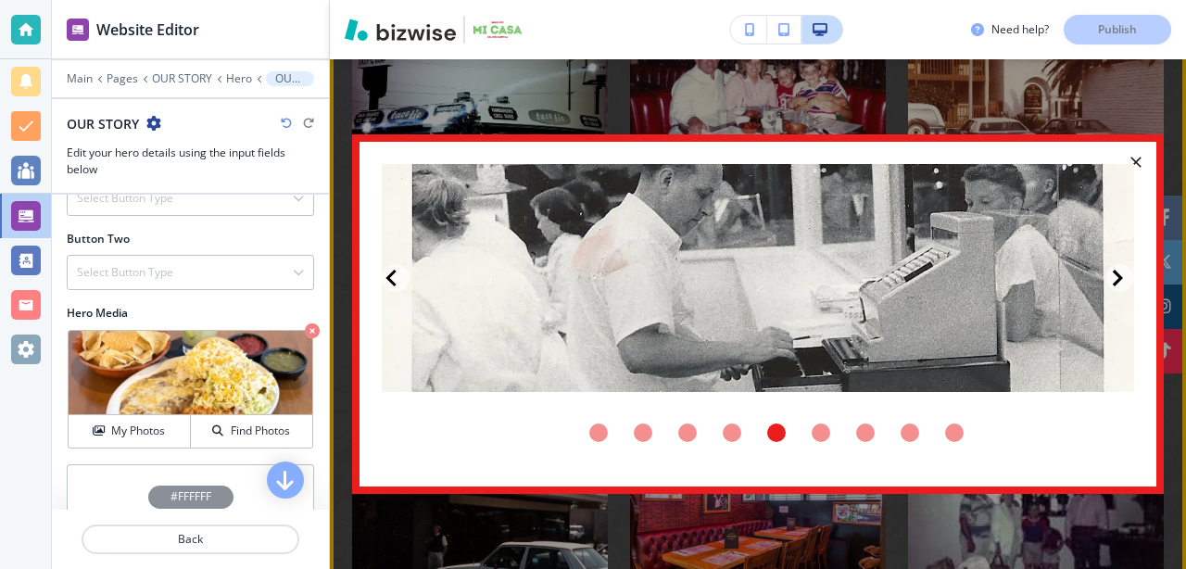
click at [1135, 161] on icon "button" at bounding box center [1136, 162] width 19 height 19
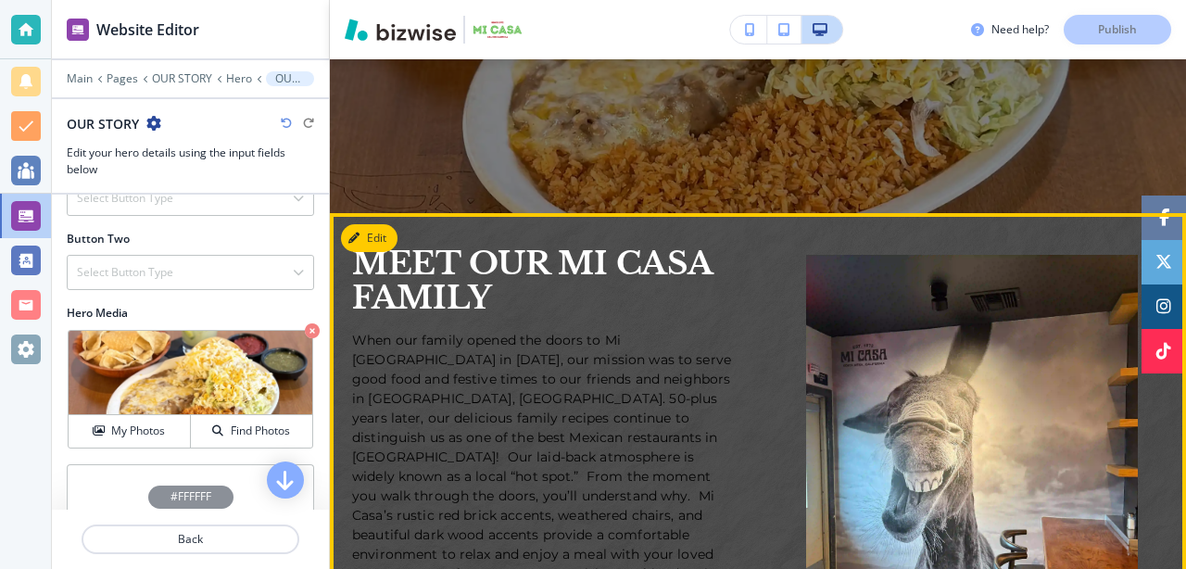
scroll to position [486, 0]
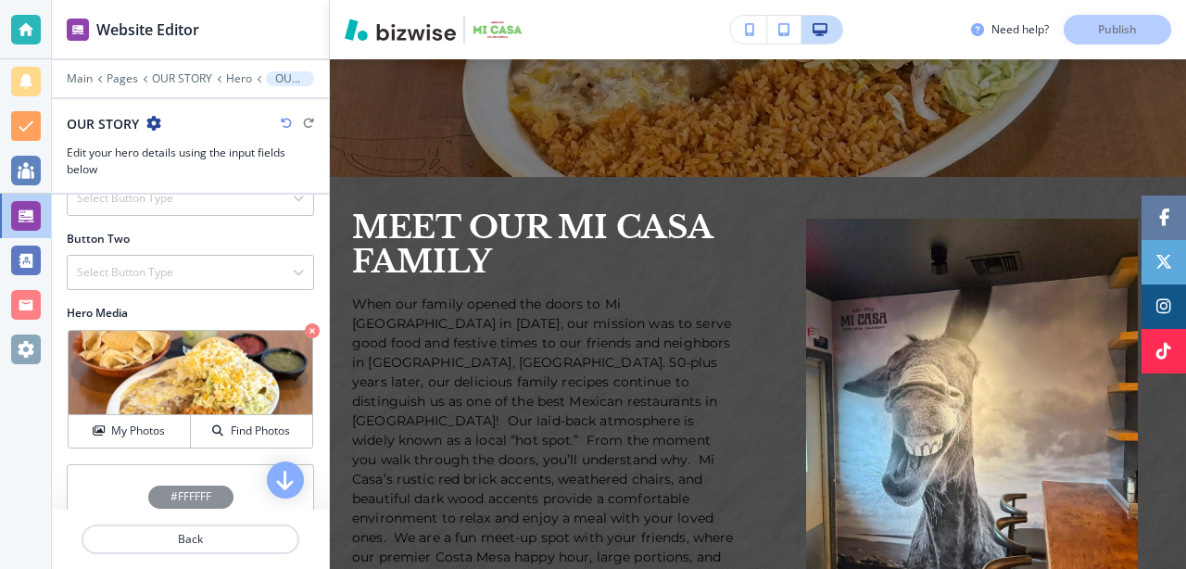
click at [1114, 31] on div "Need help? Publish" at bounding box center [1078, 30] width 215 height 30
click at [256, 77] on icon at bounding box center [259, 78] width 6 height 7
click at [197, 81] on p "OUR STORY" at bounding box center [182, 78] width 60 height 13
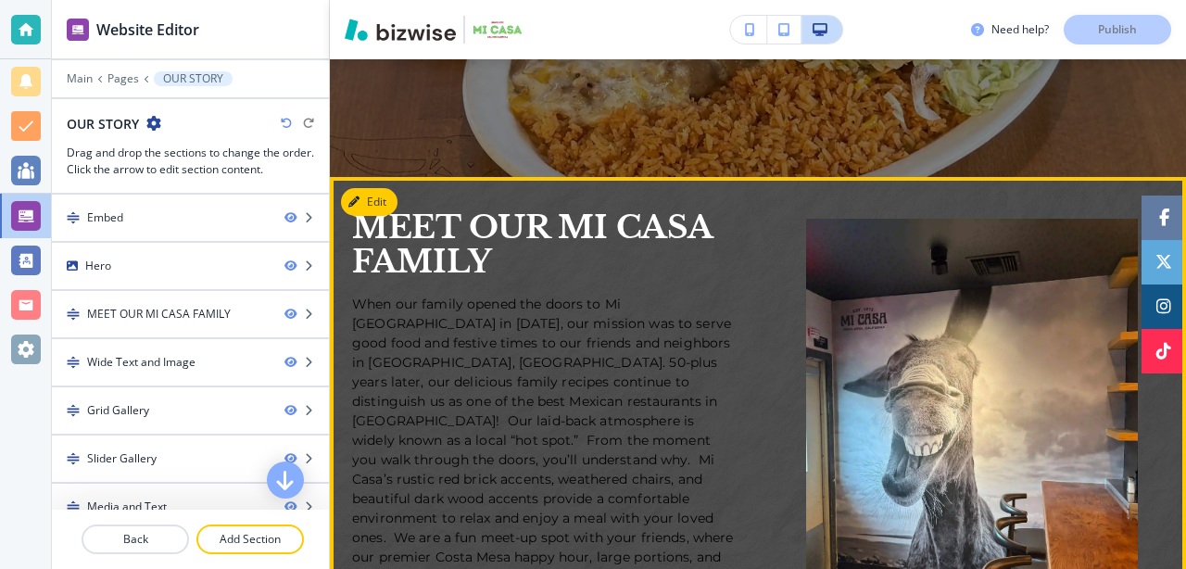
click at [453, 392] on span "When our family opened the doors to Mi [GEOGRAPHIC_DATA] in [DATE], our mission…" at bounding box center [544, 450] width 385 height 308
